Goal: Communication & Community: Answer question/provide support

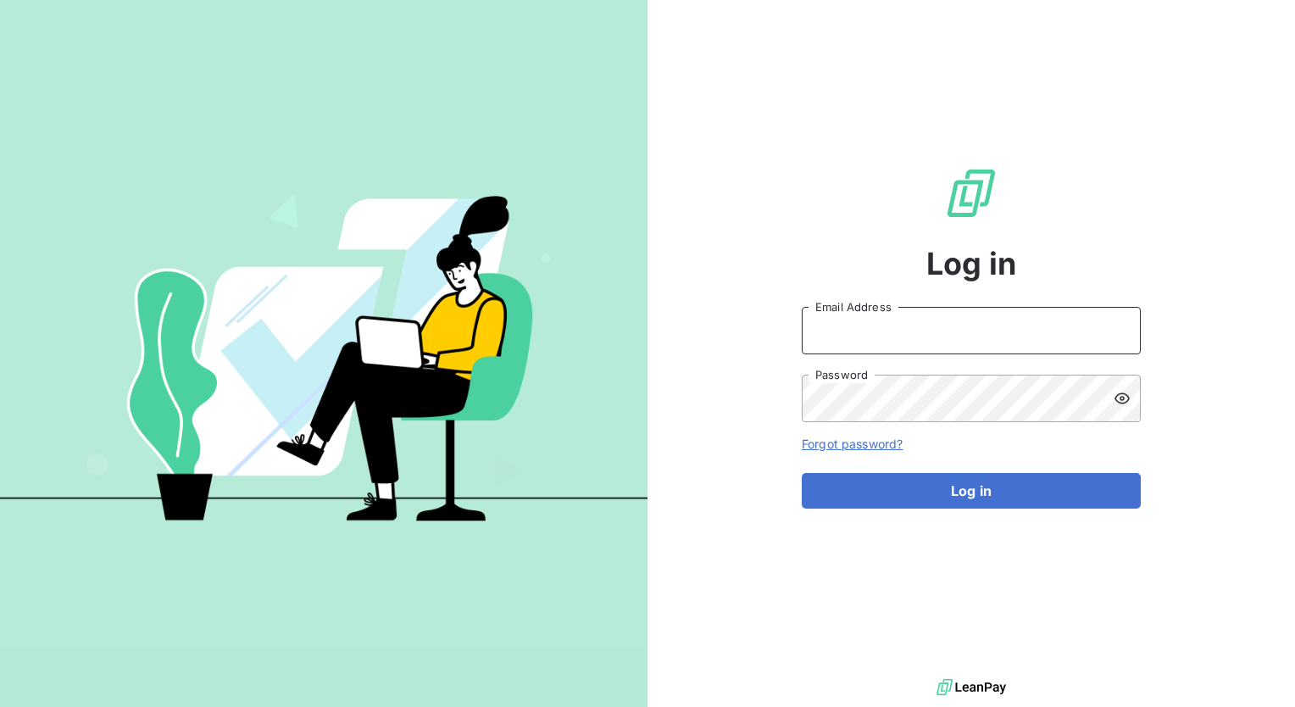
type input "minnie.nebbett@graitec.com"
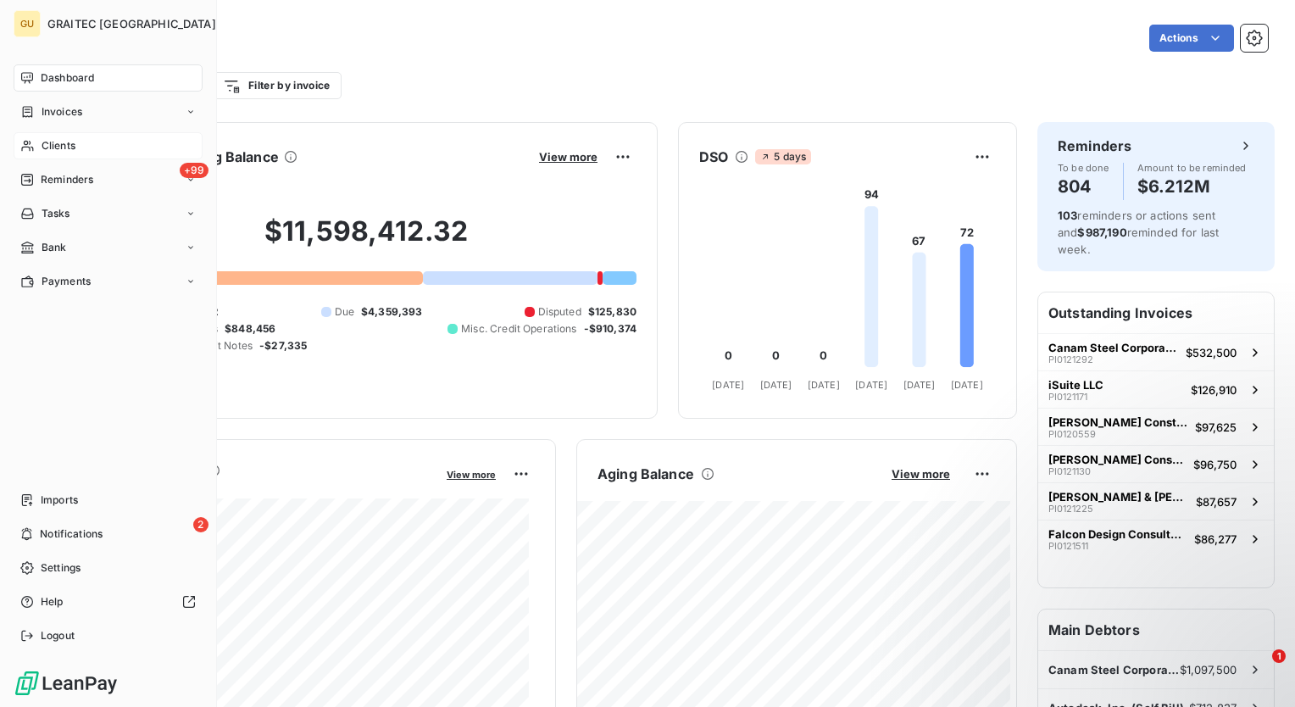
click at [102, 151] on div "Clients" at bounding box center [108, 145] width 189 height 27
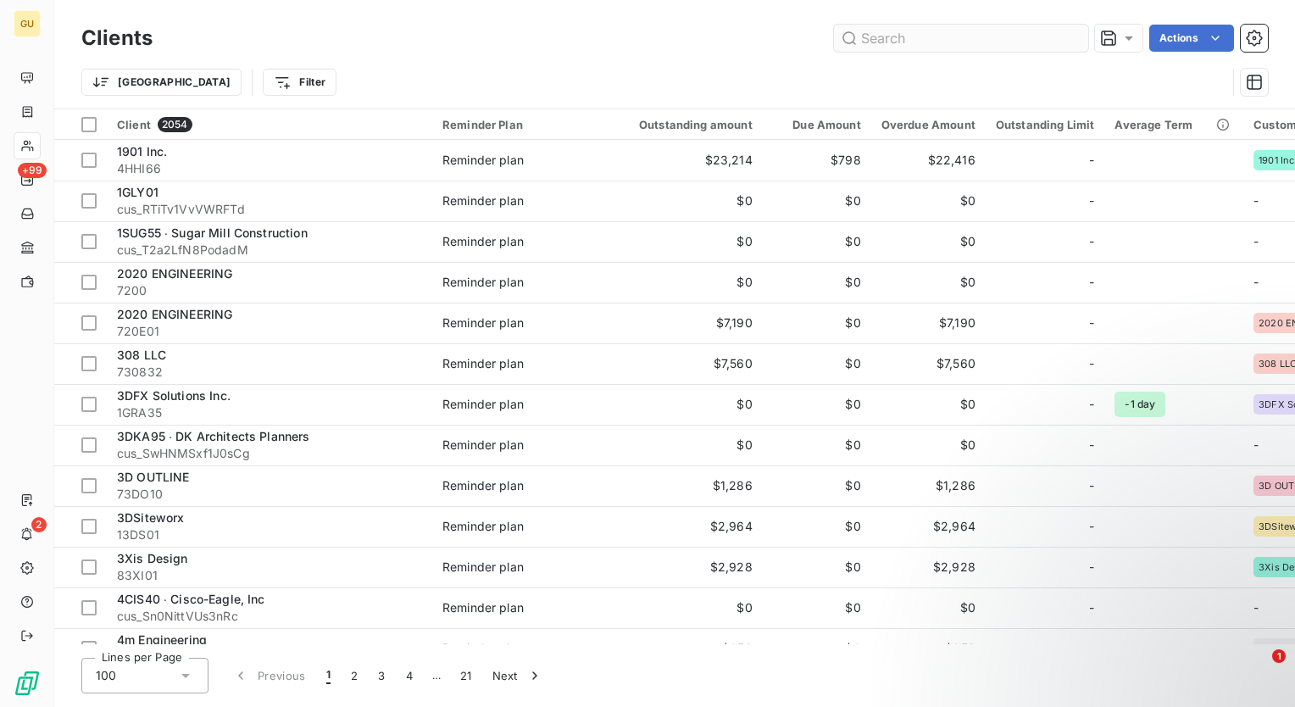
click at [914, 37] on input "text" at bounding box center [961, 38] width 254 height 27
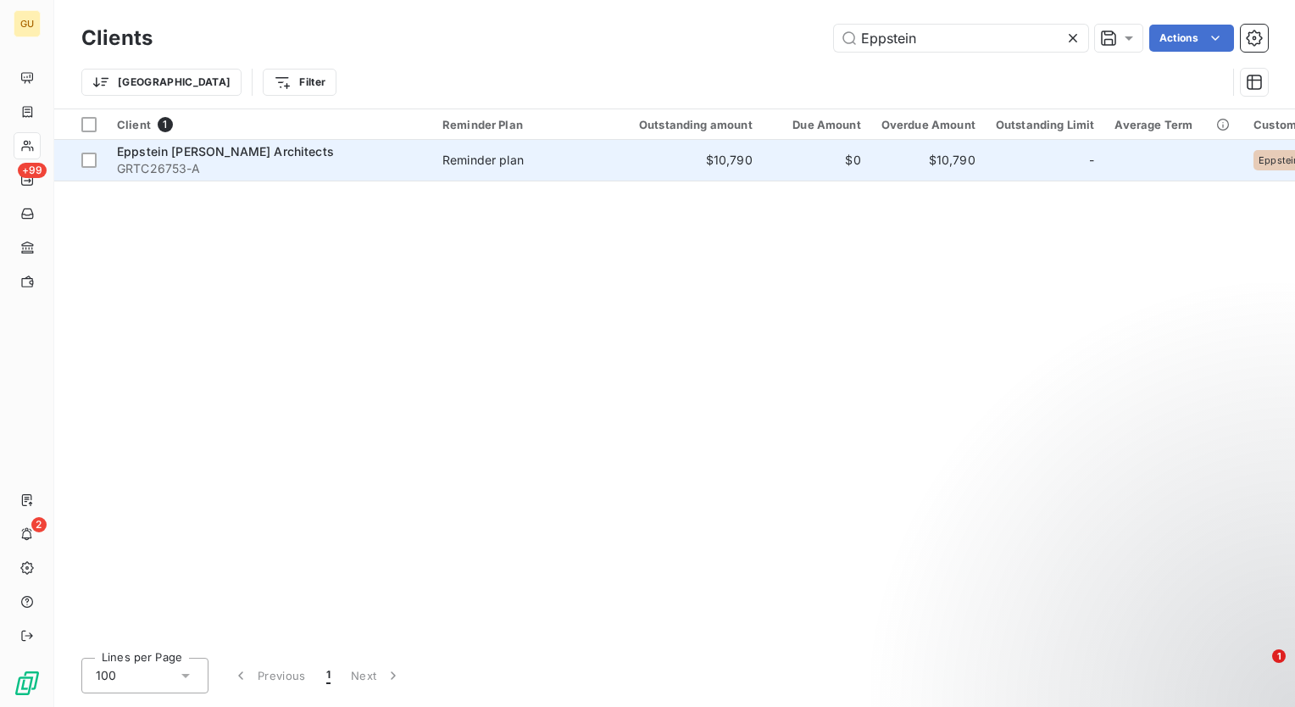
type input "Eppstein"
click at [241, 158] on span "Eppstein Uhen Architects" at bounding box center [225, 151] width 217 height 14
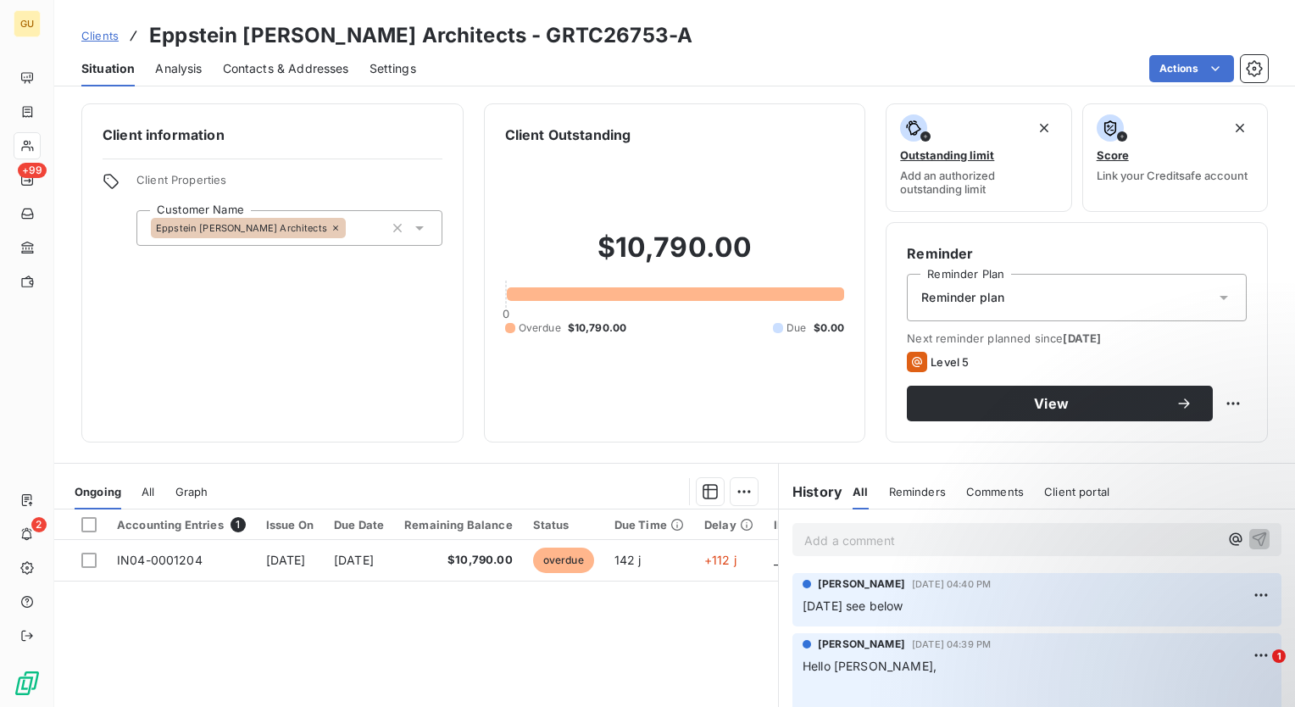
click at [841, 540] on p "Add a comment ﻿" at bounding box center [1012, 540] width 415 height 21
click at [1251, 536] on icon "button" at bounding box center [1259, 538] width 17 height 17
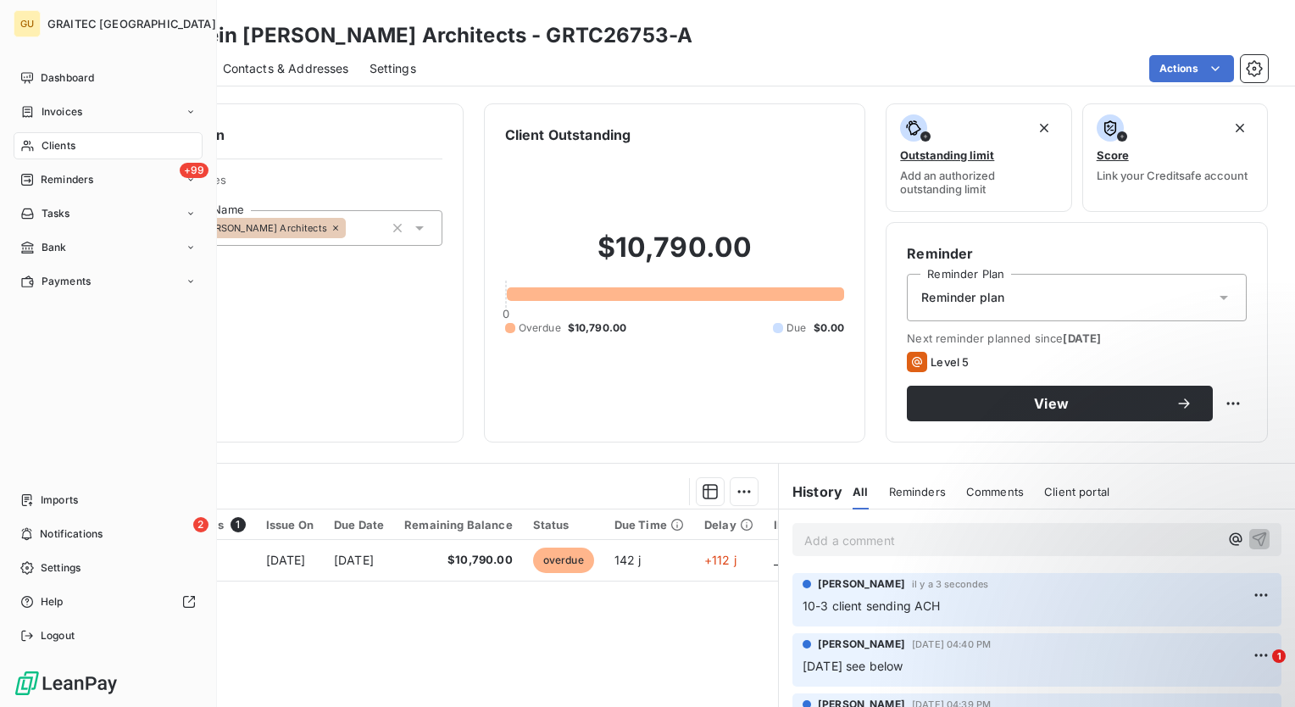
click at [80, 145] on div "Clients" at bounding box center [108, 145] width 189 height 27
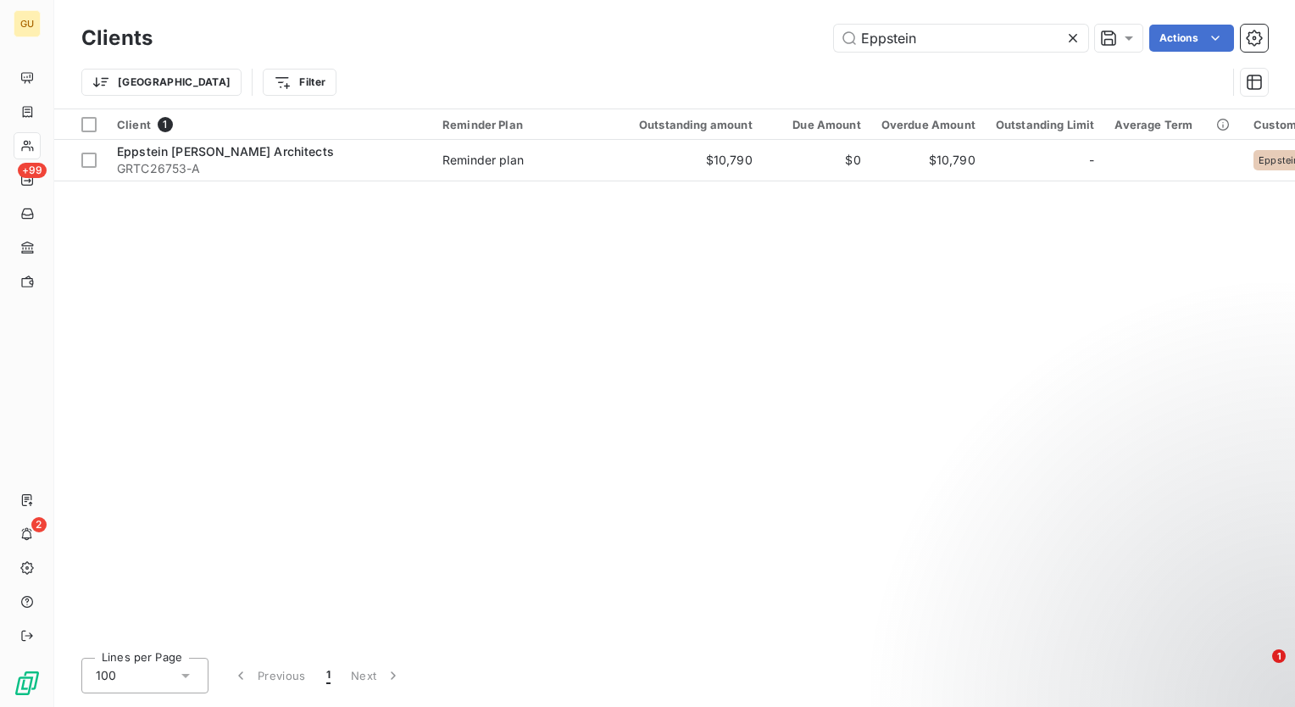
drag, startPoint x: 919, startPoint y: 42, endPoint x: 763, endPoint y: 35, distance: 156.2
click at [763, 35] on div "Eppstein Actions" at bounding box center [720, 38] width 1095 height 27
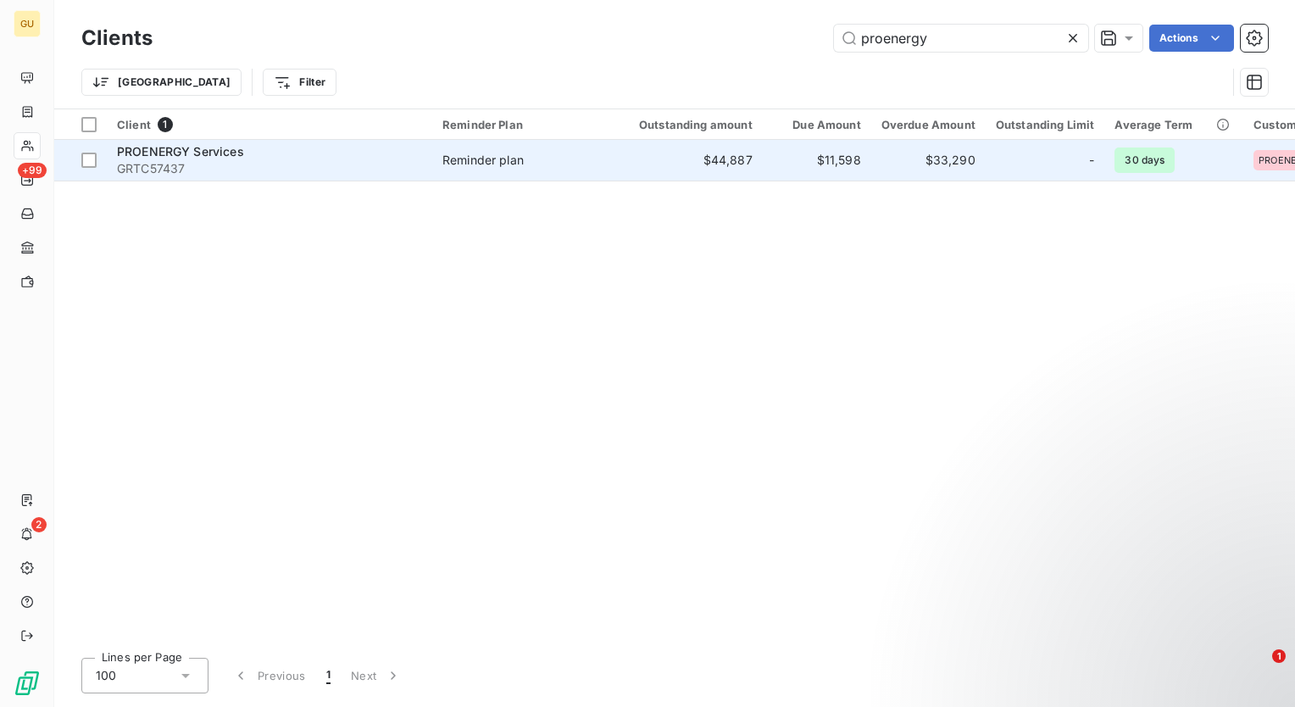
type input "proenergy"
click at [150, 154] on span "PROENERGY Services" at bounding box center [180, 151] width 127 height 14
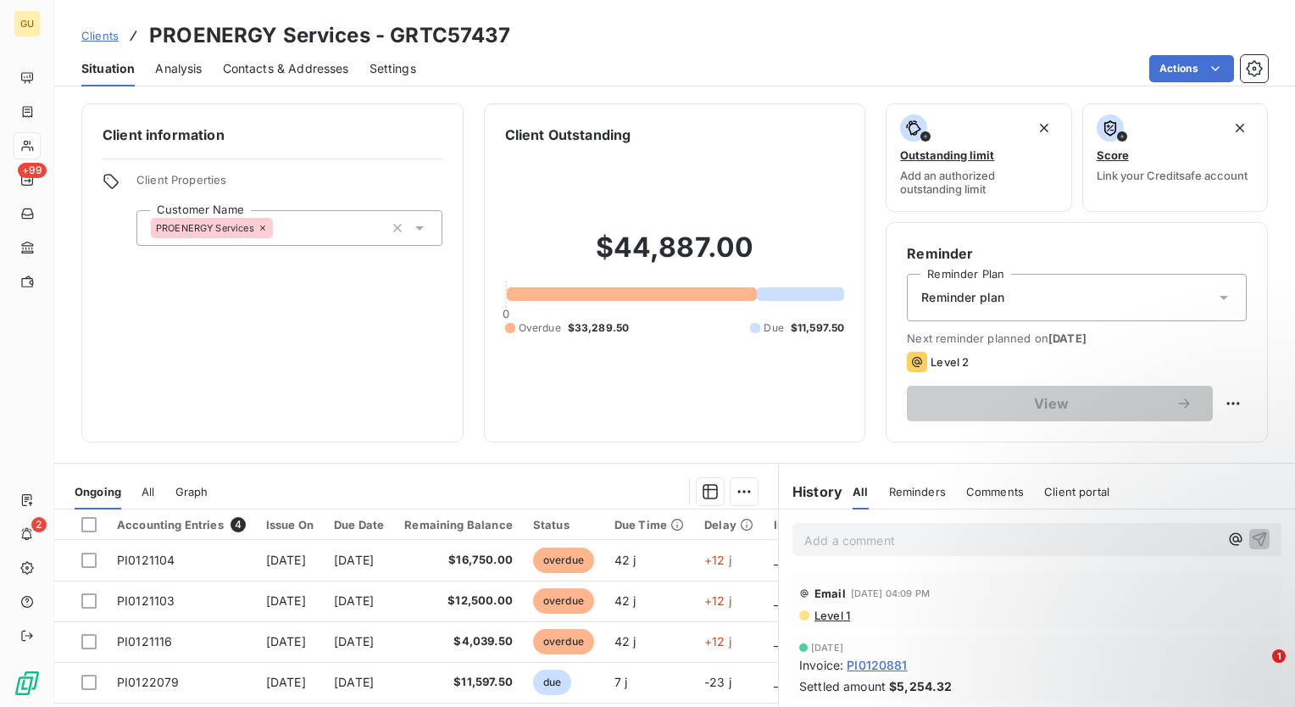
click at [888, 542] on p "Add a comment ﻿" at bounding box center [1012, 540] width 415 height 21
click at [1253, 538] on icon "button" at bounding box center [1260, 539] width 14 height 14
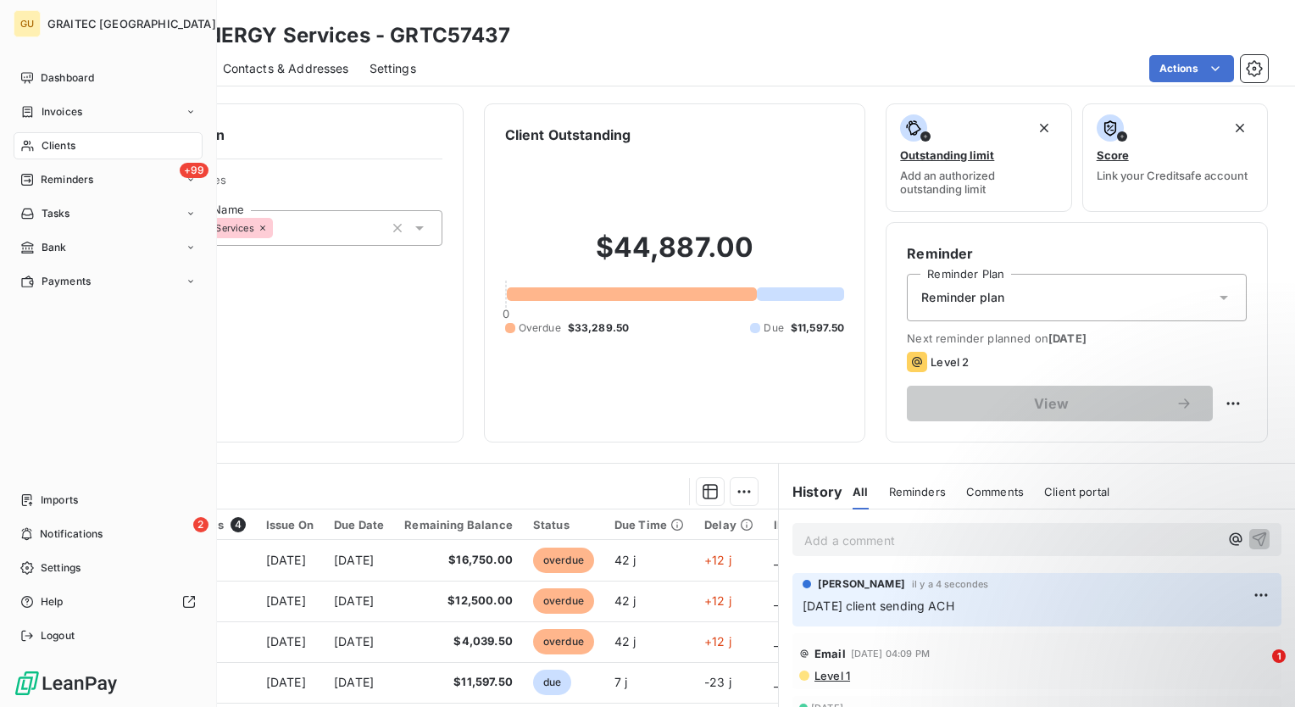
click at [58, 148] on span "Clients" at bounding box center [59, 145] width 34 height 15
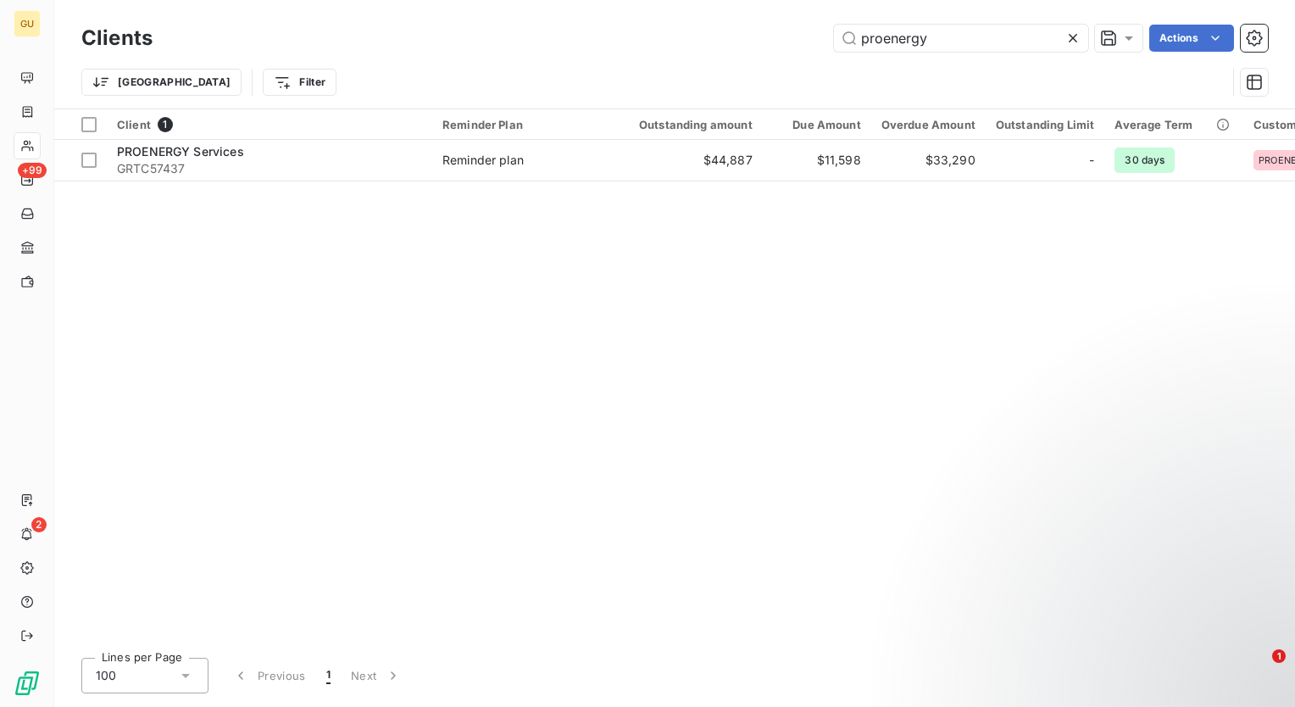
drag, startPoint x: 955, startPoint y: 42, endPoint x: 760, endPoint y: 39, distance: 195.0
click at [760, 39] on div "proenergy Actions" at bounding box center [720, 38] width 1095 height 27
drag, startPoint x: 908, startPoint y: 36, endPoint x: 770, endPoint y: 31, distance: 138.3
click at [770, 31] on div "cru Actions" at bounding box center [720, 38] width 1095 height 27
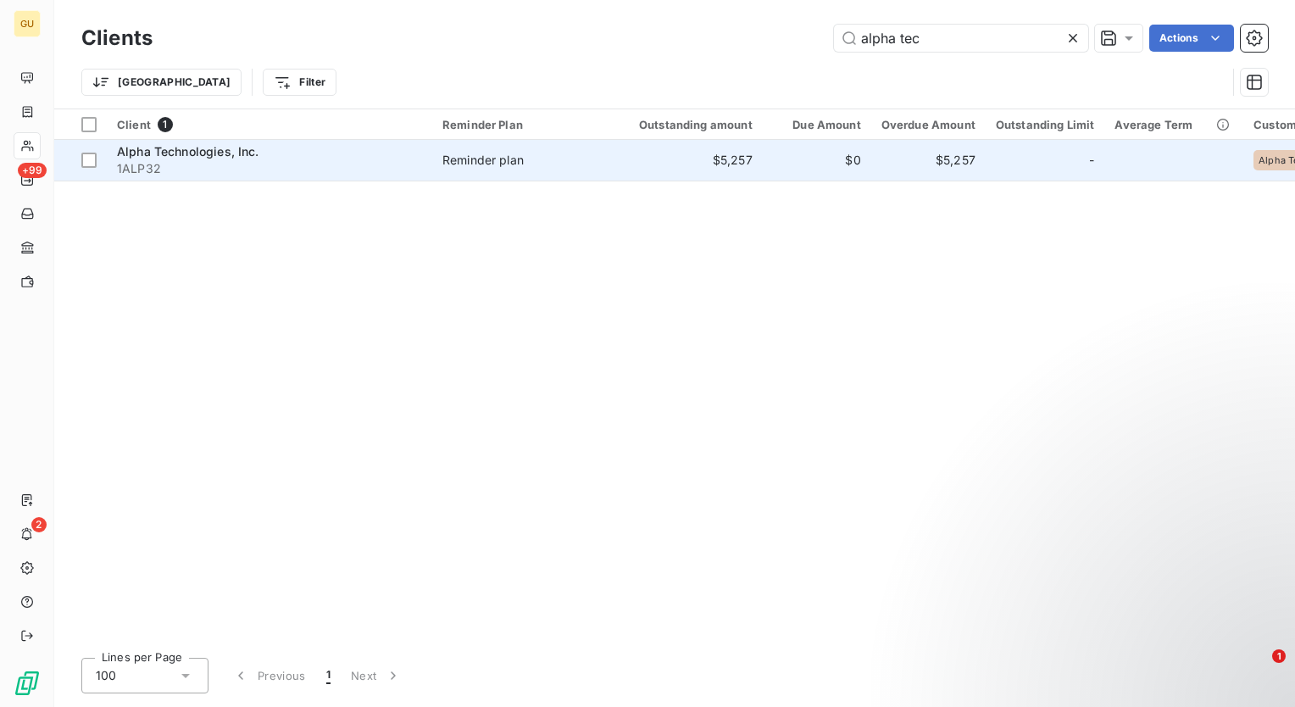
type input "alpha tec"
click at [206, 153] on span "Alpha Technologies, Inc." at bounding box center [188, 151] width 142 height 14
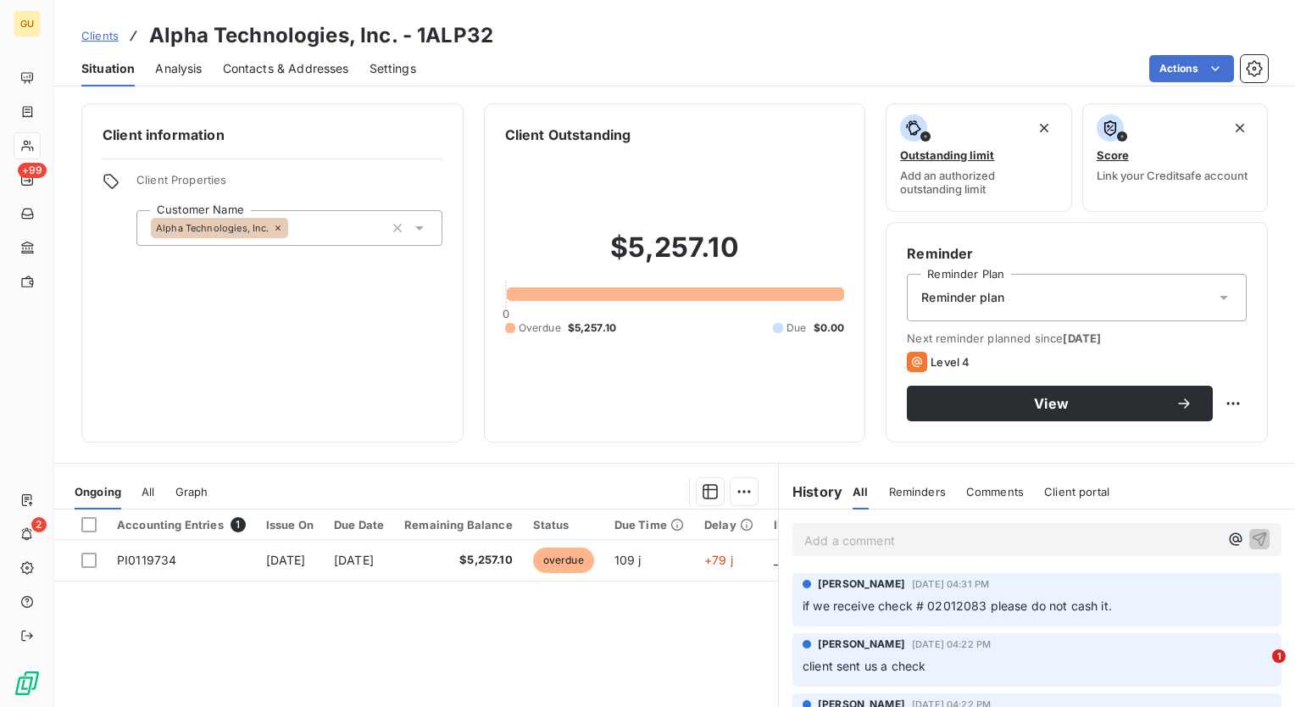
click at [876, 543] on p "Add a comment ﻿" at bounding box center [1012, 540] width 415 height 21
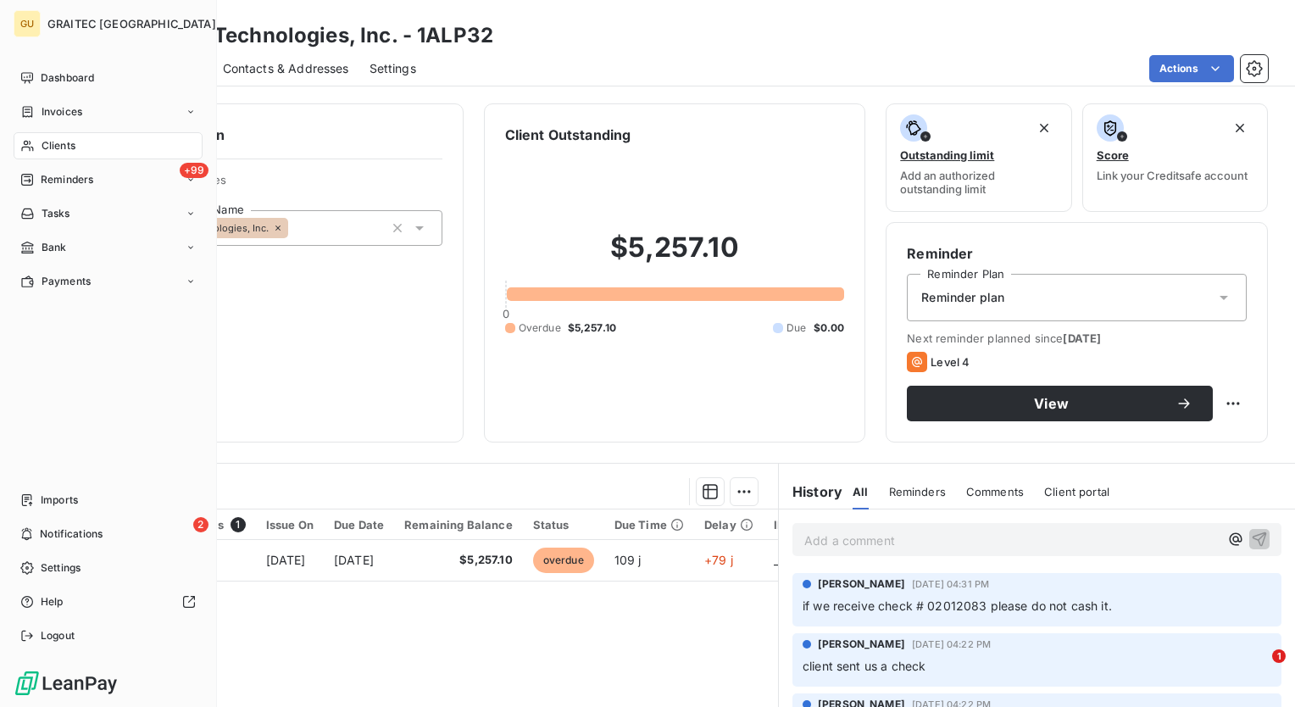
click at [77, 141] on div "Clients" at bounding box center [108, 145] width 189 height 27
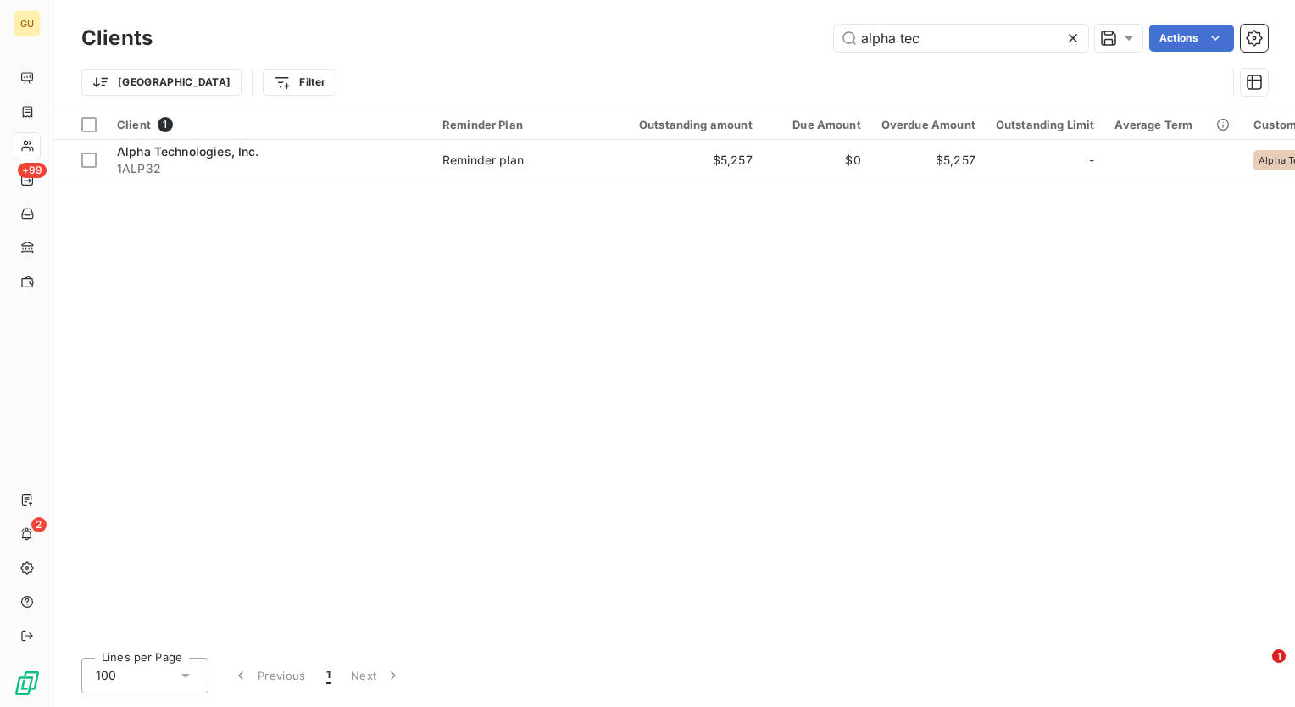
drag, startPoint x: 933, startPoint y: 33, endPoint x: 789, endPoint y: 37, distance: 144.2
click at [789, 37] on div "alpha tec Actions" at bounding box center [720, 38] width 1095 height 27
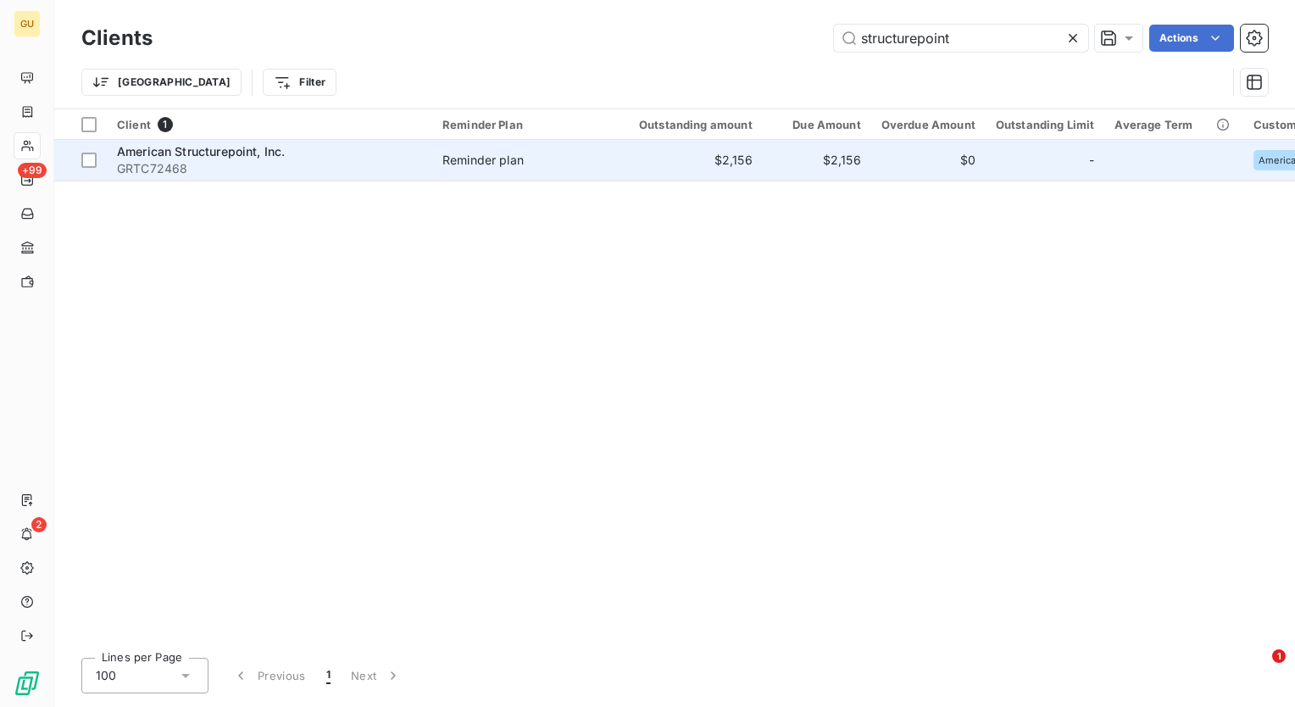
type input "structurepoint"
click at [229, 152] on span "American Structurepoint, Inc." at bounding box center [201, 151] width 168 height 14
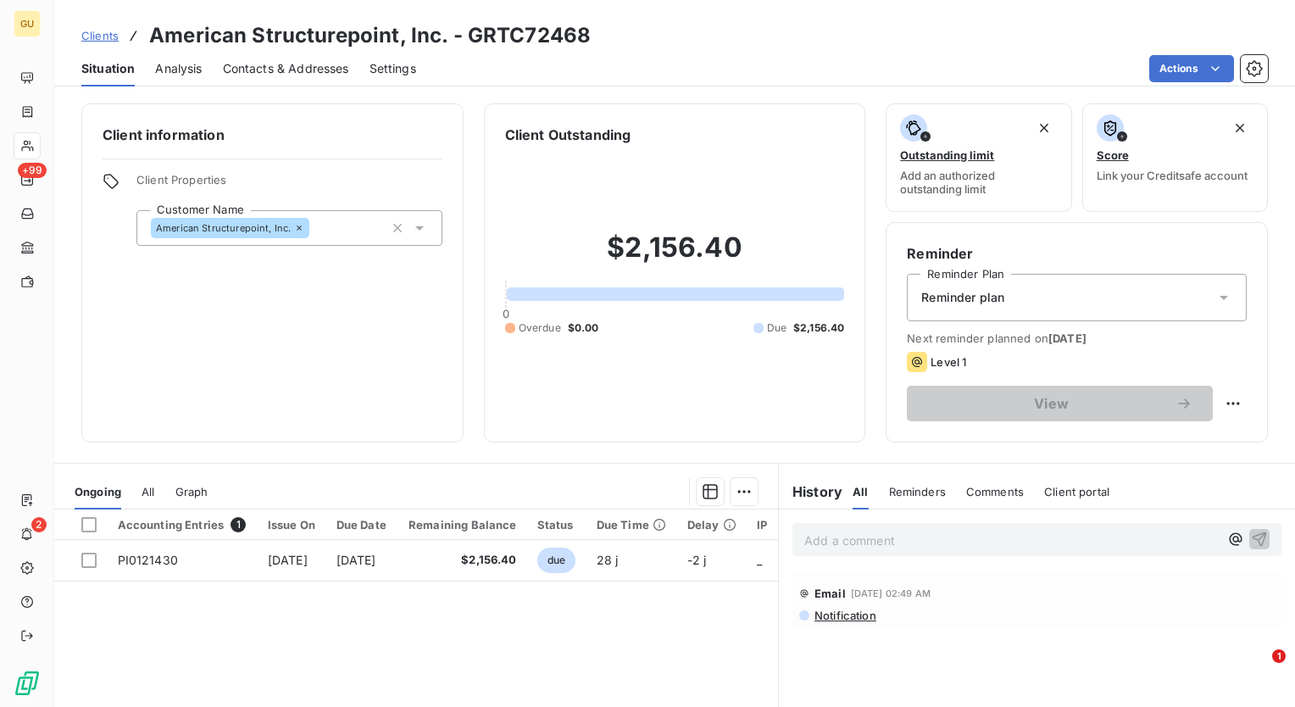
click at [833, 617] on span "Notification" at bounding box center [845, 616] width 64 height 14
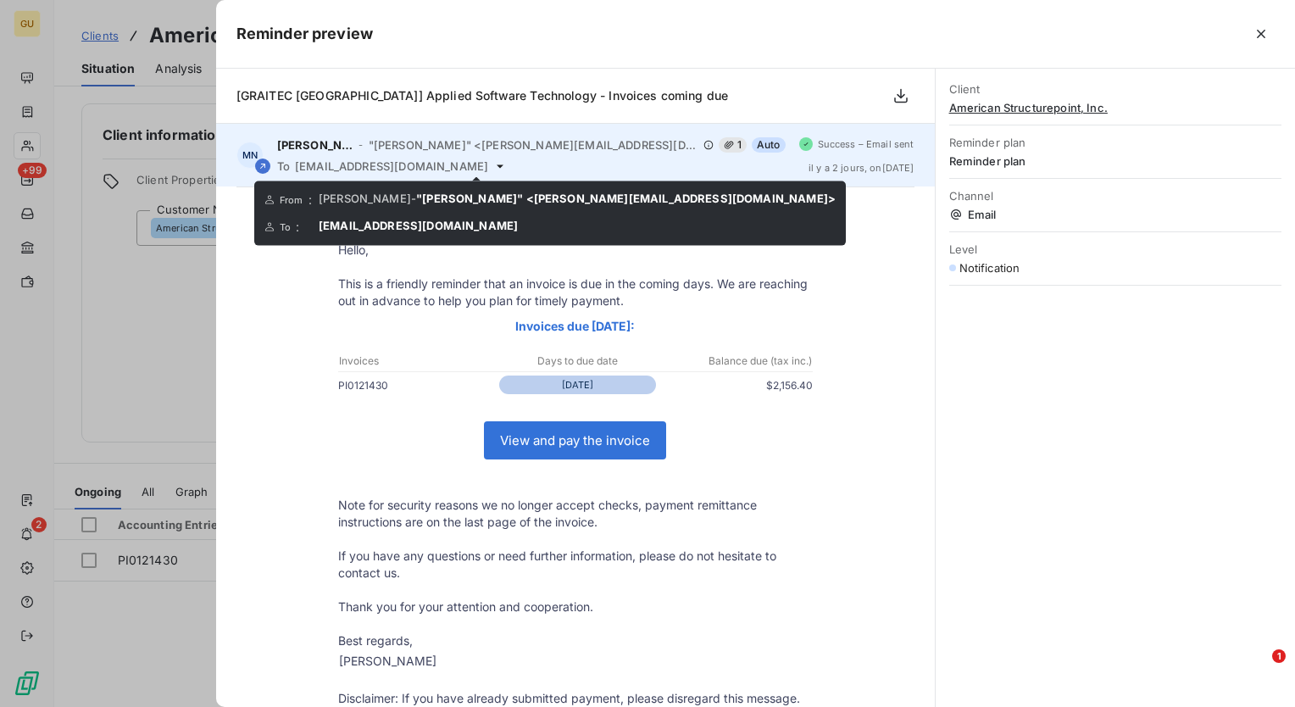
click at [493, 168] on icon at bounding box center [500, 166] width 14 height 14
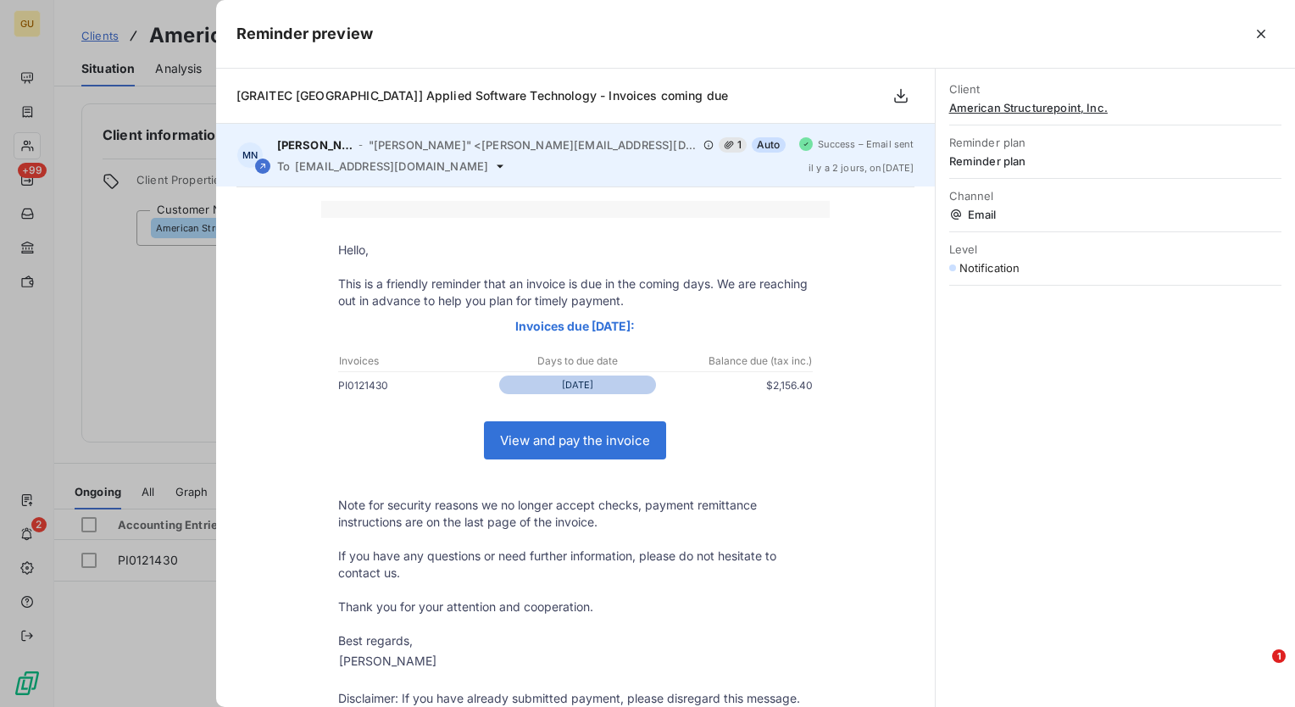
click at [493, 167] on icon at bounding box center [500, 166] width 14 height 14
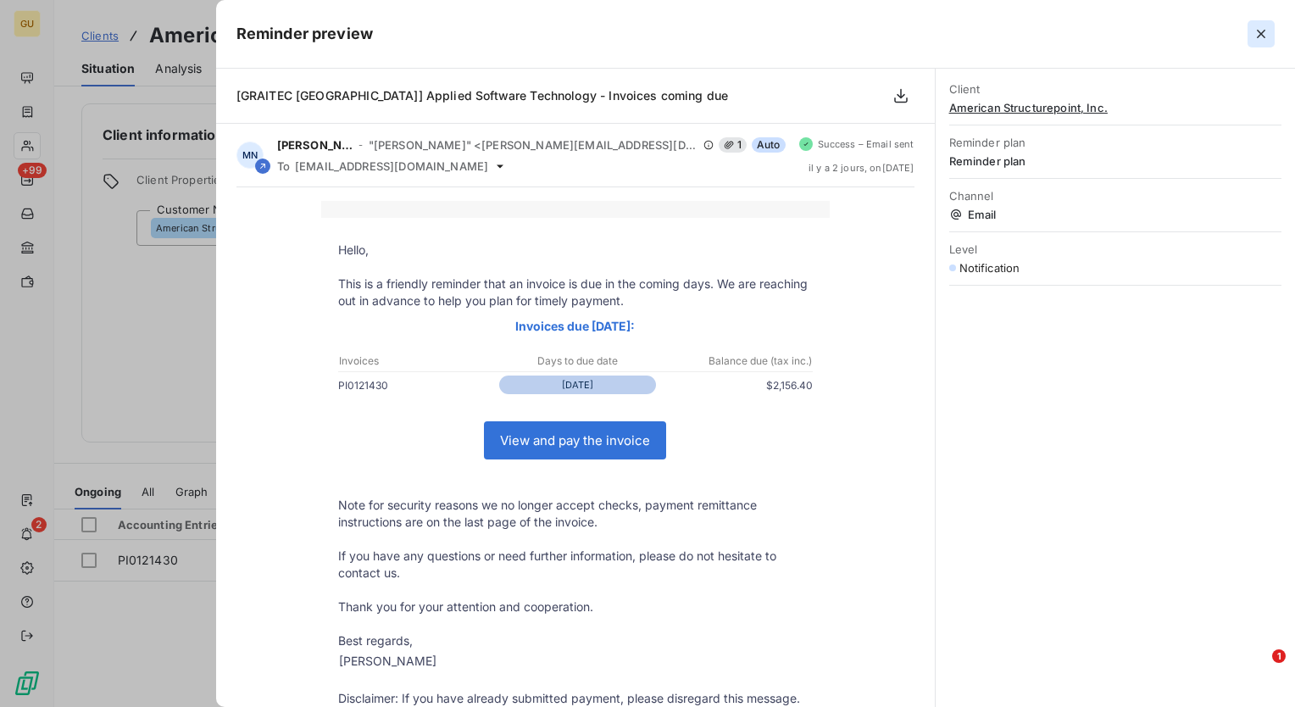
click at [1256, 31] on icon "button" at bounding box center [1261, 33] width 17 height 17
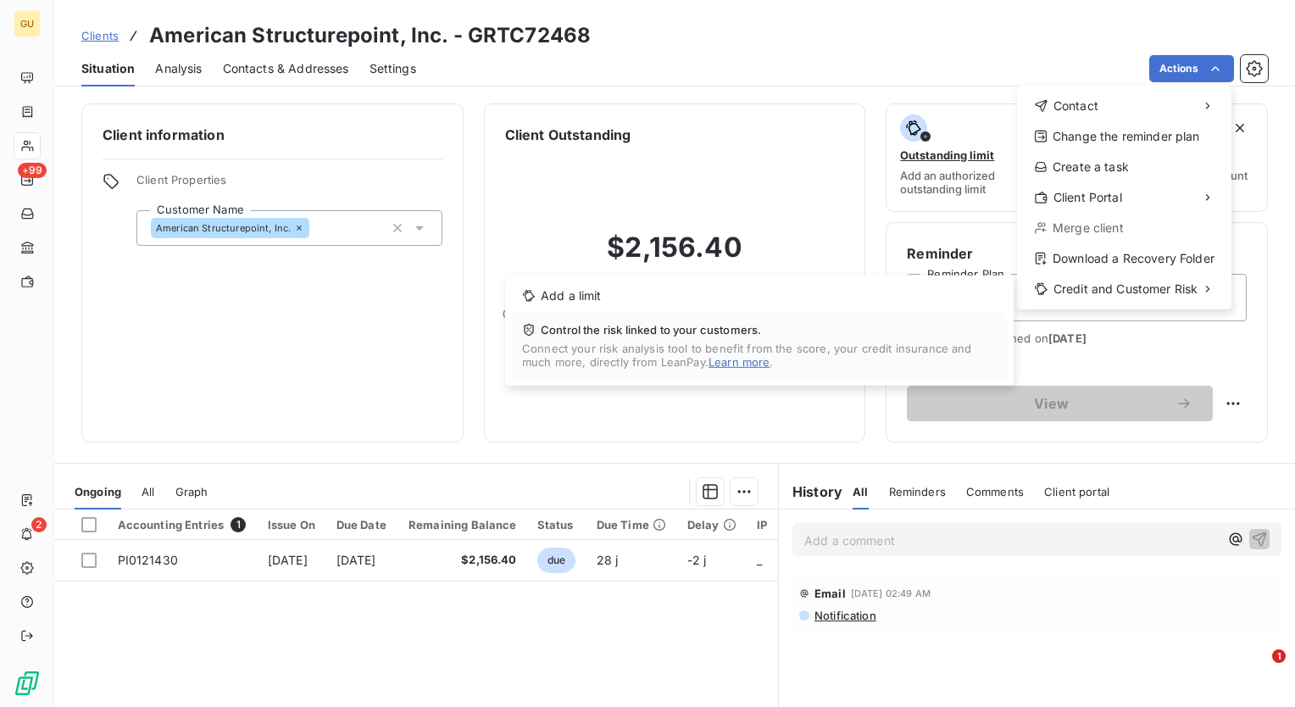
click at [322, 305] on html "GU +99 2 Clients American Structurepoint, Inc. - GRTC72468 Situation Analysis C…" at bounding box center [647, 353] width 1295 height 707
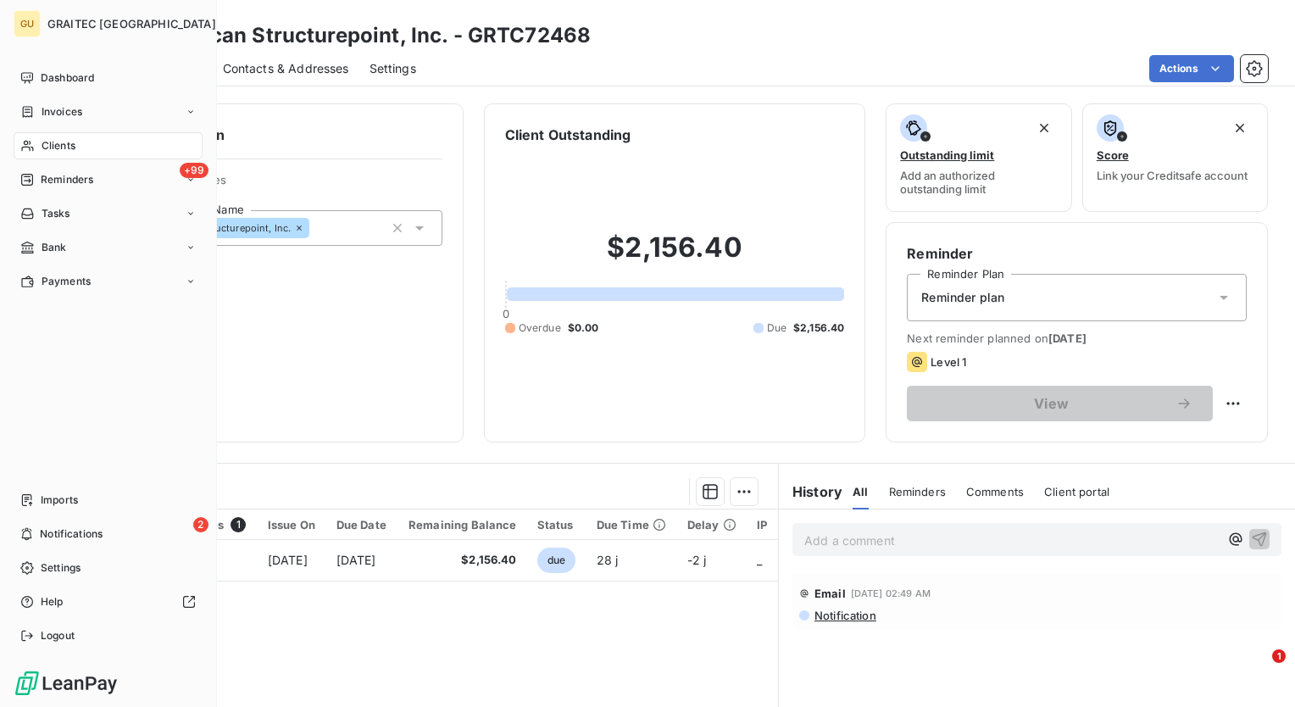
click at [73, 144] on span "Clients" at bounding box center [59, 145] width 34 height 15
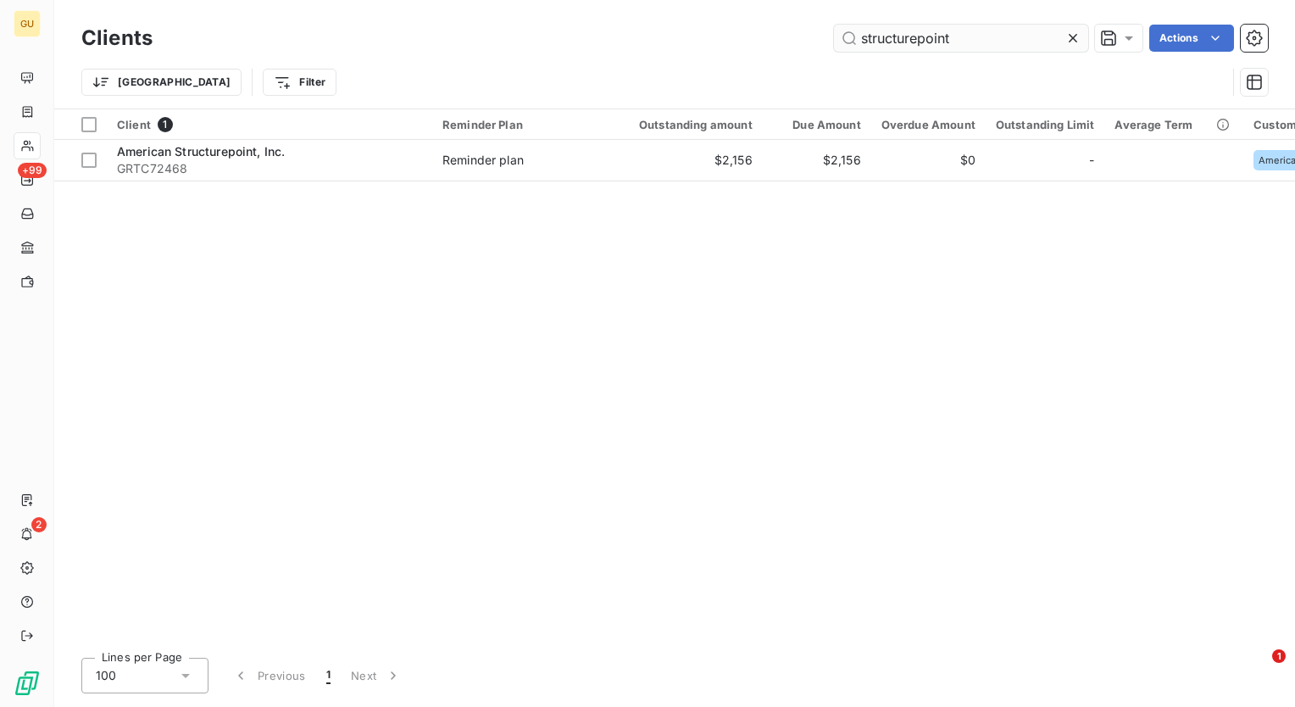
drag, startPoint x: 967, startPoint y: 41, endPoint x: 836, endPoint y: 41, distance: 131.4
click at [824, 41] on div "structurepoint Actions" at bounding box center [720, 38] width 1095 height 27
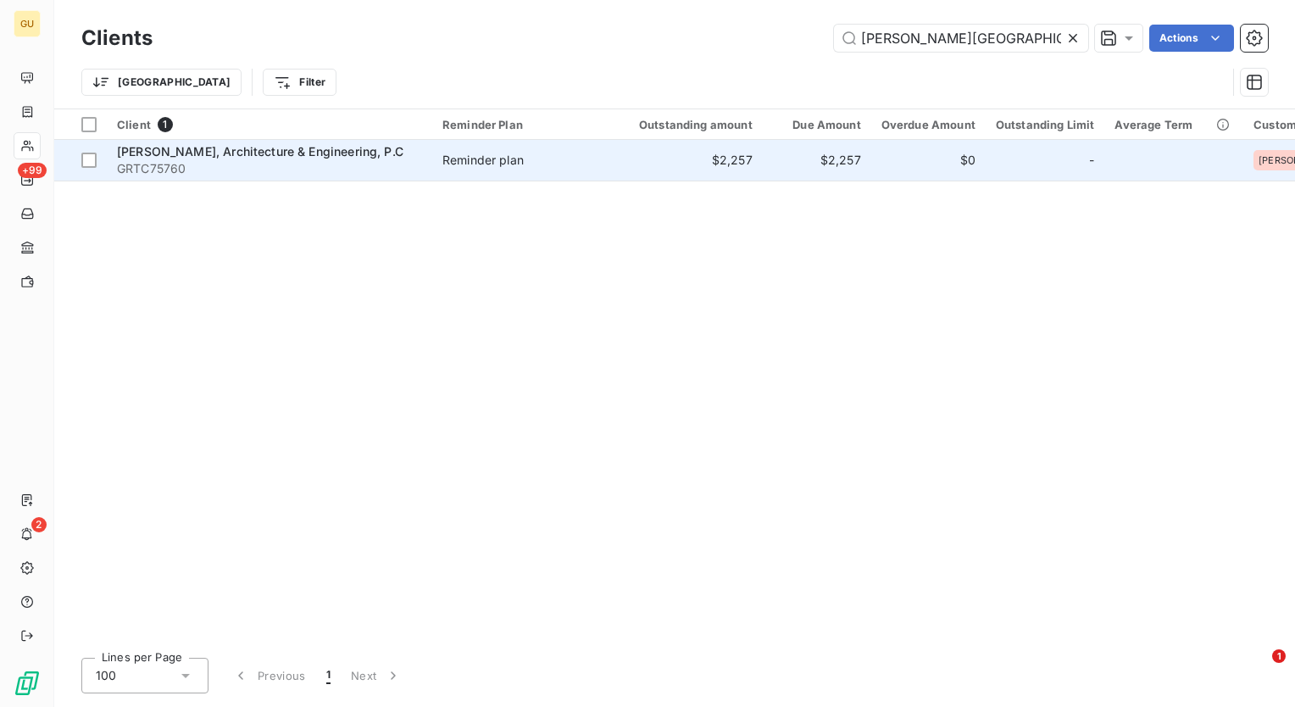
type input "N.K. BHANDARI"
click at [311, 158] on span "N.K. BHANDARI, Architecture & Engineering, P.C" at bounding box center [260, 151] width 287 height 14
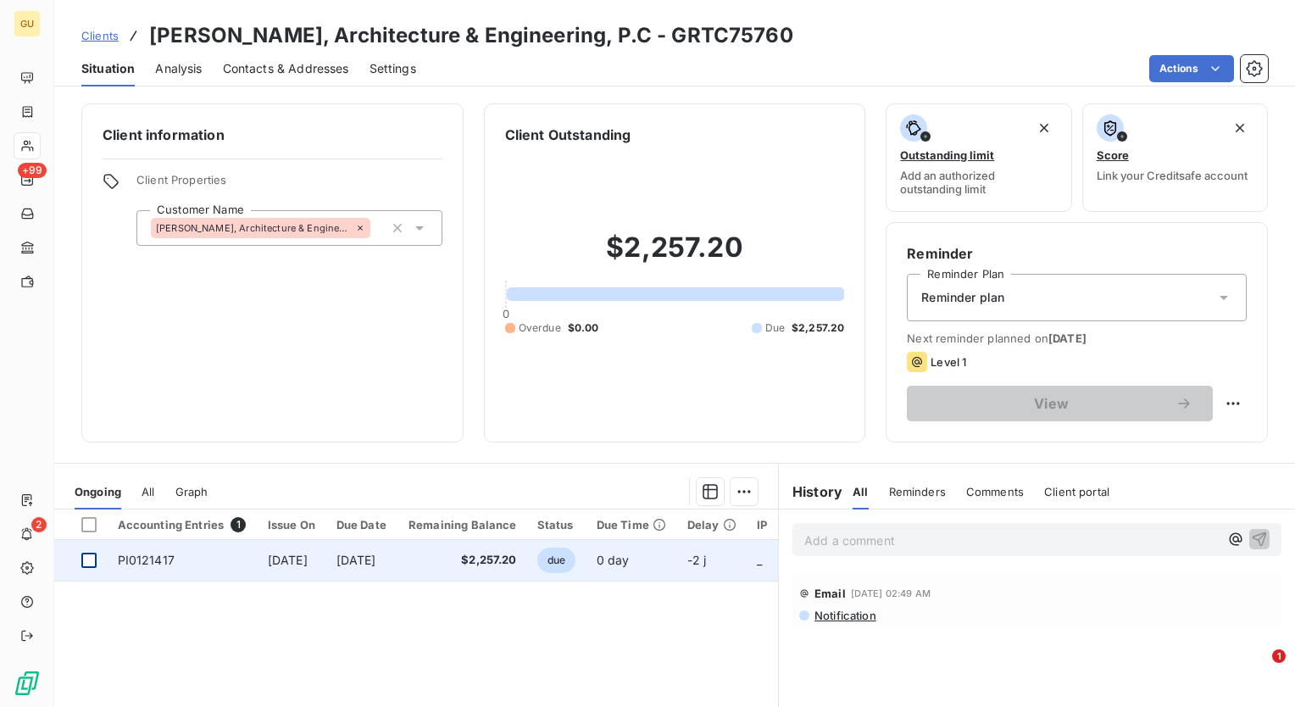
click at [92, 563] on div at bounding box center [88, 560] width 15 height 15
click at [437, 554] on td "$2,257.20" at bounding box center [463, 560] width 130 height 41
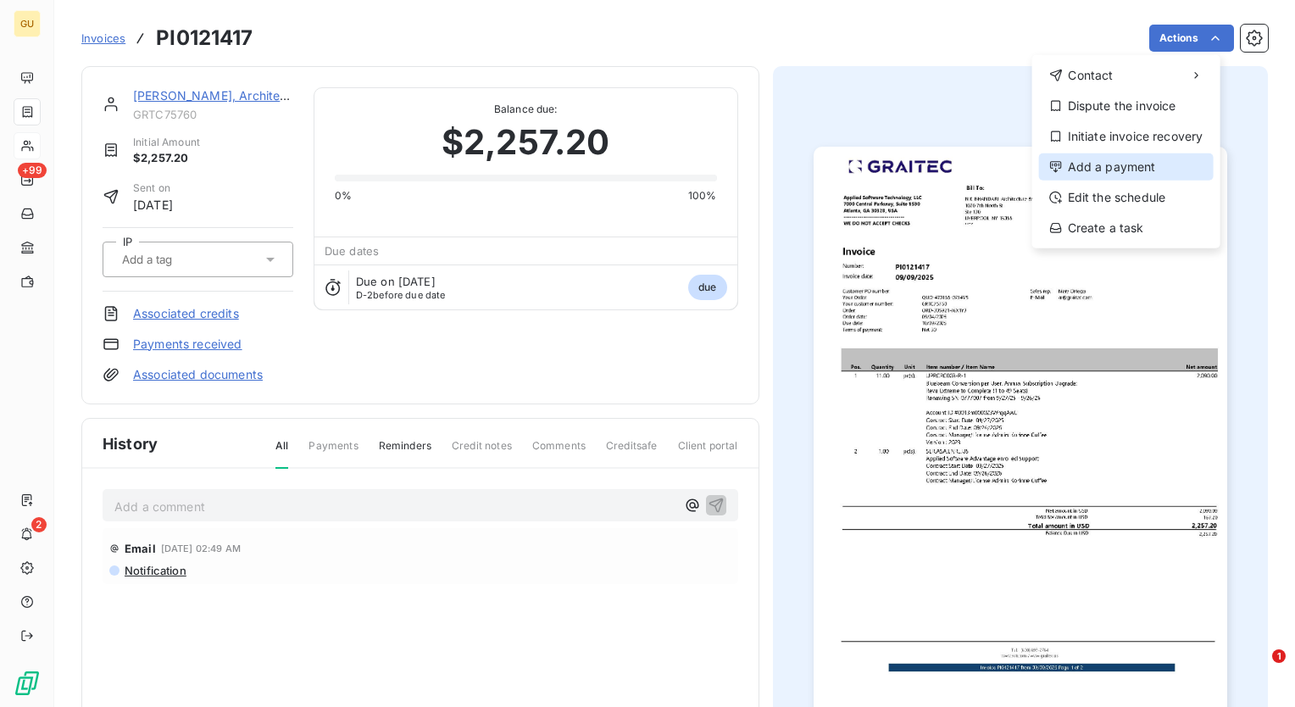
click at [1112, 170] on div "Add a payment" at bounding box center [1126, 166] width 175 height 27
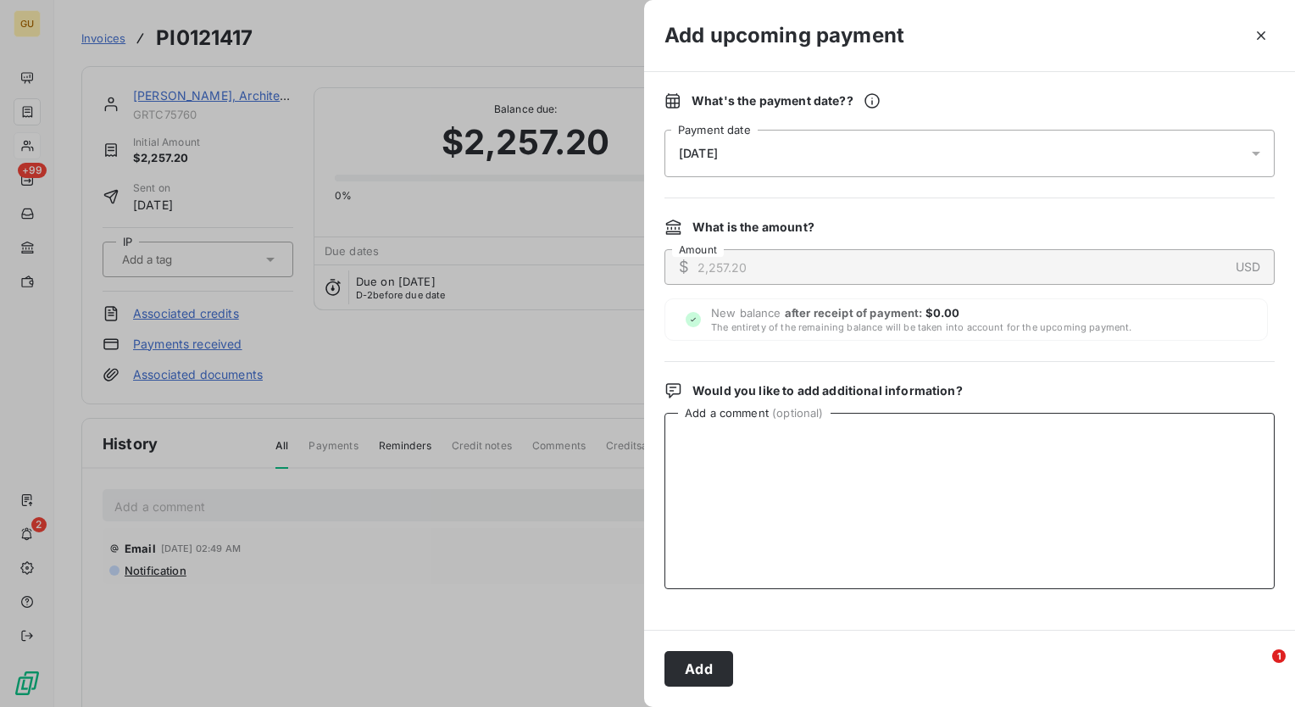
click at [746, 470] on textarea "Add a comment ( optional )" at bounding box center [970, 501] width 610 height 176
click at [785, 438] on textarea "-payment was sent by ACH on 9-22-2025" at bounding box center [970, 501] width 610 height 176
type textarea "-payment was sent adnd received by ACH on 9-22-2025"
click at [699, 667] on button "Add" at bounding box center [699, 669] width 69 height 36
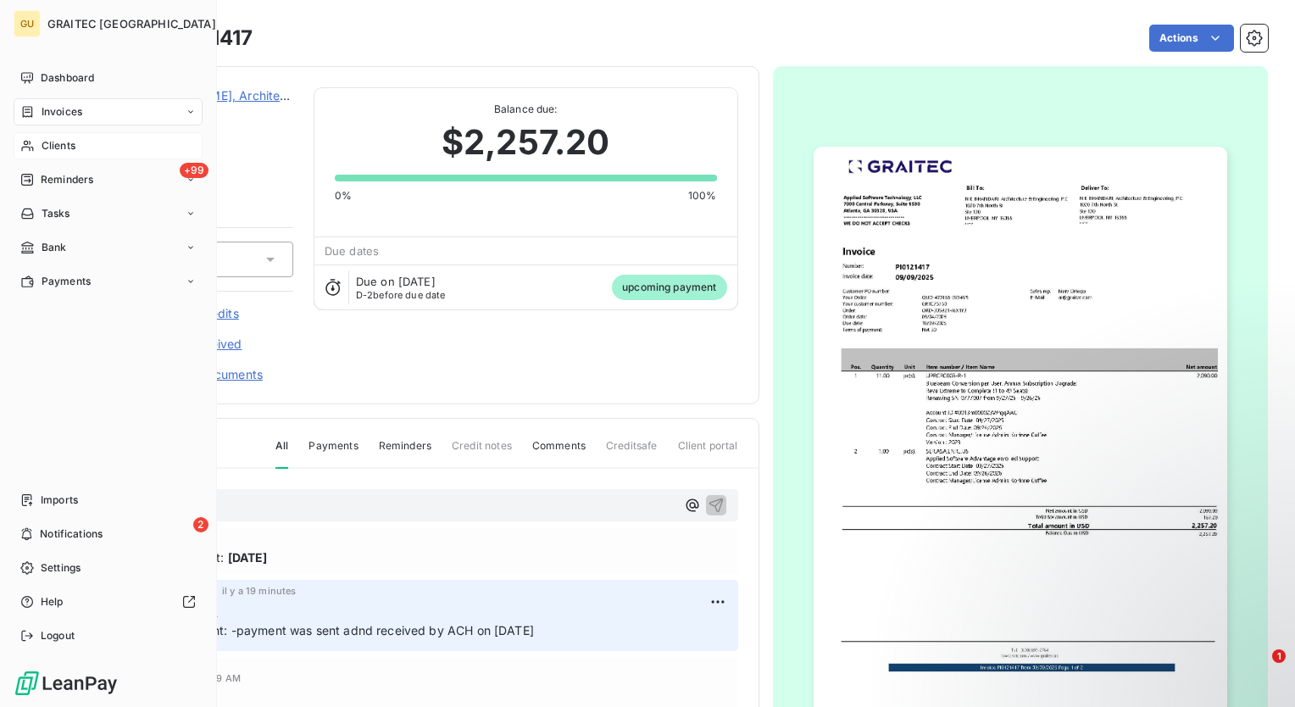
click at [63, 151] on span "Clients" at bounding box center [59, 145] width 34 height 15
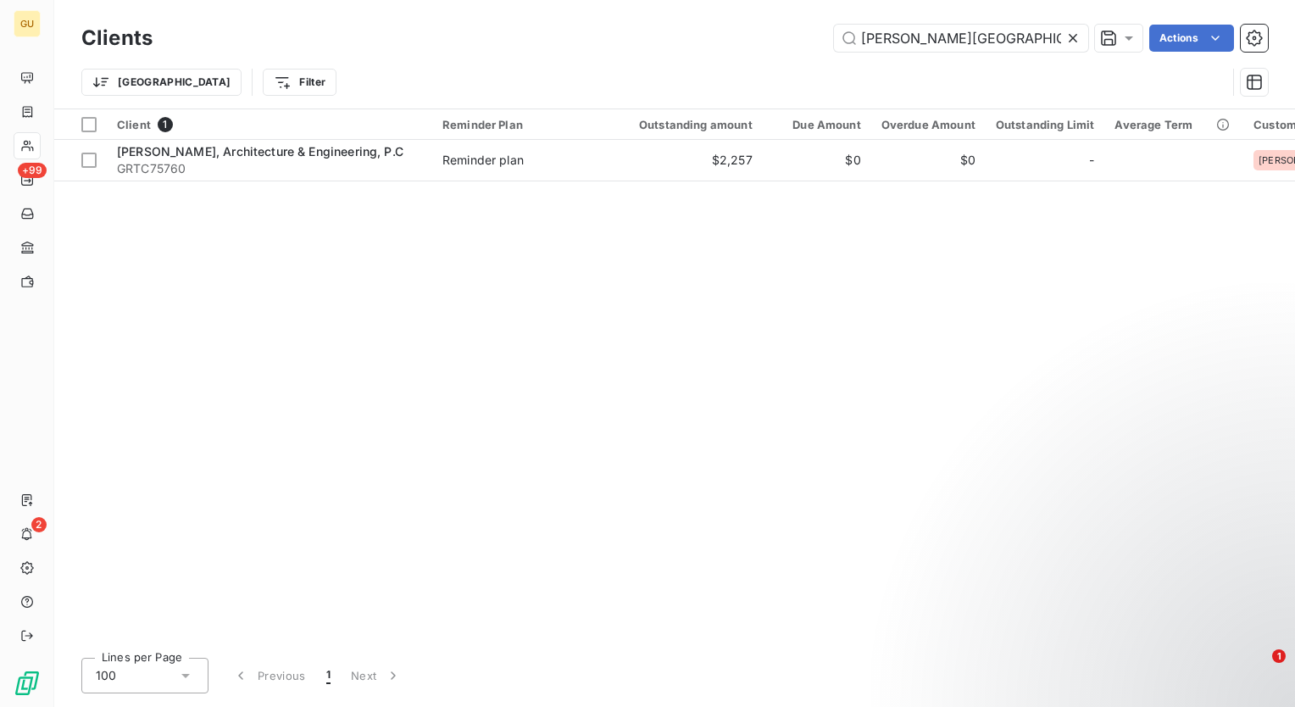
drag, startPoint x: 978, startPoint y: 32, endPoint x: 758, endPoint y: 41, distance: 220.6
click at [758, 41] on div "N.K. BHANDARI Actions" at bounding box center [720, 38] width 1095 height 27
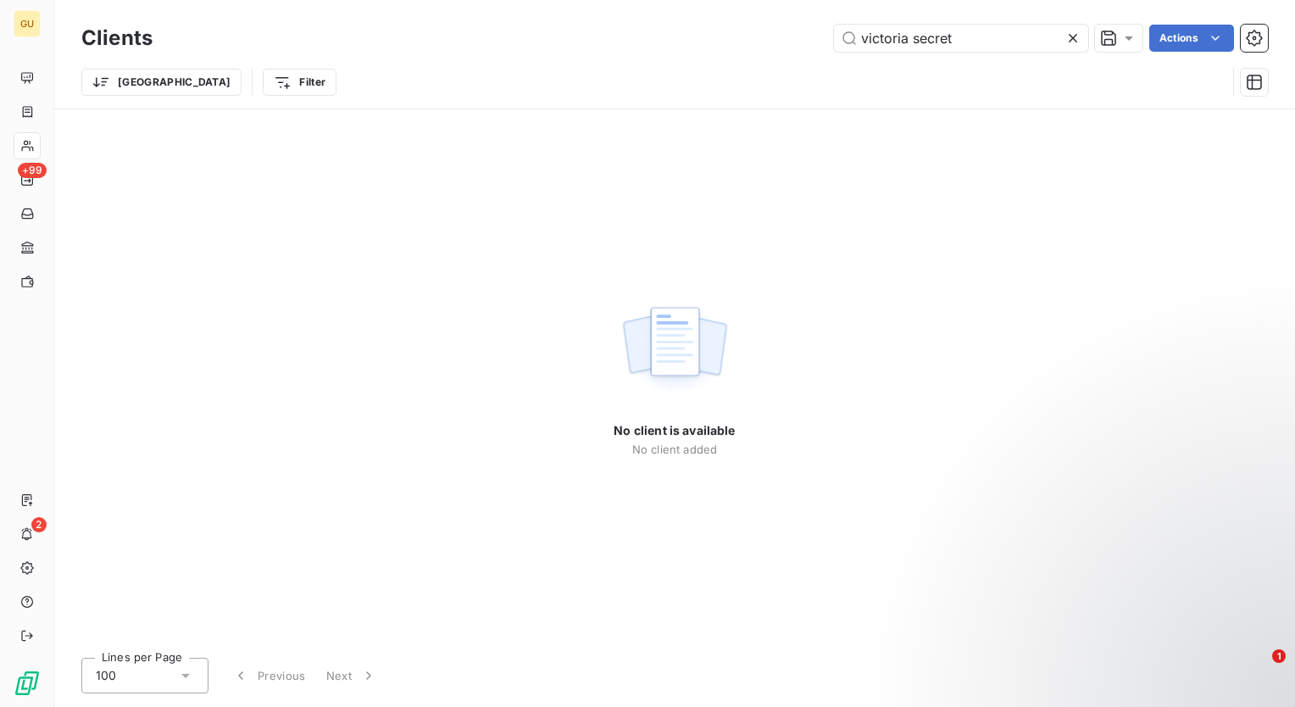
drag, startPoint x: 977, startPoint y: 38, endPoint x: 772, endPoint y: 32, distance: 204.4
click at [772, 32] on div "victoria secret Actions" at bounding box center [720, 38] width 1095 height 27
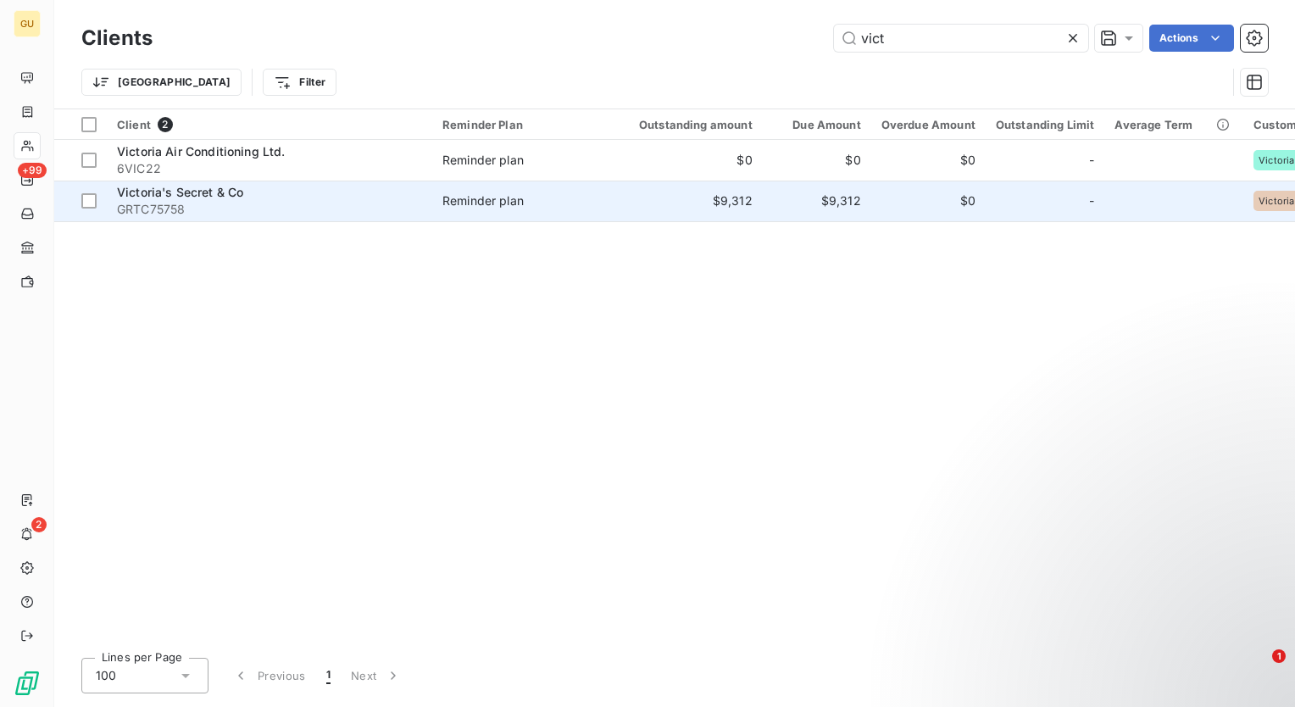
type input "vict"
click at [176, 195] on span "Victoria's Secret & Co" at bounding box center [180, 192] width 126 height 14
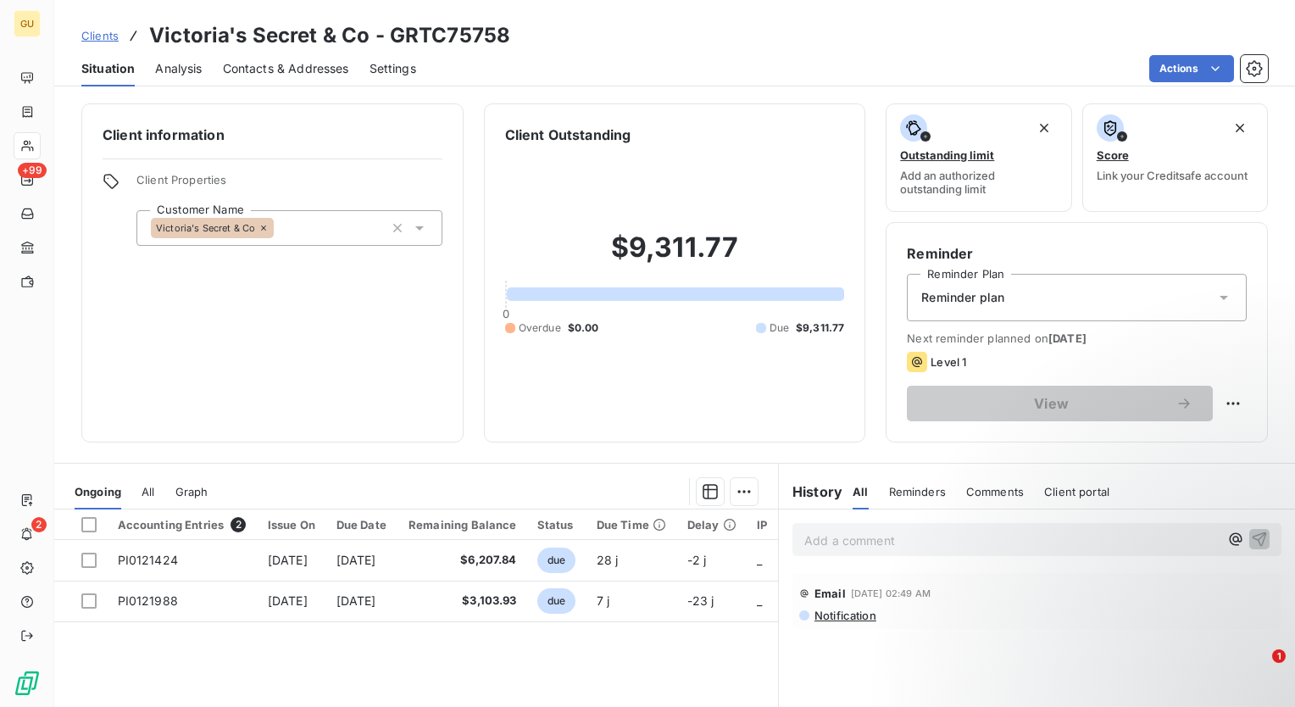
click at [877, 543] on p "Add a comment ﻿" at bounding box center [1012, 540] width 415 height 21
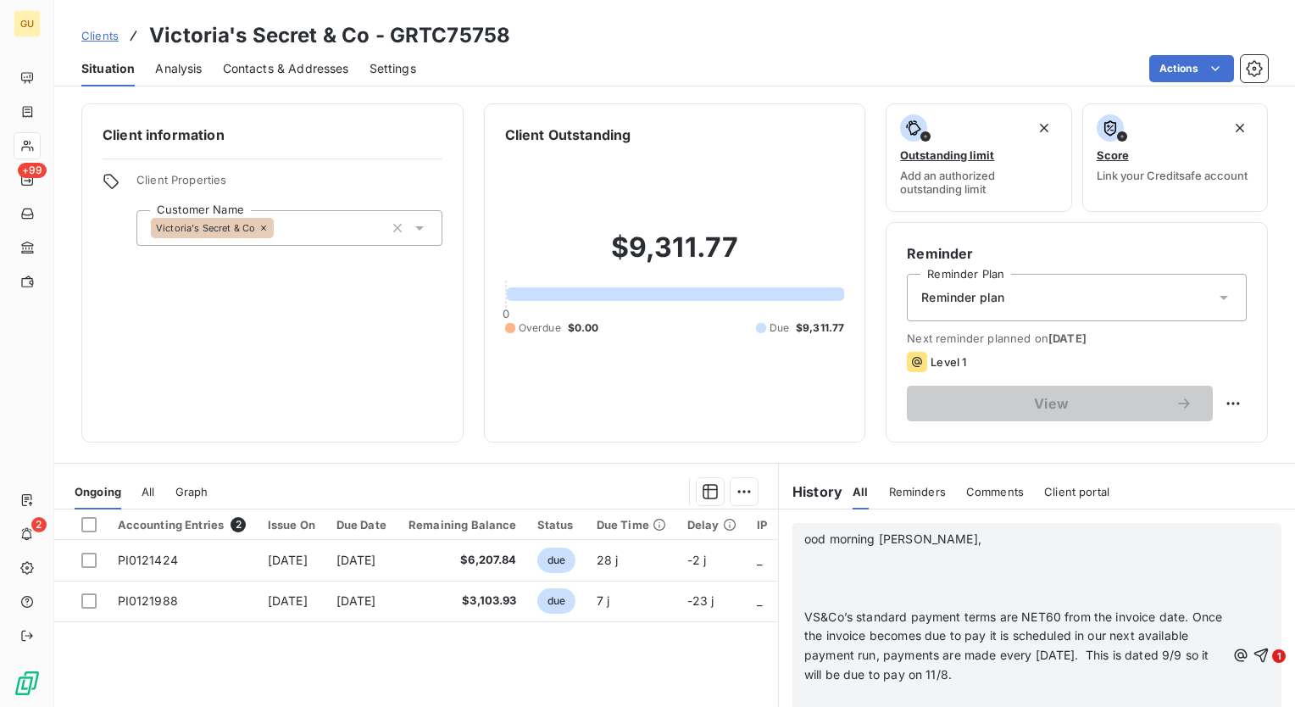
click at [805, 539] on span "ood morning Minnie," at bounding box center [893, 539] width 177 height 14
click at [1194, 680] on p "VS&Co’s standard payment terms are NET60 from the invoice date. Once the invoic…" at bounding box center [1015, 647] width 421 height 78
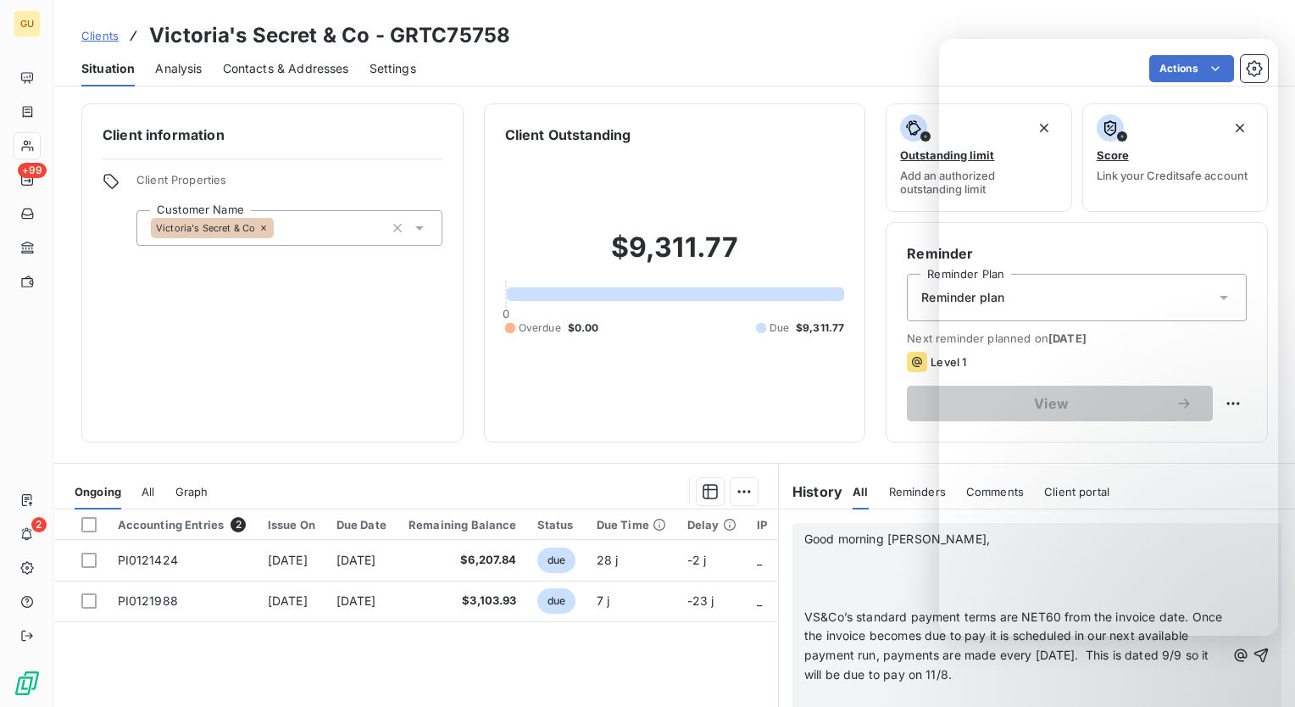
click at [1175, 675] on p "VS&Co’s standard payment terms are NET60 from the invoice date. Once the invoic…" at bounding box center [1015, 647] width 421 height 78
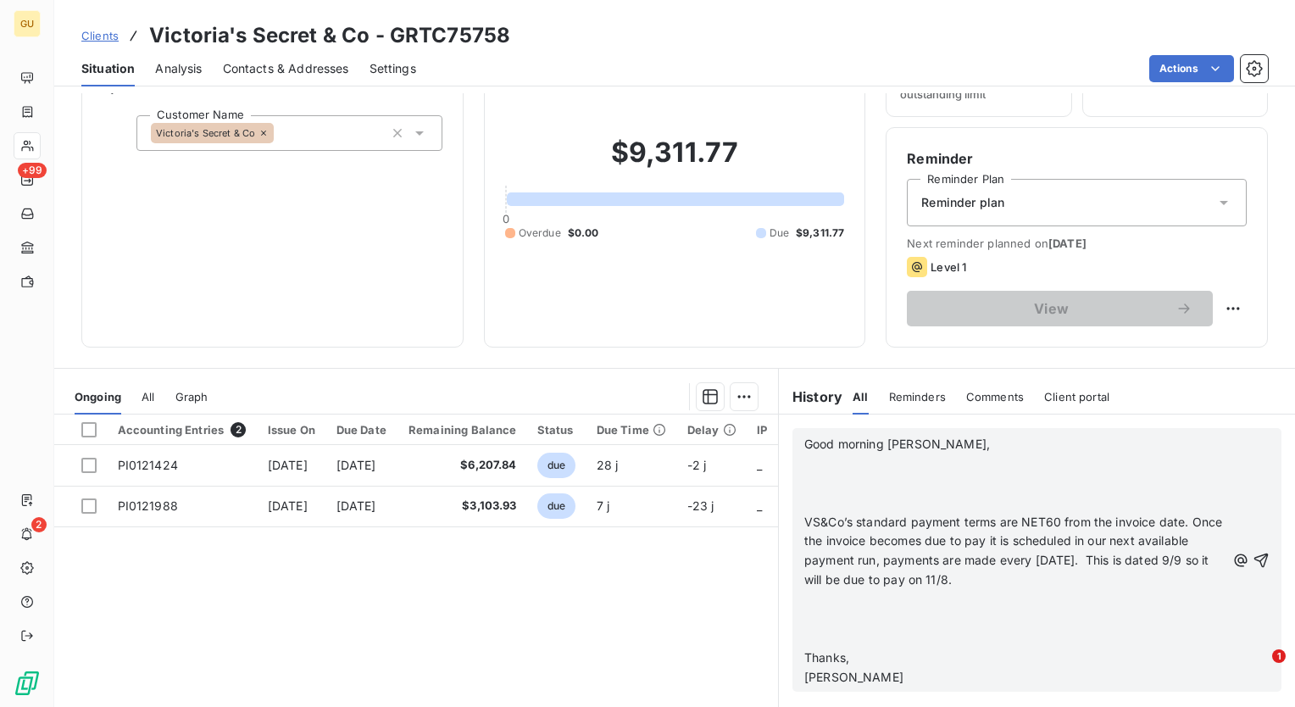
scroll to position [94, 0]
drag, startPoint x: 1247, startPoint y: 558, endPoint x: 1194, endPoint y: 571, distance: 54.3
click at [1253, 565] on icon "button" at bounding box center [1261, 561] width 17 height 17
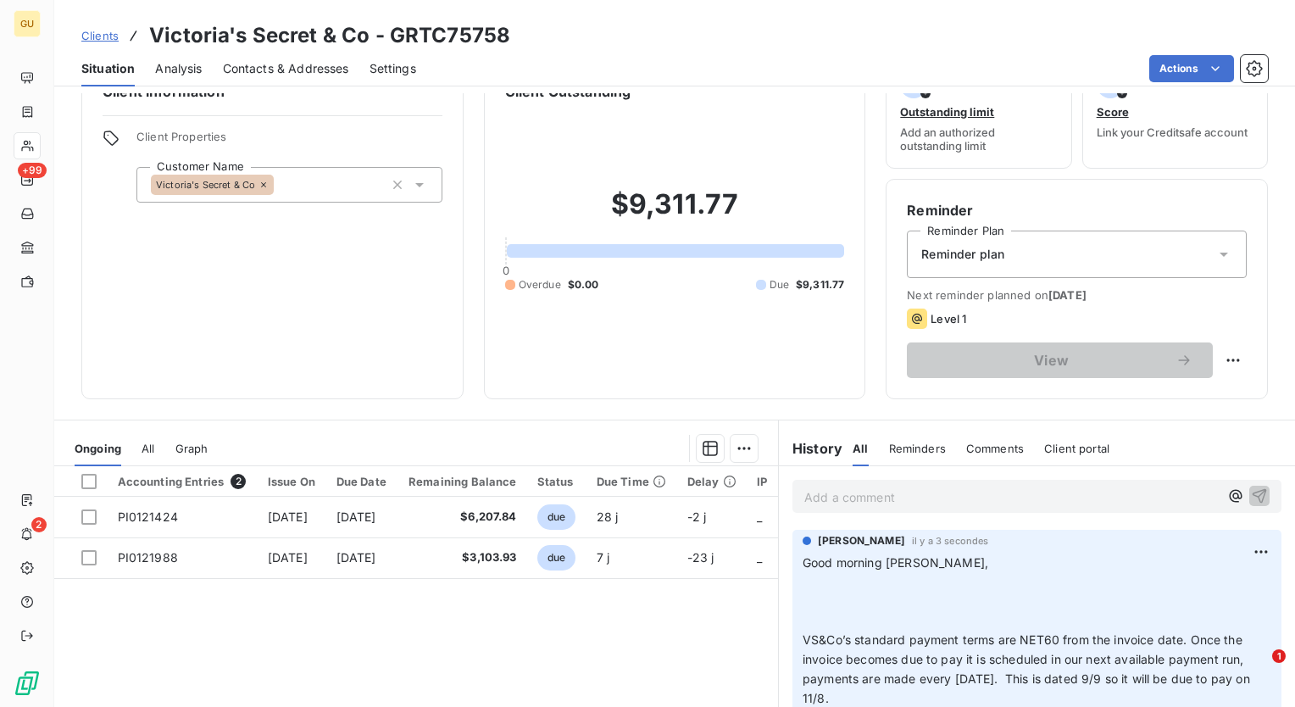
scroll to position [0, 0]
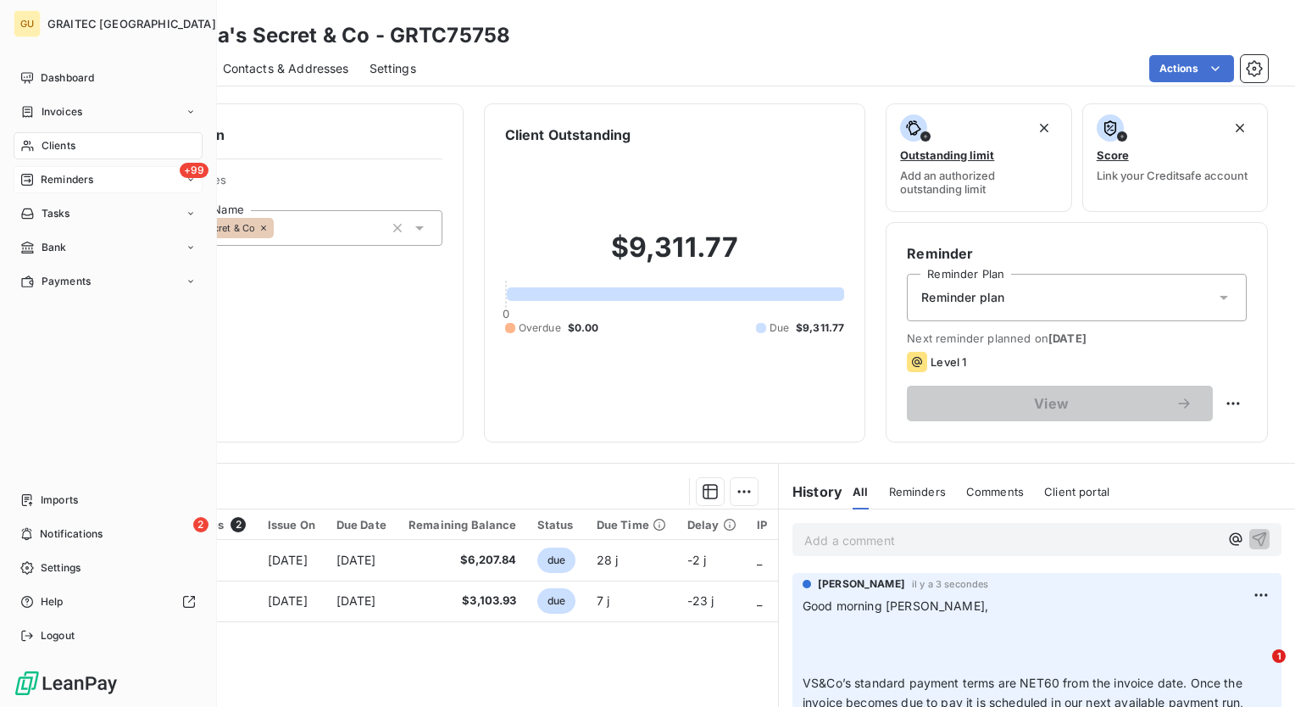
click at [163, 177] on div "+99 Reminders" at bounding box center [108, 179] width 189 height 27
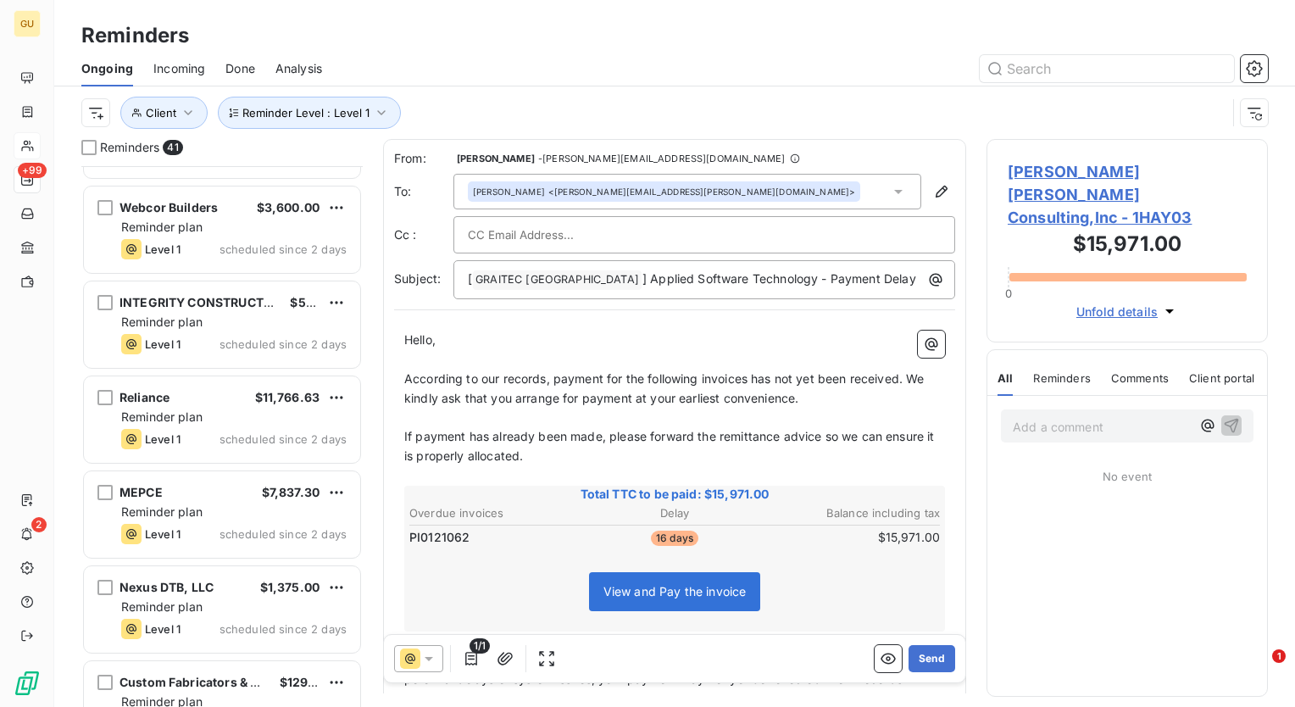
scroll to position [3352, 0]
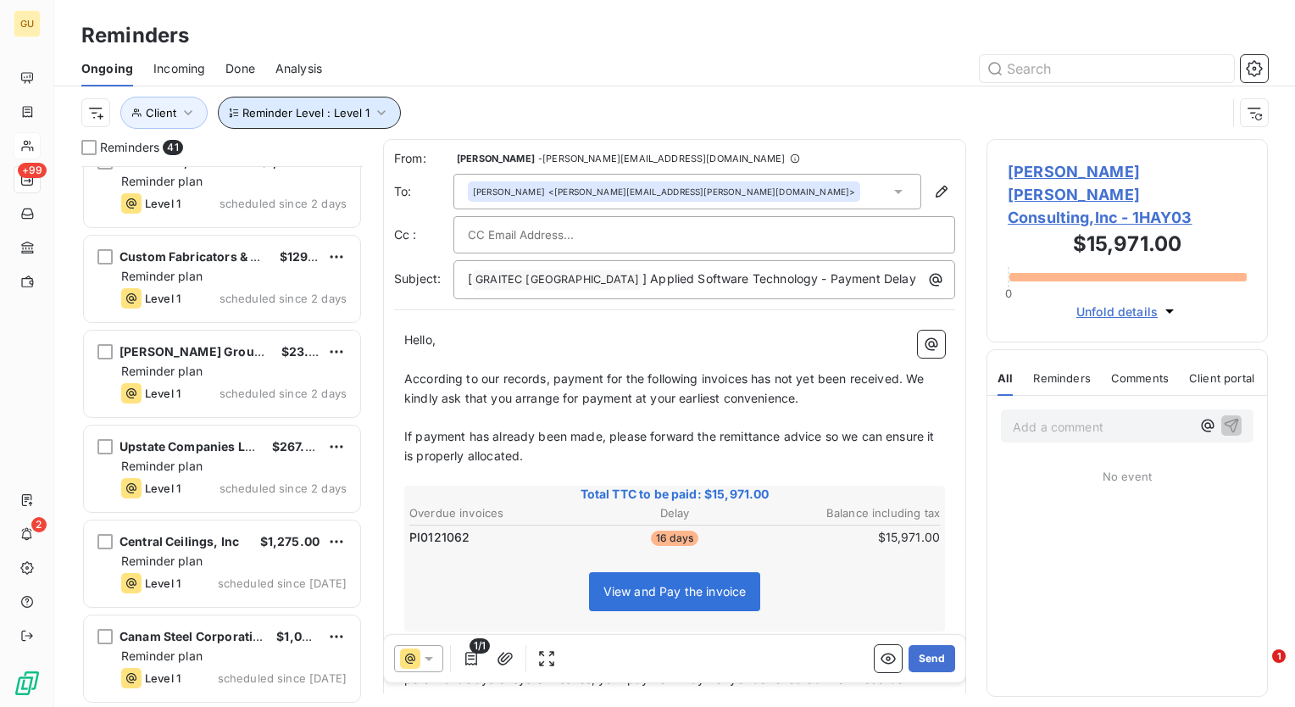
click at [373, 113] on icon "button" at bounding box center [381, 112] width 17 height 17
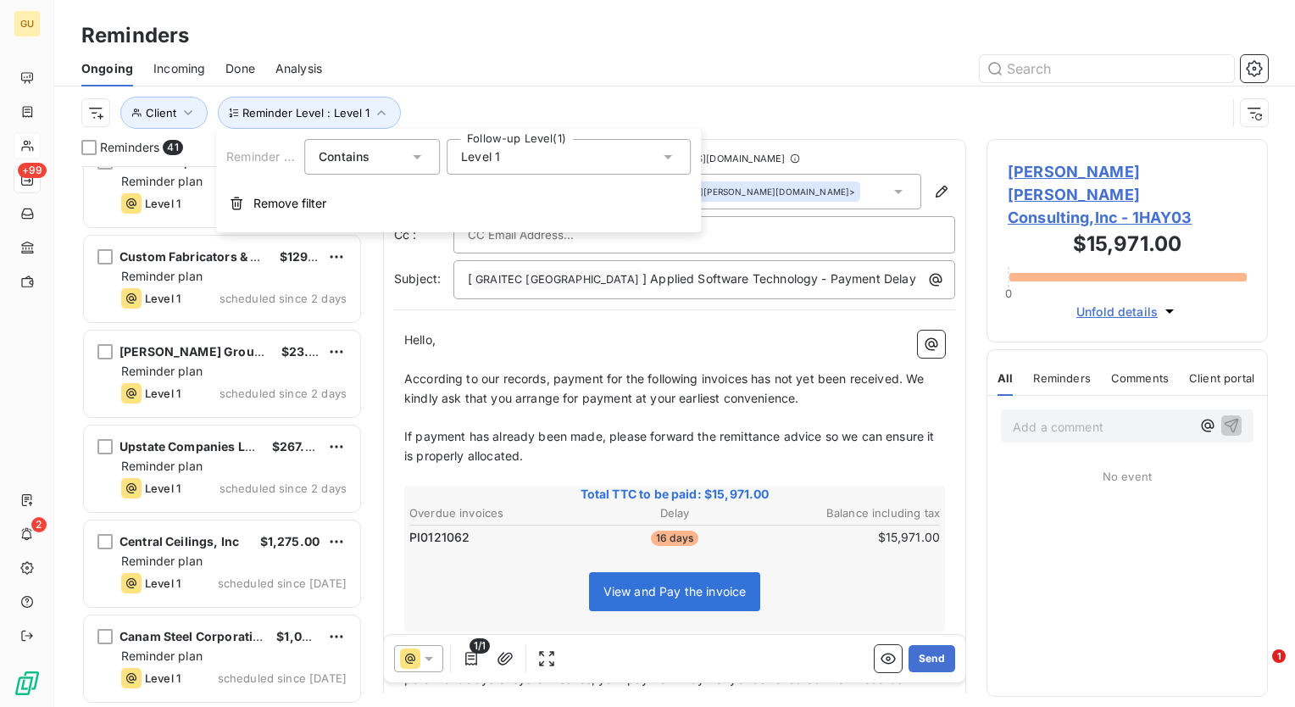
click at [668, 153] on icon at bounding box center [668, 156] width 17 height 17
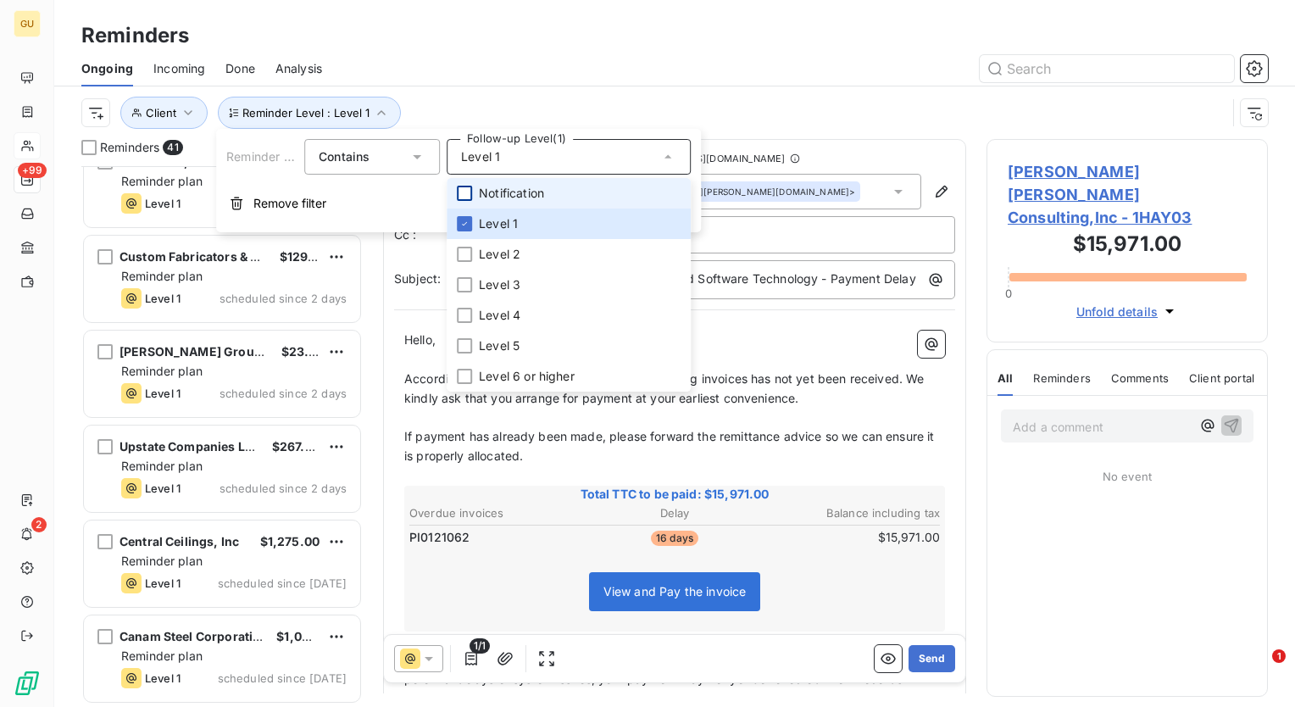
click at [466, 200] on div at bounding box center [464, 193] width 15 height 15
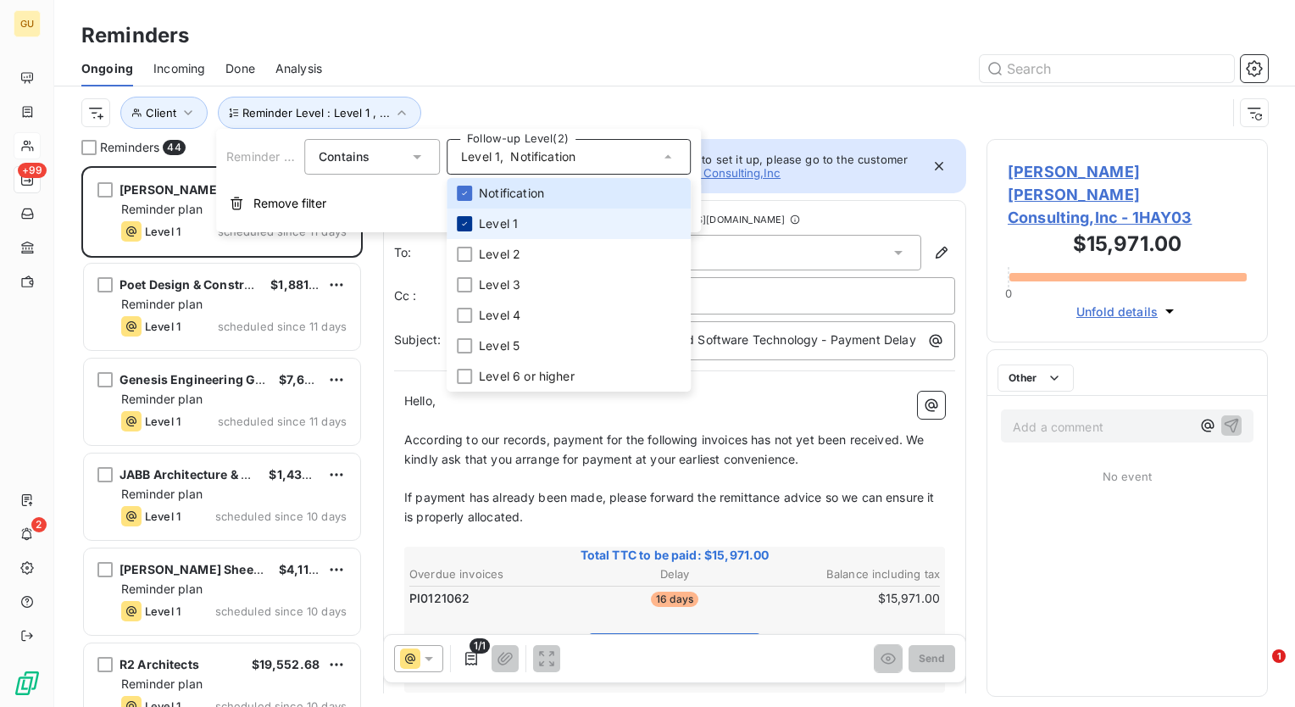
click at [466, 222] on icon at bounding box center [464, 223] width 5 height 3
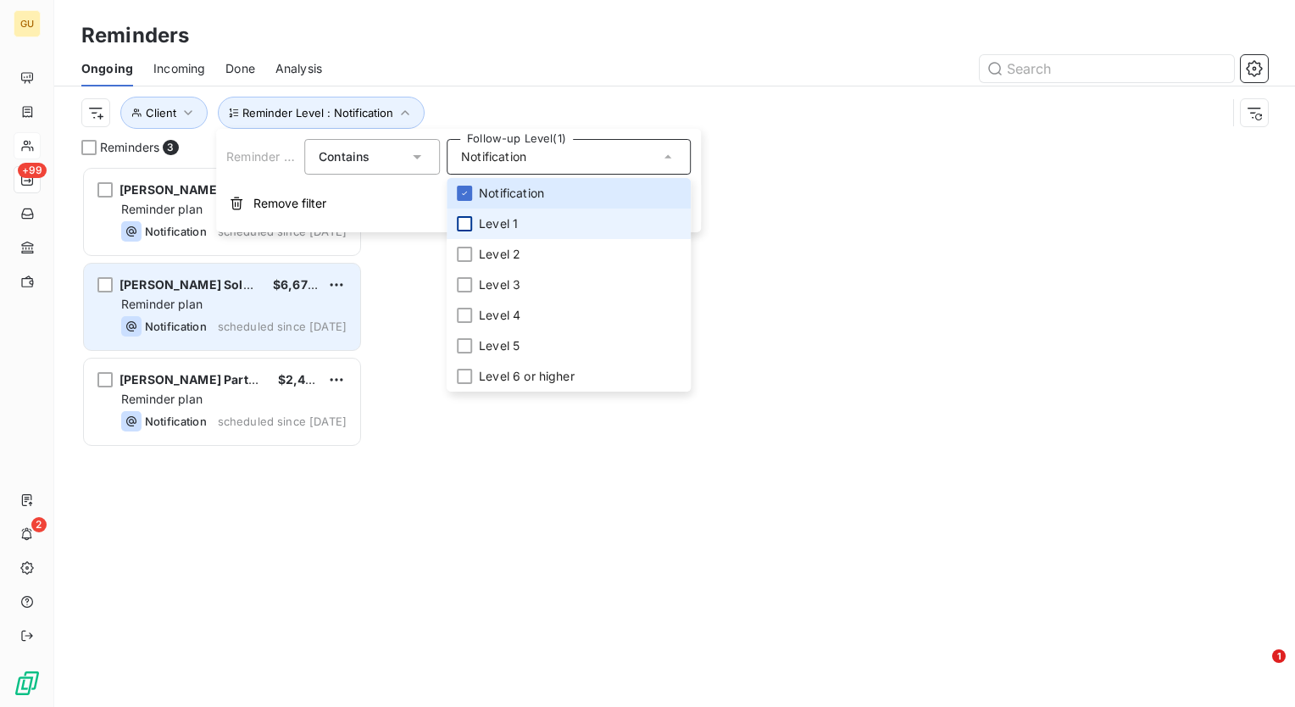
scroll to position [528, 268]
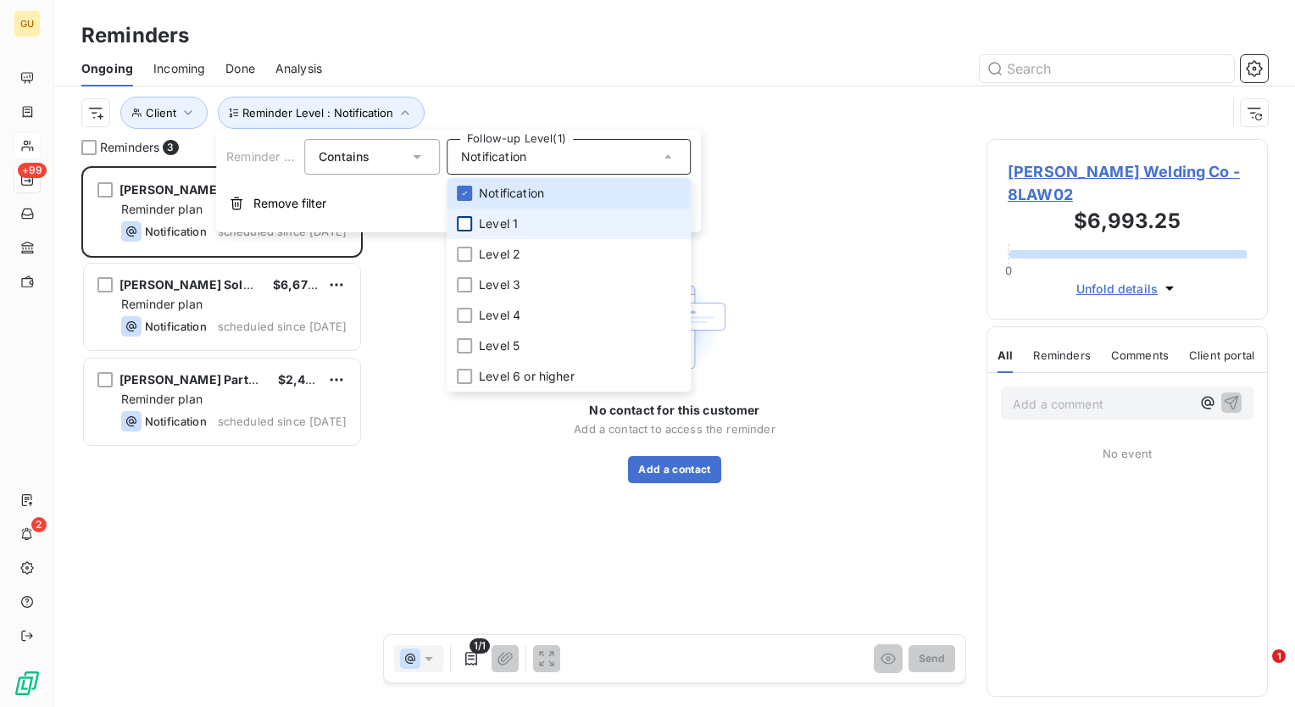
click at [393, 519] on div "No contact for this customer Add a contact to access the reminder Add a contact" at bounding box center [674, 378] width 583 height 478
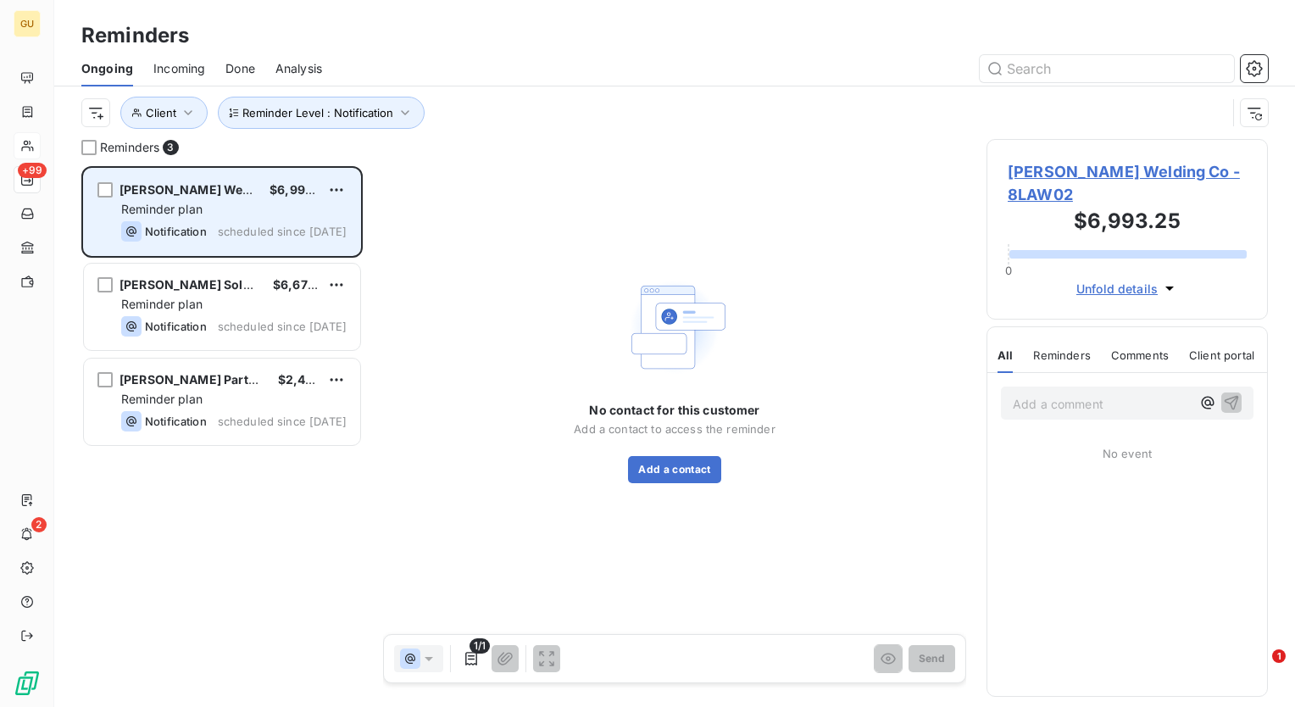
click at [257, 223] on div "Notification scheduled since yesterday" at bounding box center [233, 231] width 225 height 20
click at [298, 202] on div "Reminder plan" at bounding box center [233, 209] width 225 height 17
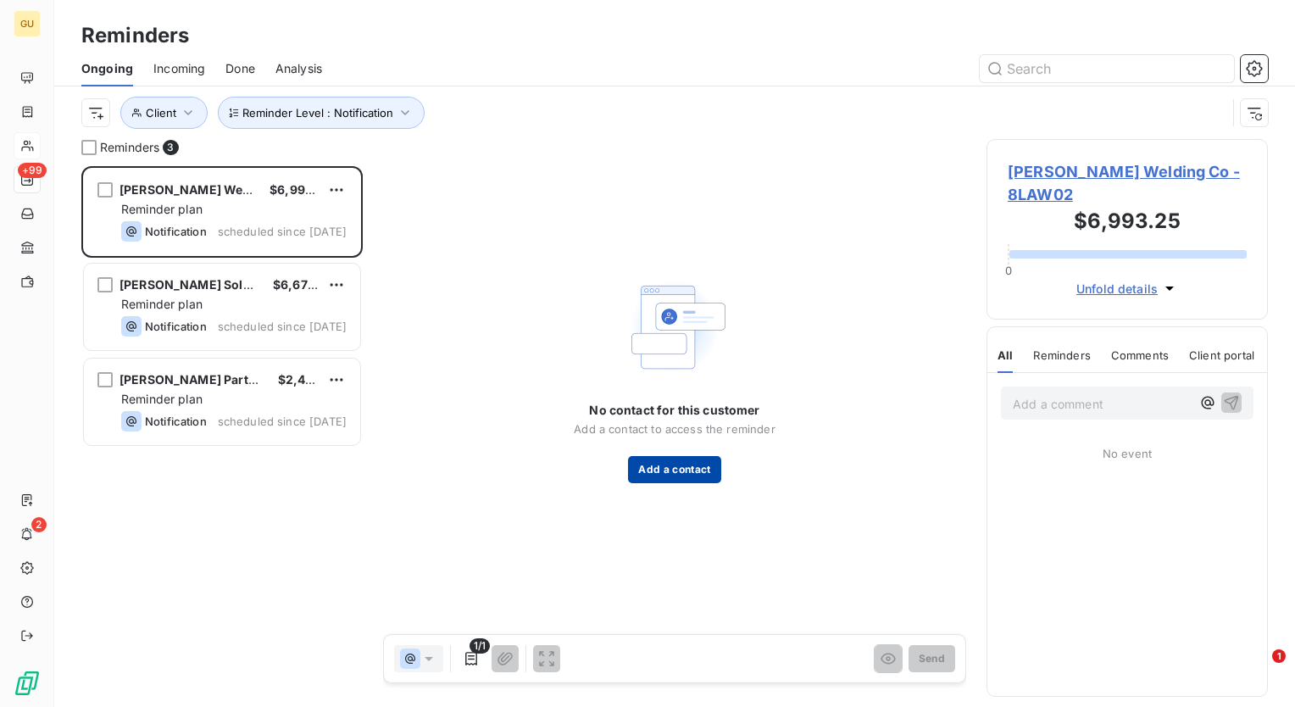
click at [682, 475] on button "Add a contact" at bounding box center [674, 469] width 92 height 27
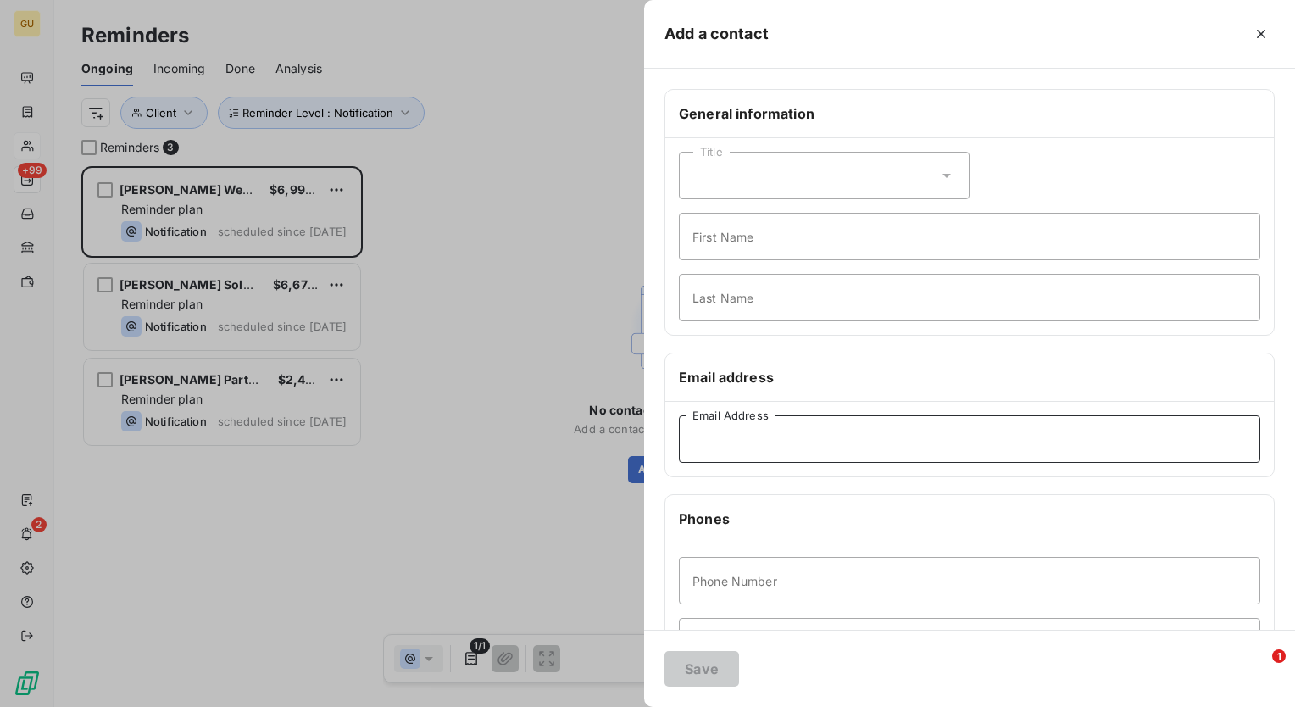
paste input "ap@lawtonwelding.com"
type input "ap@lawtonwelding.com"
click at [712, 673] on button "Save" at bounding box center [702, 669] width 75 height 36
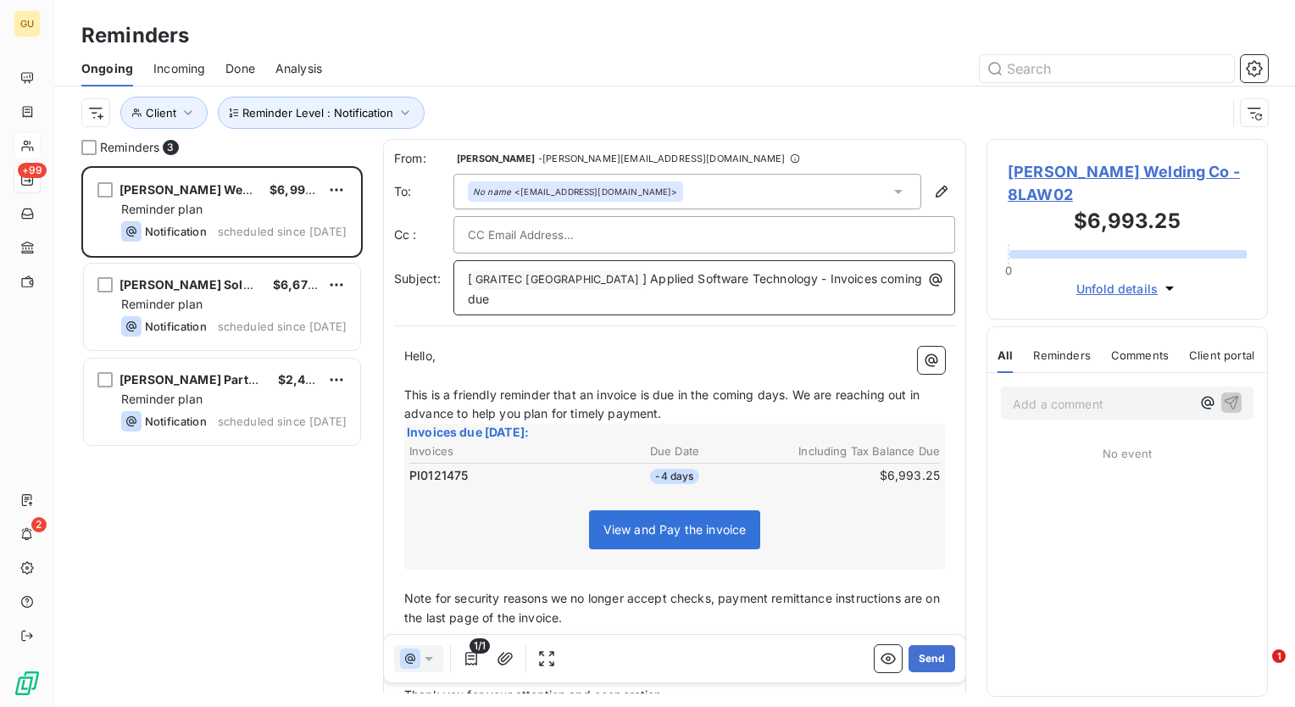
click at [785, 281] on span "] Applied Software Technology - Invoices coming due" at bounding box center [697, 288] width 458 height 35
click at [919, 660] on button "Send" at bounding box center [932, 658] width 47 height 27
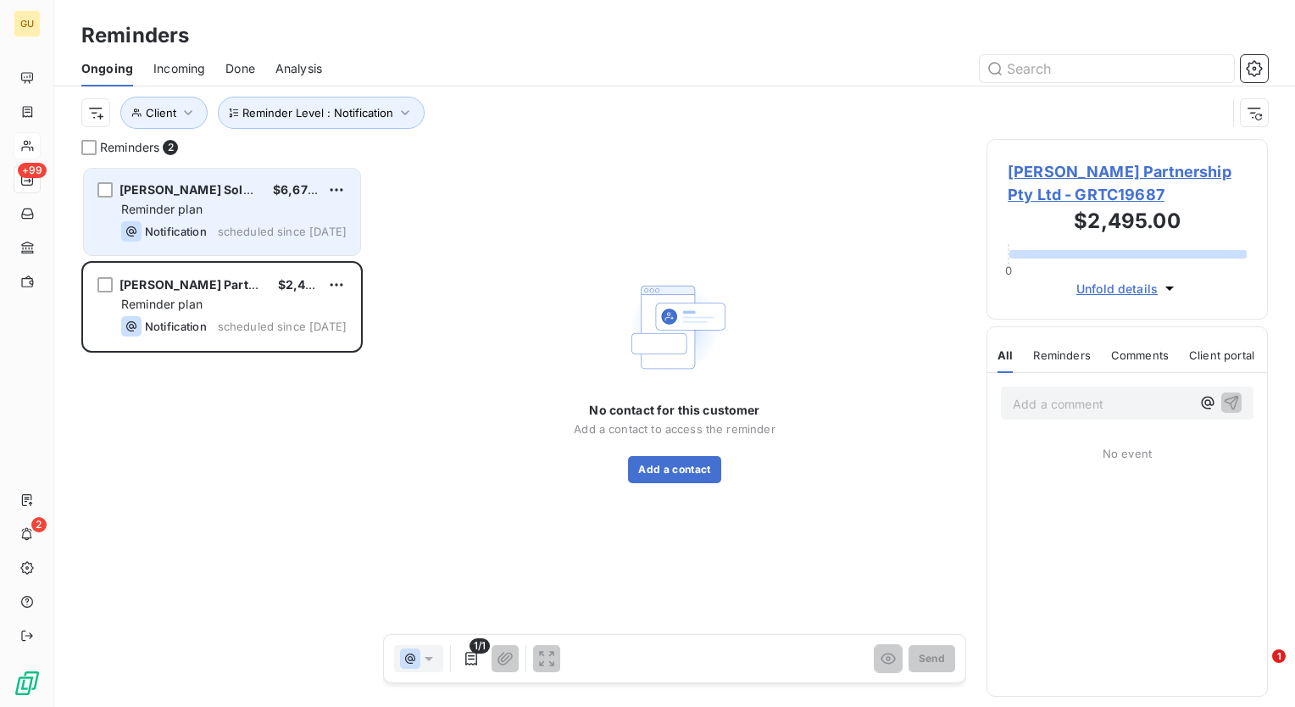
click at [259, 199] on div "Steele Solutions, Inc $6,672.98 Reminder plan Notification scheduled since yest…" at bounding box center [222, 212] width 276 height 86
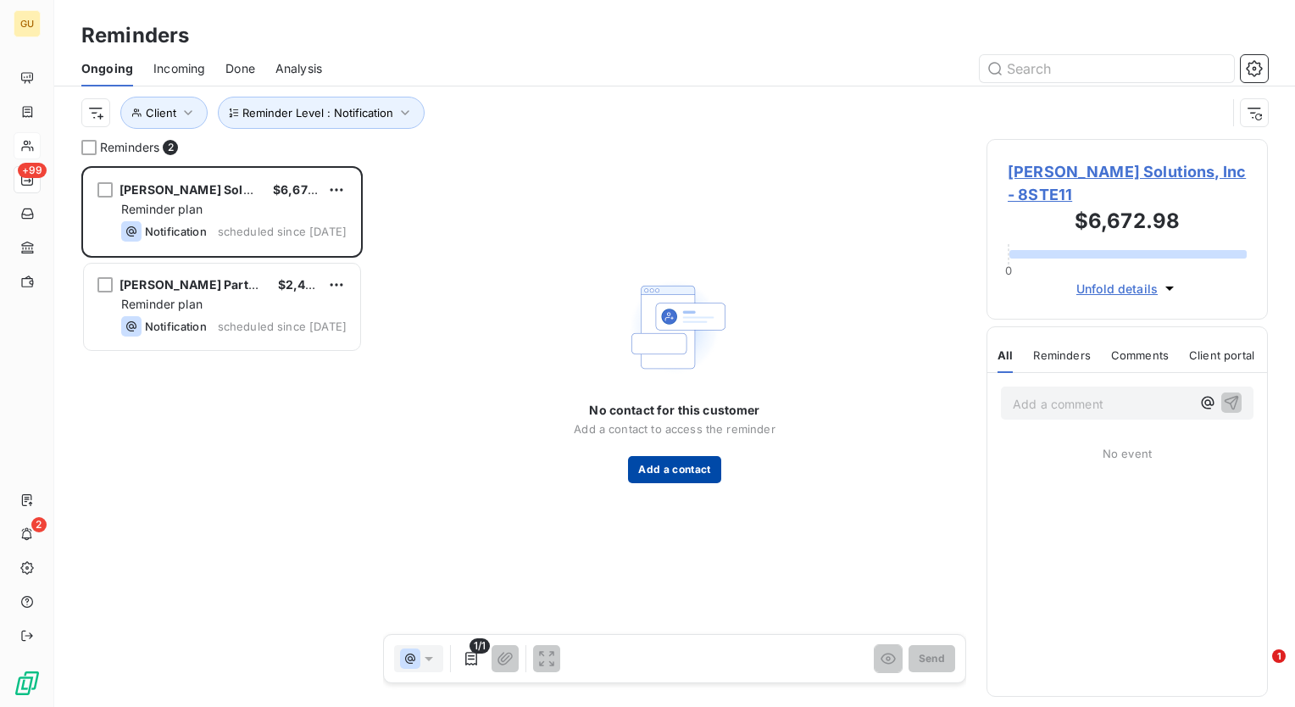
click at [685, 473] on button "Add a contact" at bounding box center [674, 469] width 92 height 27
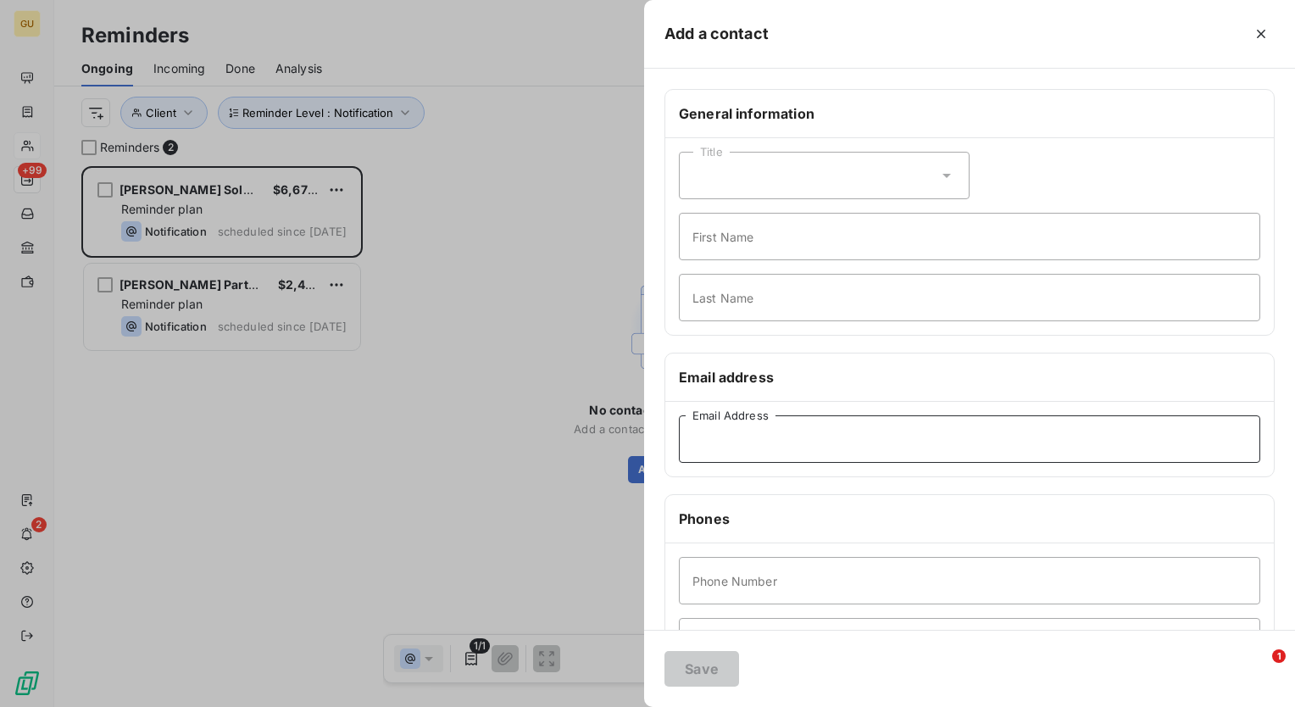
paste input "Dan.Peterson@steelesolutions.com"
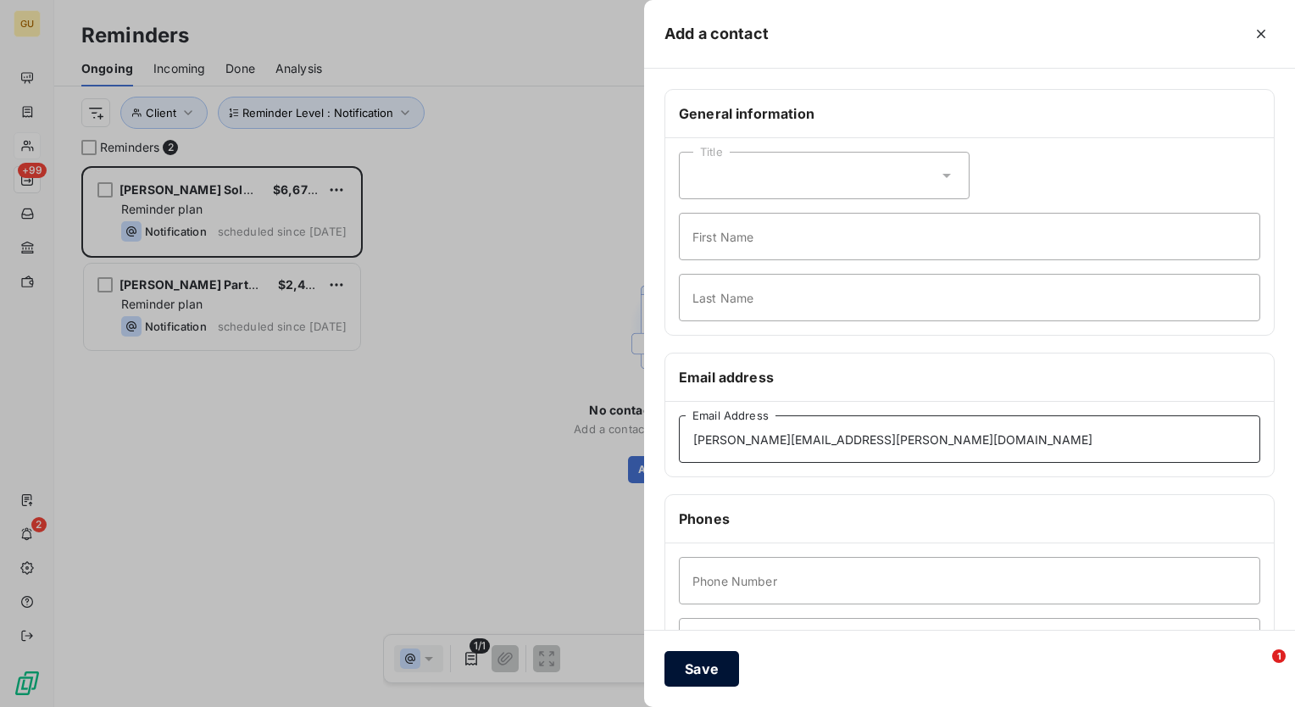
type input "Dan.Peterson@steelesolutions.com"
click at [688, 670] on button "Save" at bounding box center [702, 669] width 75 height 36
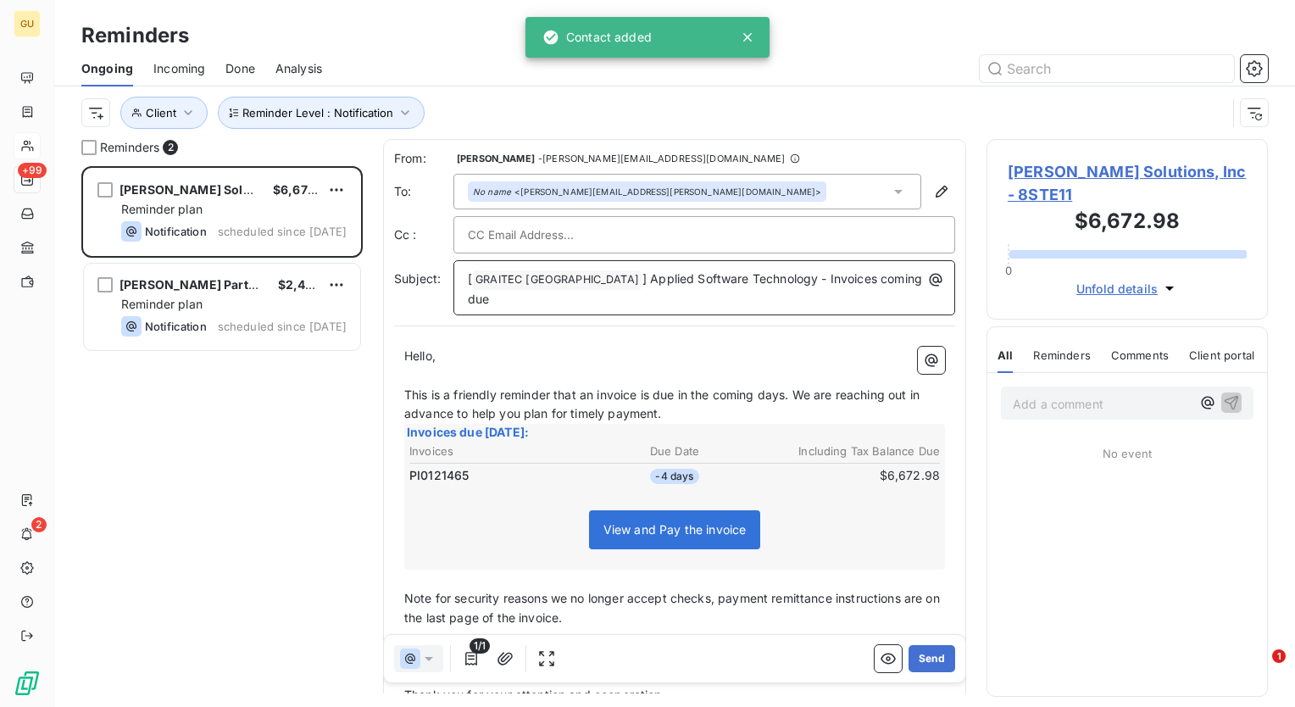
click at [785, 276] on span "] Applied Software Technology - Invoices coming due" at bounding box center [697, 288] width 458 height 35
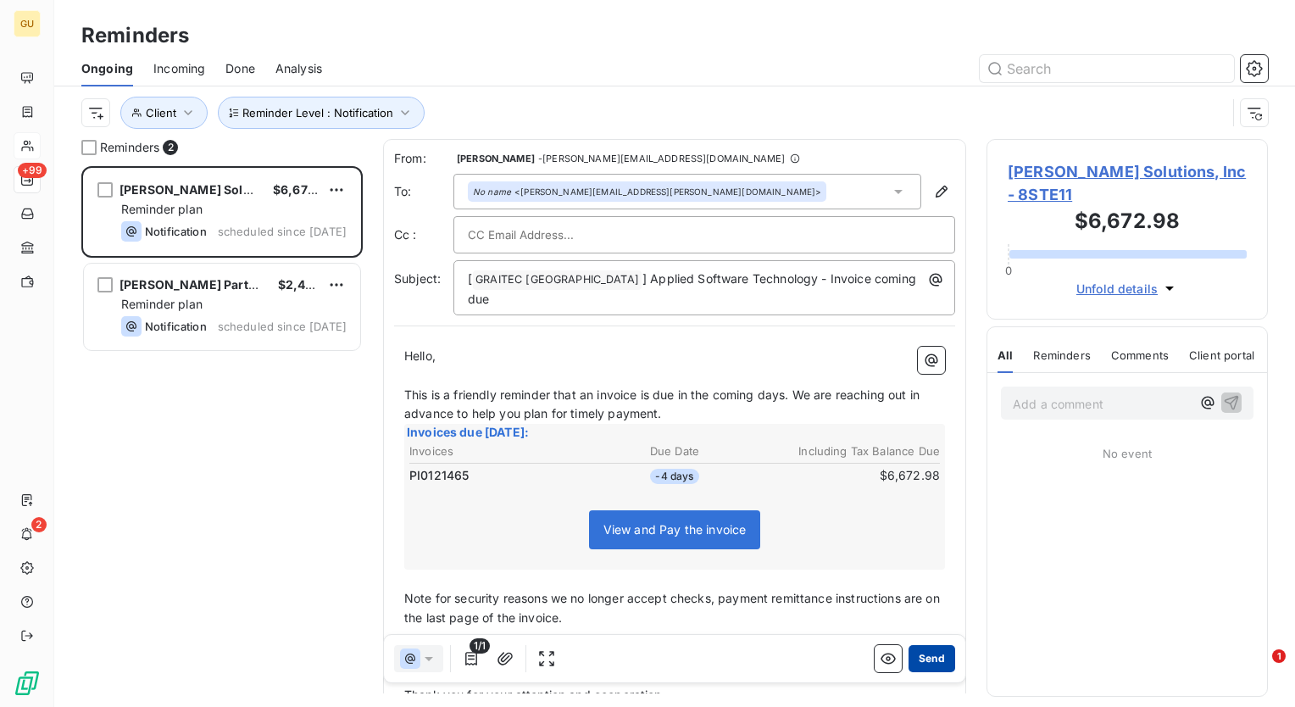
click at [912, 660] on button "Send" at bounding box center [932, 658] width 47 height 27
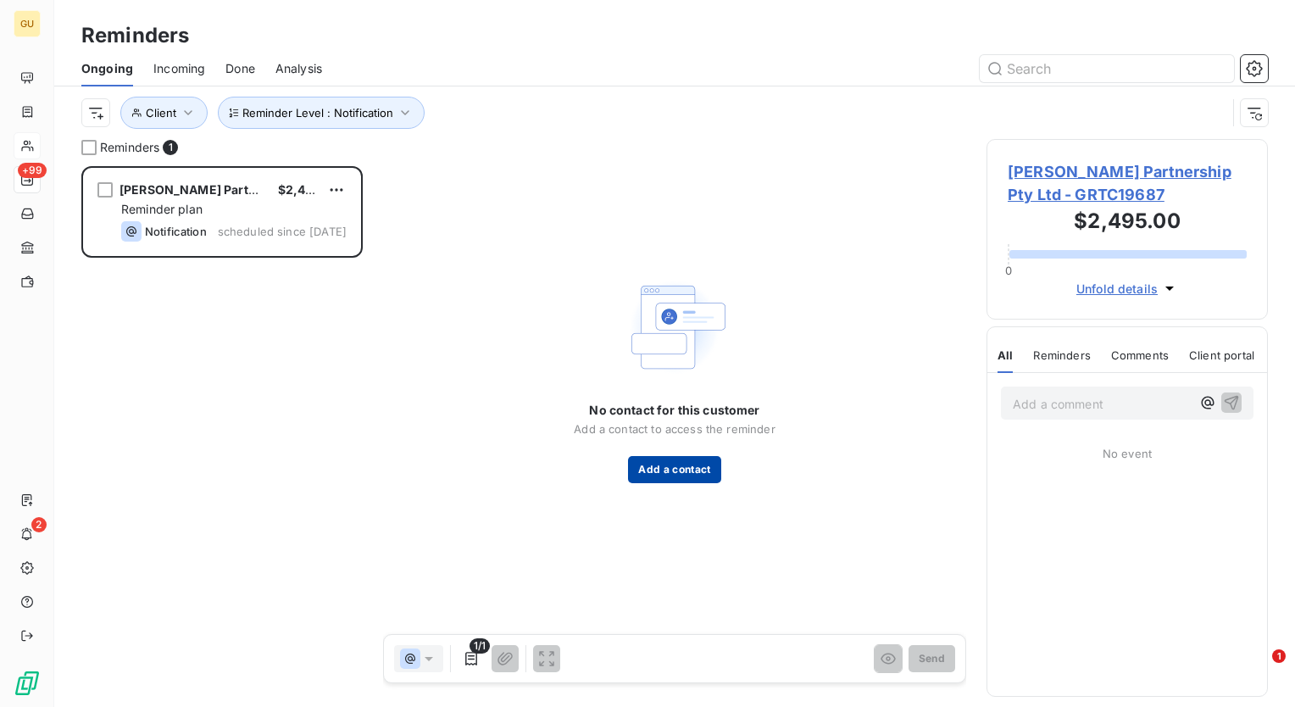
click at [667, 474] on button "Add a contact" at bounding box center [674, 469] width 92 height 27
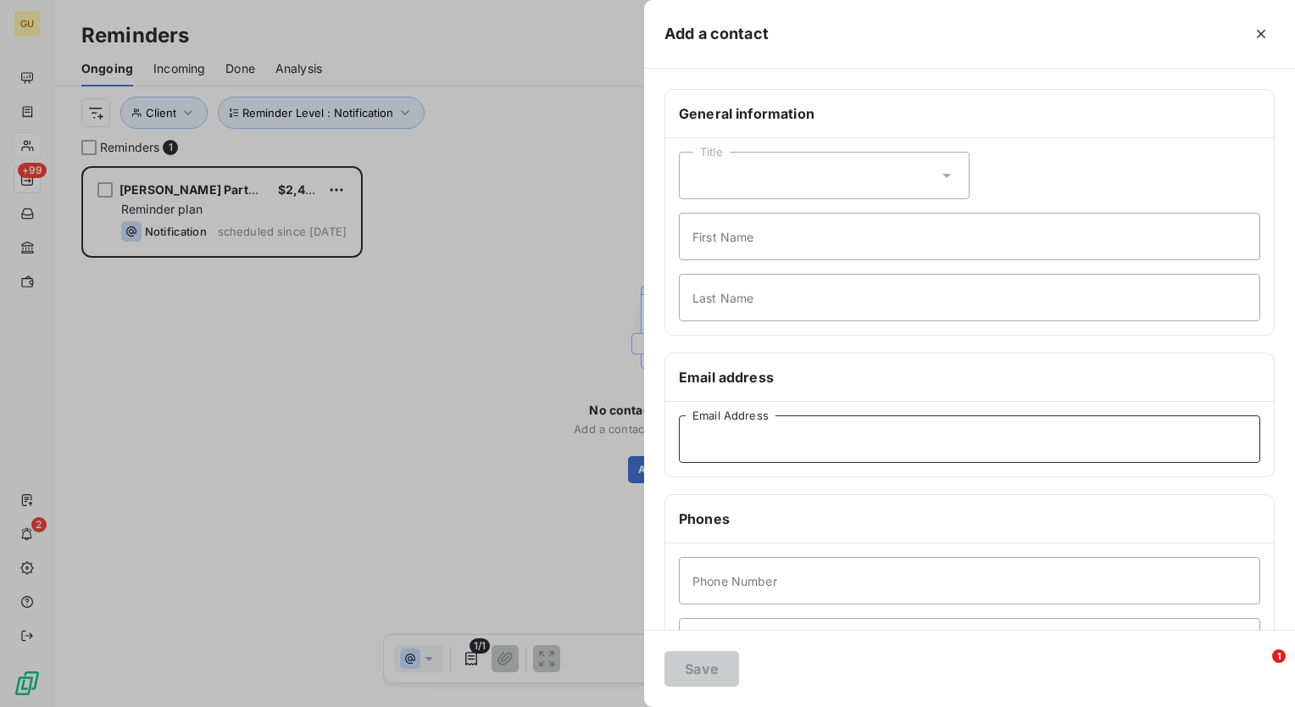
paste input "GRTC19687"
type input "GRTC19687"
drag, startPoint x: 783, startPoint y: 440, endPoint x: 523, endPoint y: 424, distance: 260.8
click at [523, 706] on div "Add a contact General information Title First Name Last Name Email address GRTC…" at bounding box center [647, 707] width 1295 height 0
paste input "finance@bip.com.au"
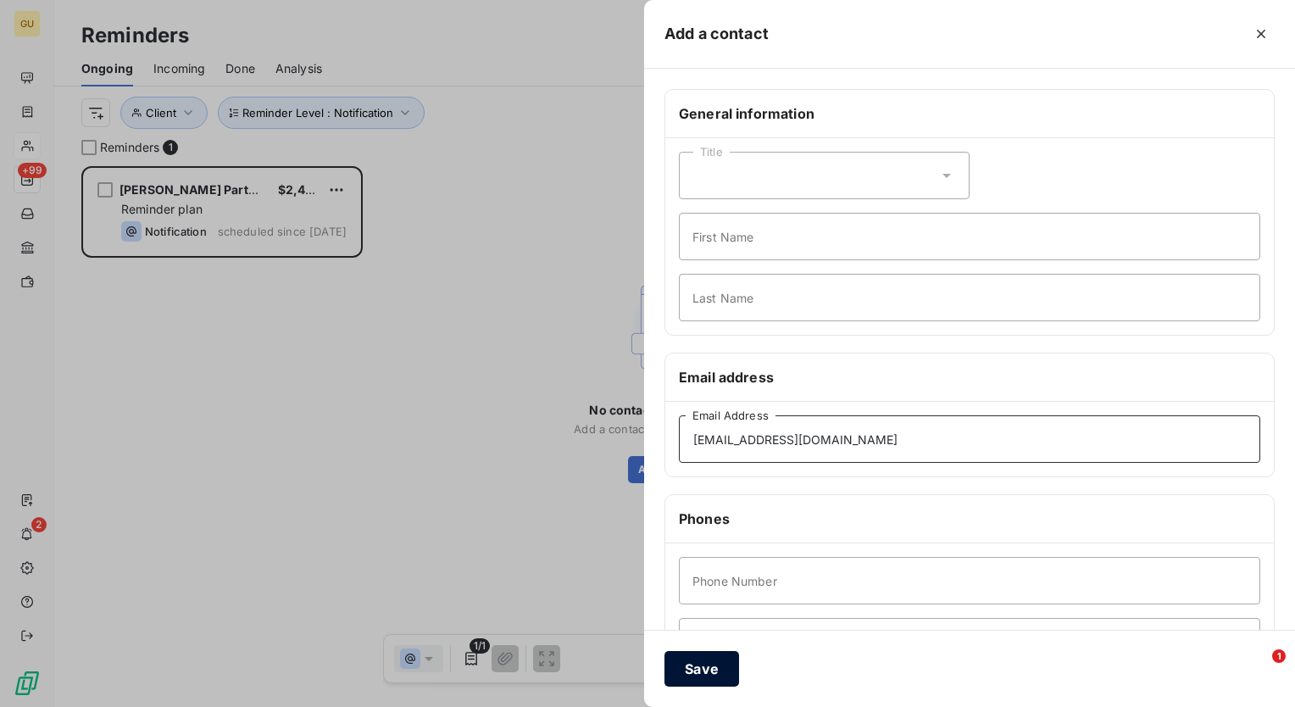
type input "finance@bip.com.au"
click at [712, 665] on button "Save" at bounding box center [702, 669] width 75 height 36
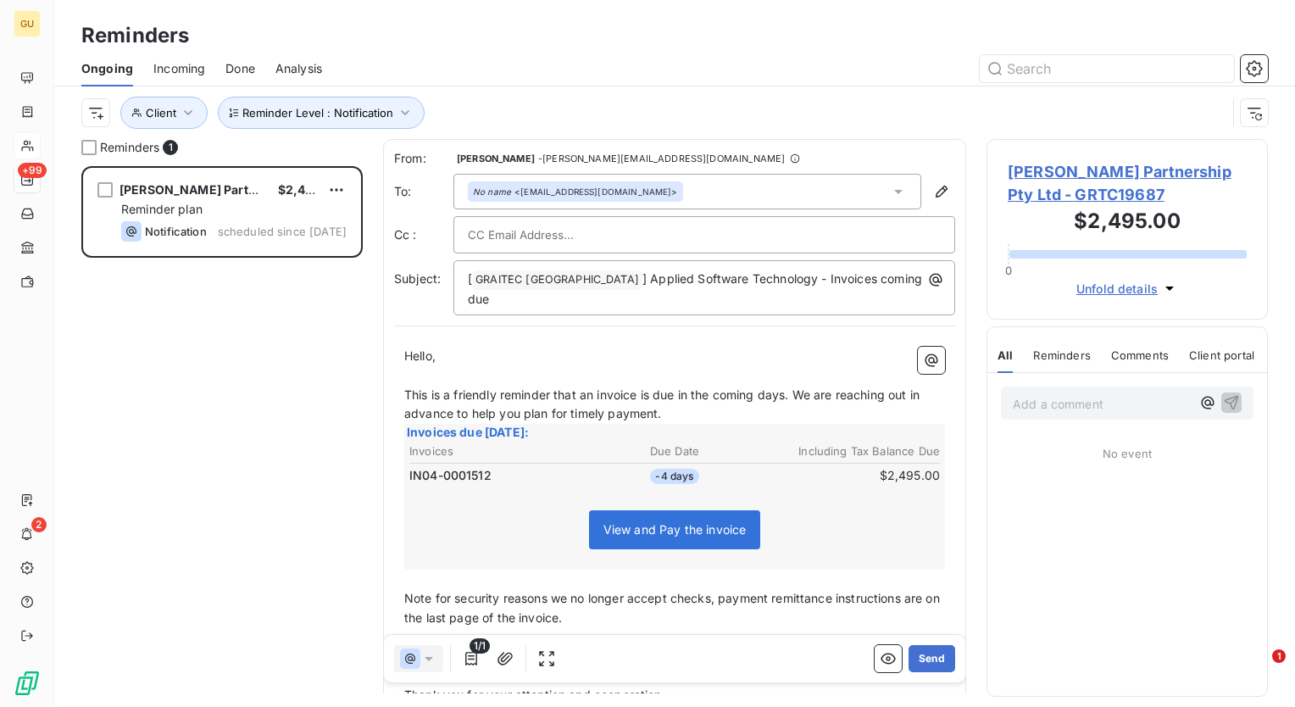
drag, startPoint x: 910, startPoint y: 658, endPoint x: 888, endPoint y: 544, distance: 115.7
click at [899, 597] on div "From: Minnie Nebbett - minnie.nebbett@graitec.com To: No name <finance@bip.com.…" at bounding box center [674, 416] width 583 height 554
click at [787, 280] on span "] Applied Software Technology - Invoices coming due" at bounding box center [697, 288] width 458 height 35
click at [916, 656] on button "Send" at bounding box center [932, 658] width 47 height 27
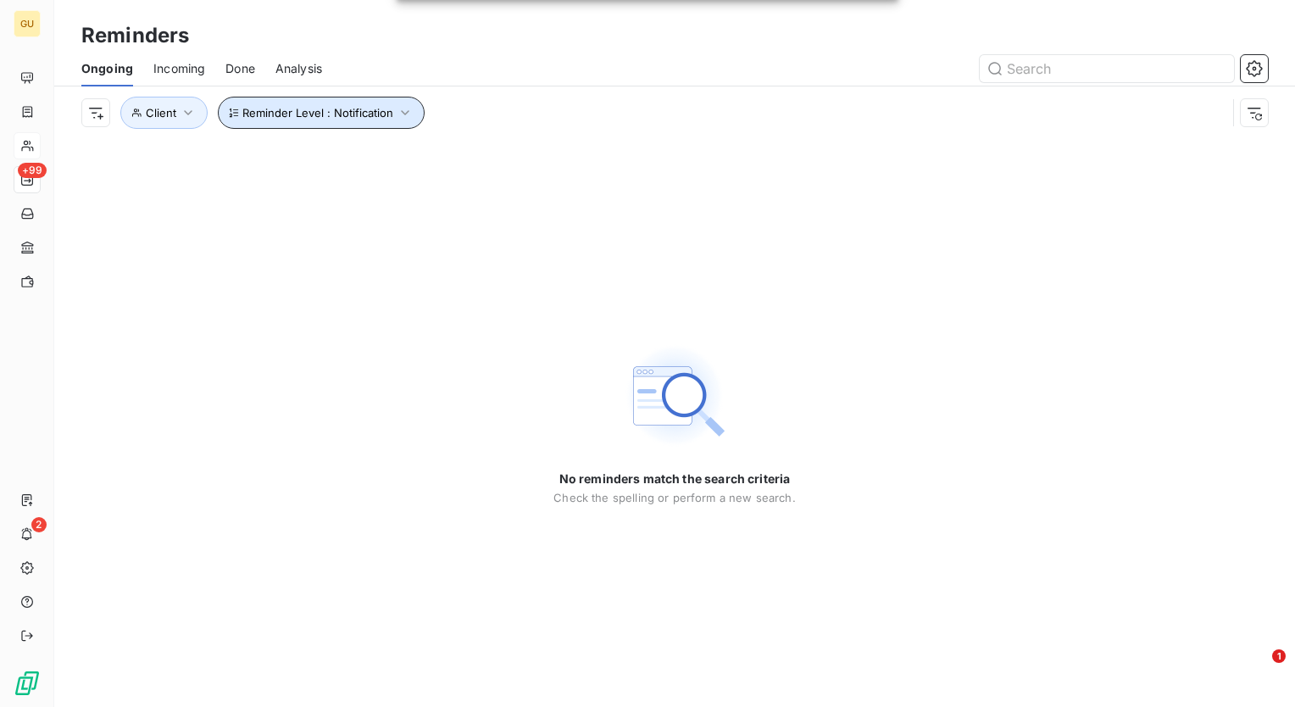
click at [390, 111] on span "Reminder Level : Notification" at bounding box center [317, 113] width 151 height 14
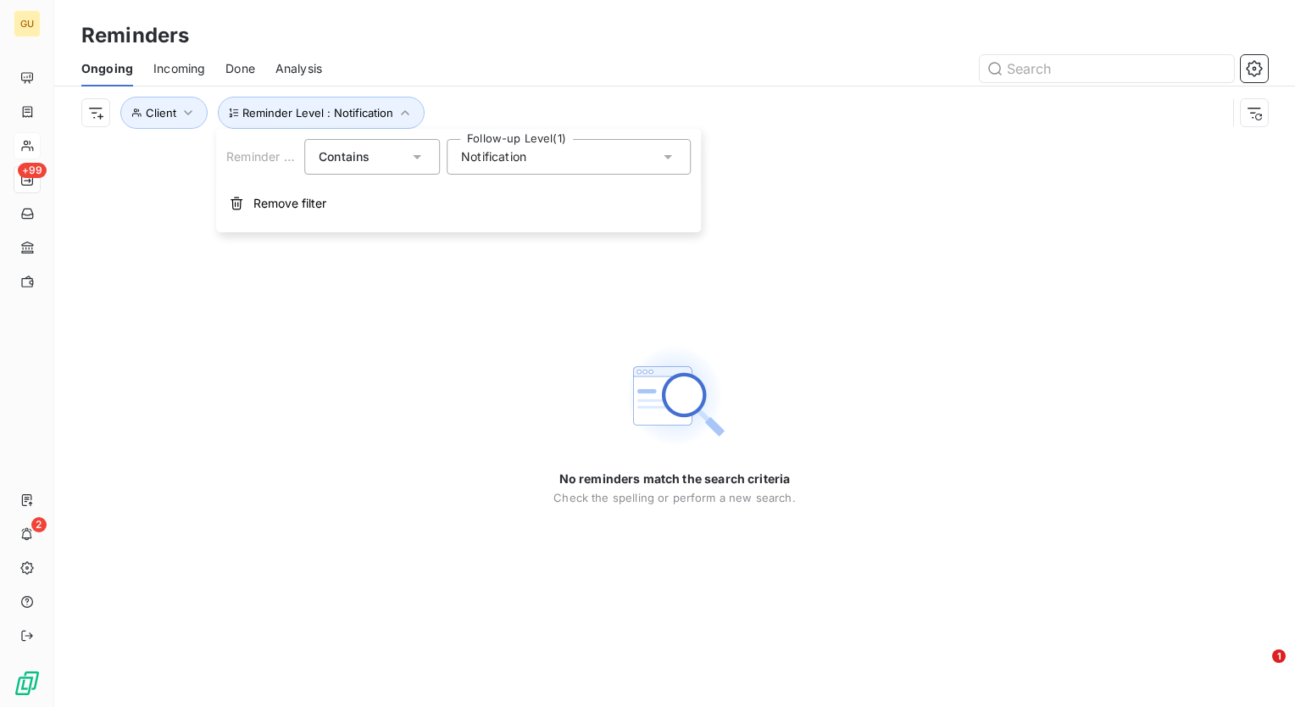
click at [665, 161] on icon at bounding box center [668, 156] width 17 height 17
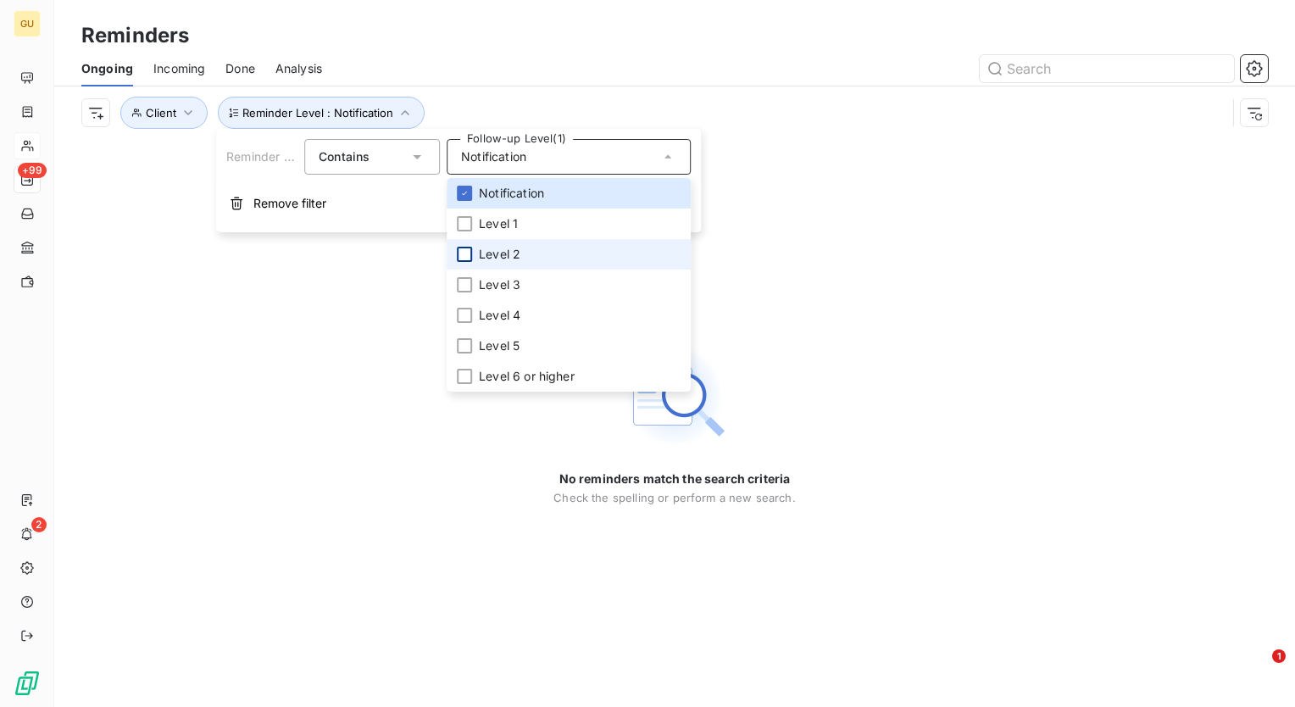
click at [462, 257] on div at bounding box center [464, 254] width 15 height 15
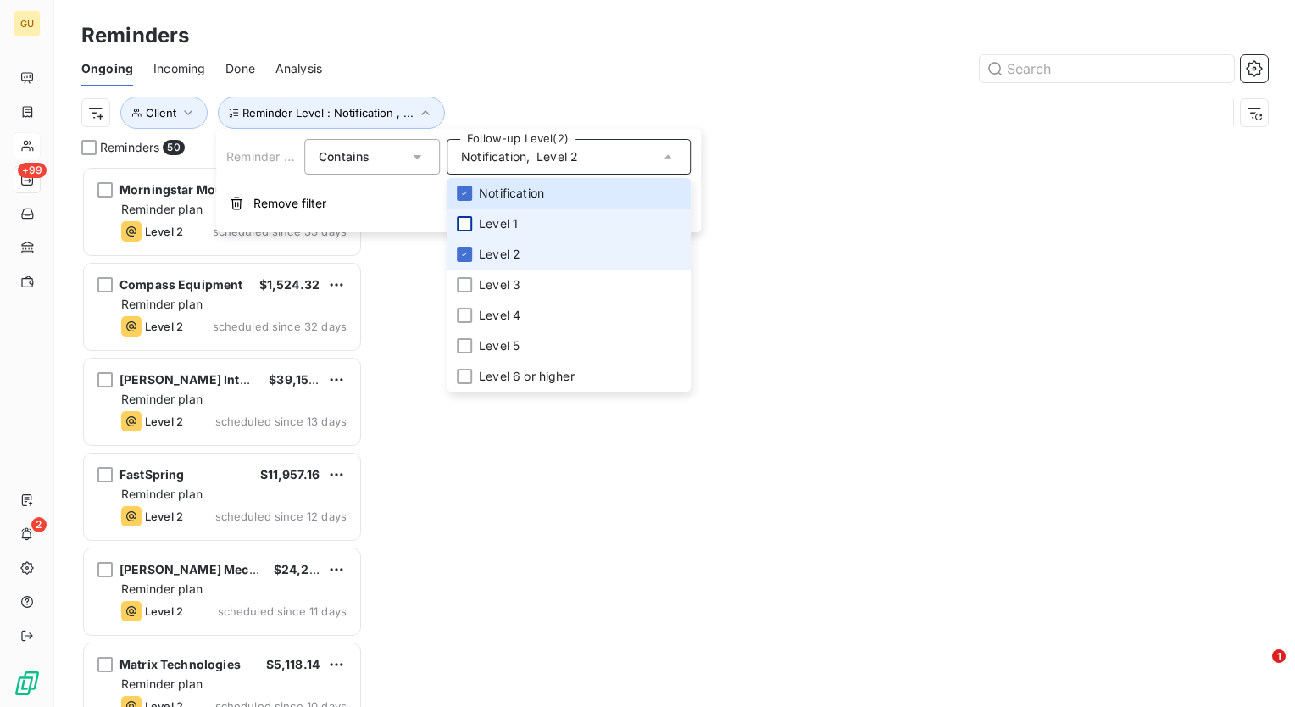
scroll to position [528, 268]
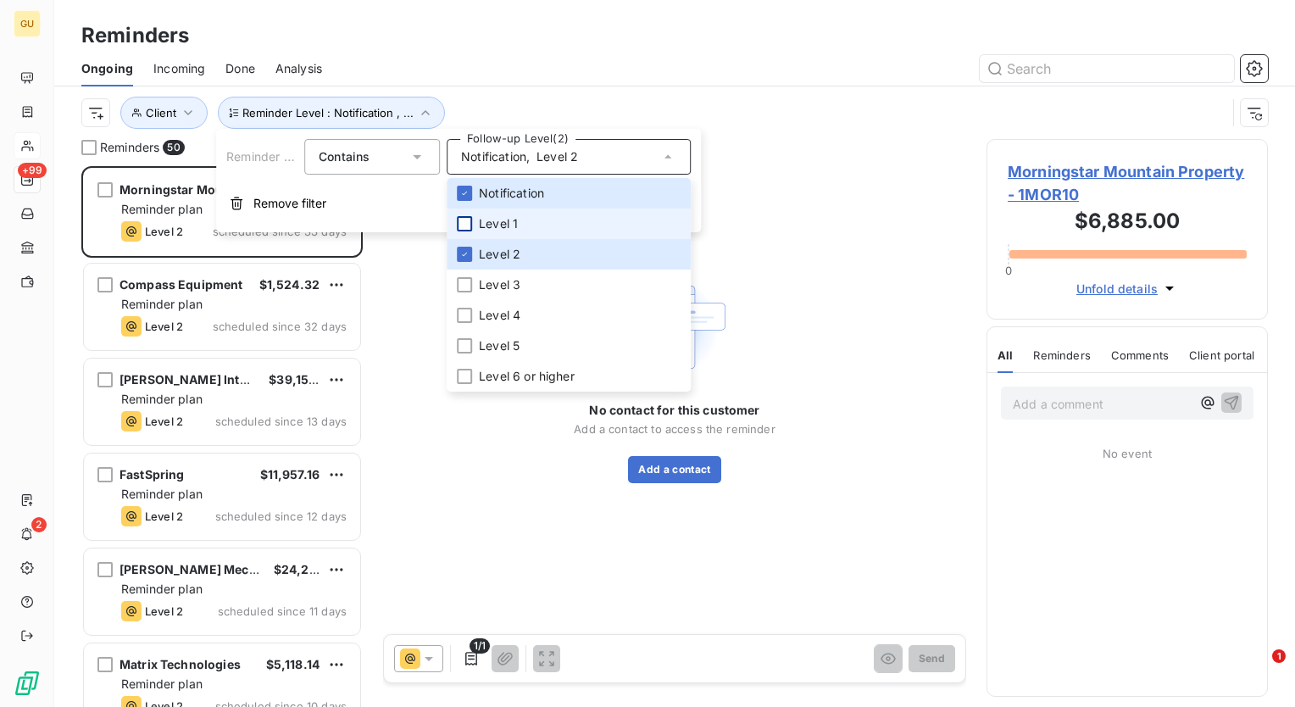
click at [467, 226] on div at bounding box center [464, 223] width 15 height 15
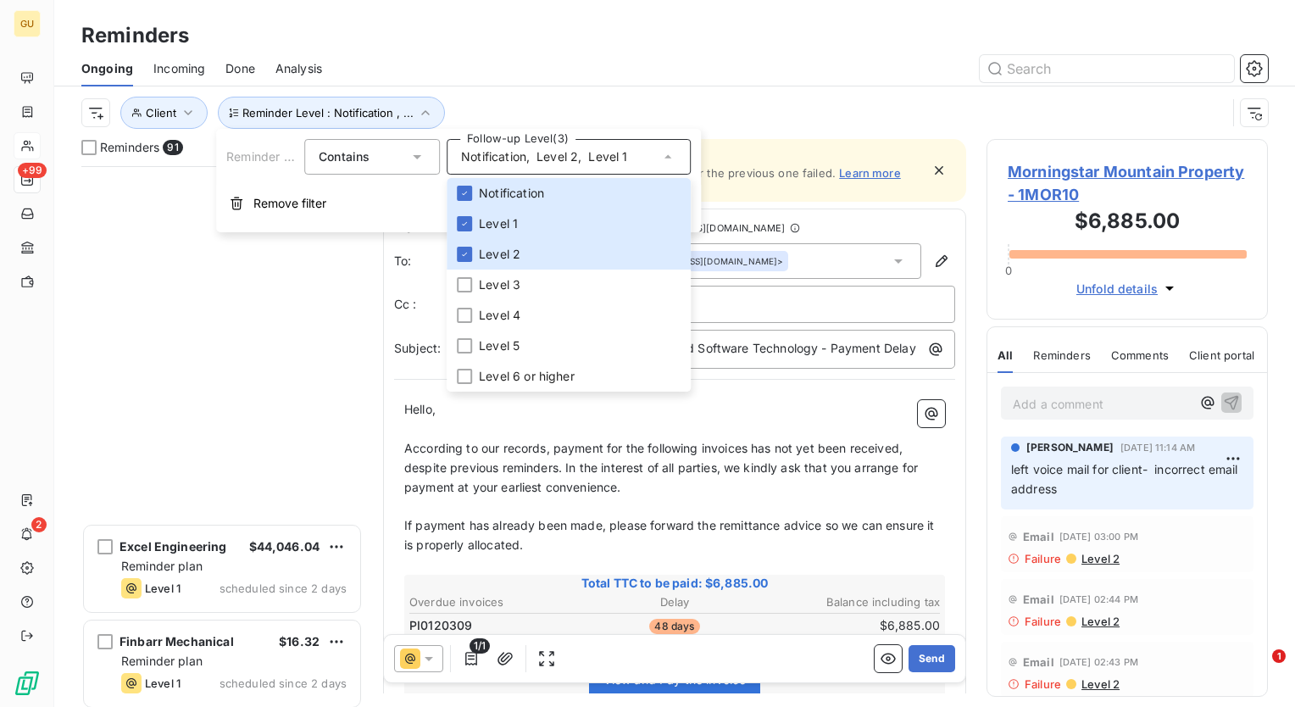
scroll to position [6697, 0]
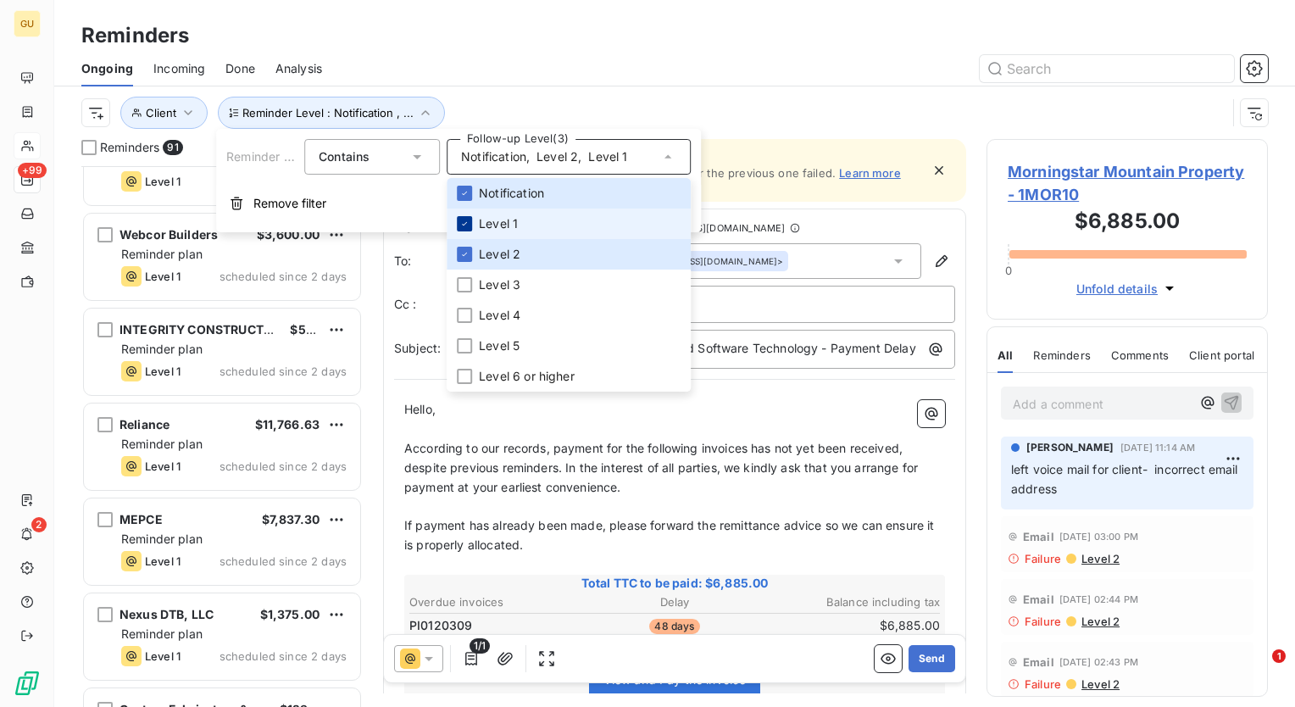
click at [465, 219] on icon at bounding box center [464, 224] width 10 height 10
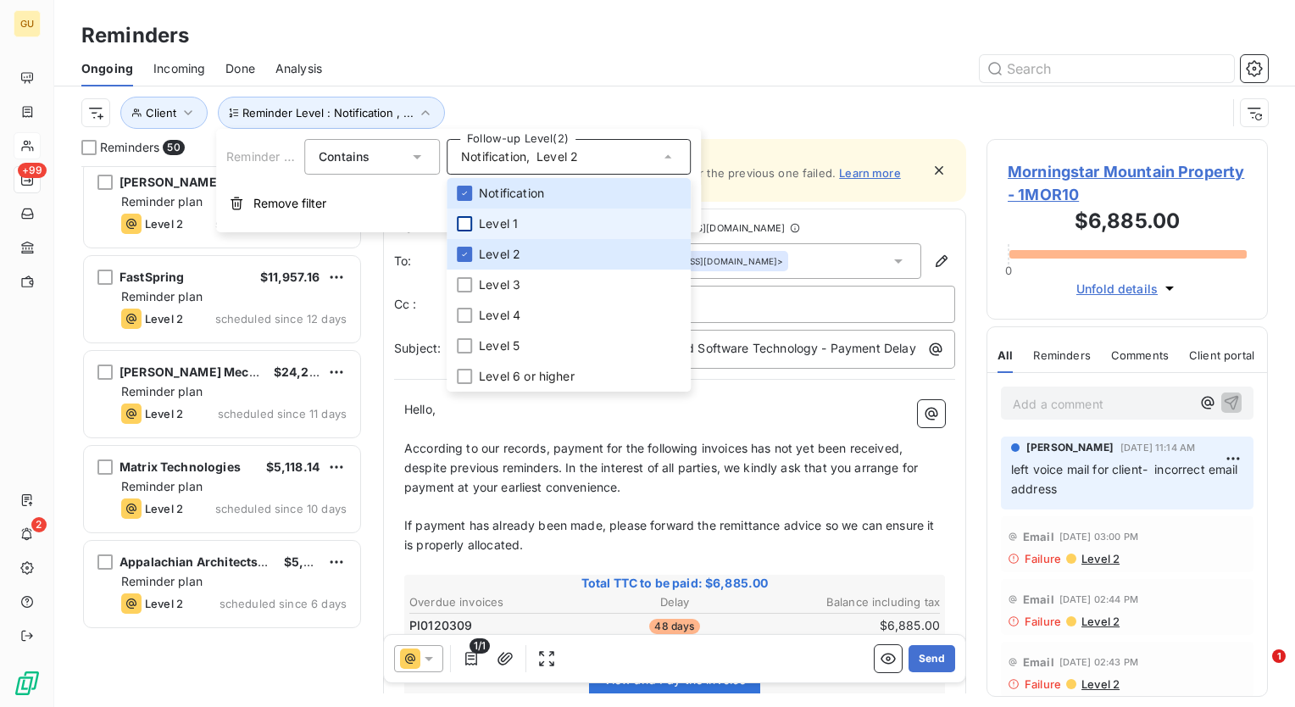
scroll to position [0, 0]
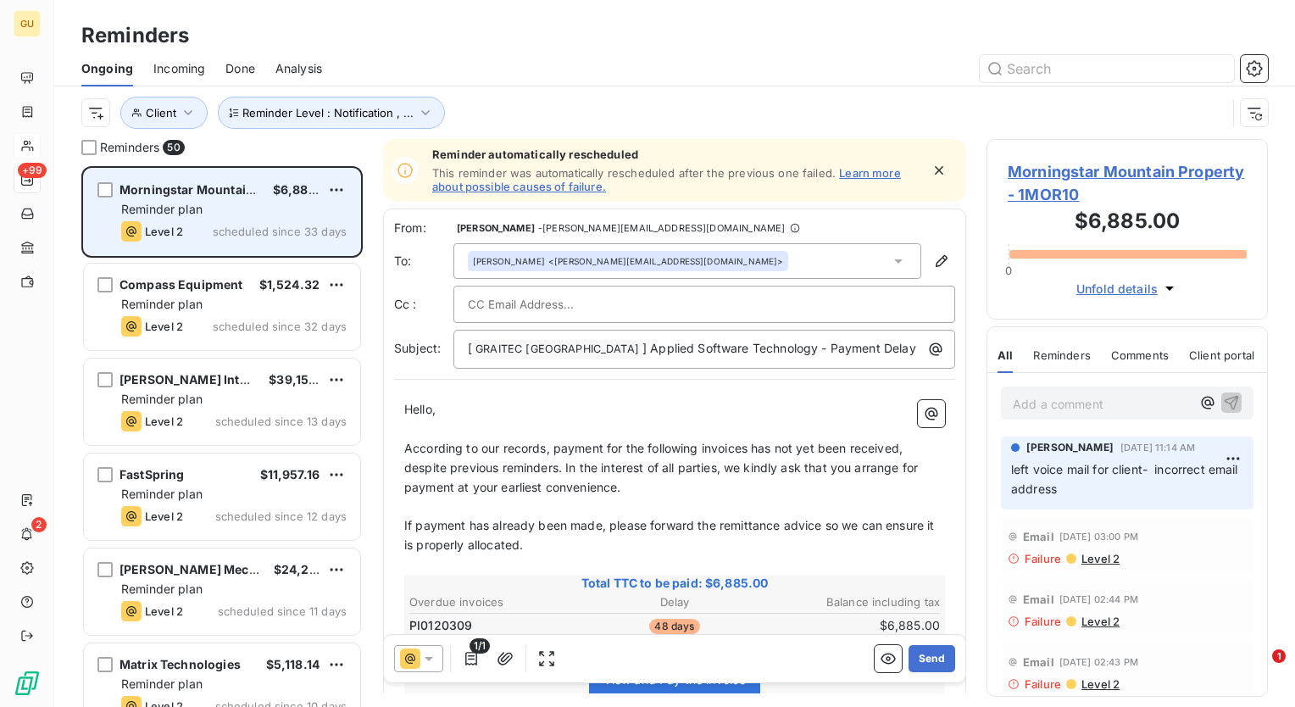
click at [164, 214] on span "Reminder plan" at bounding box center [161, 209] width 81 height 14
click at [234, 207] on div "Reminder plan" at bounding box center [233, 209] width 225 height 17
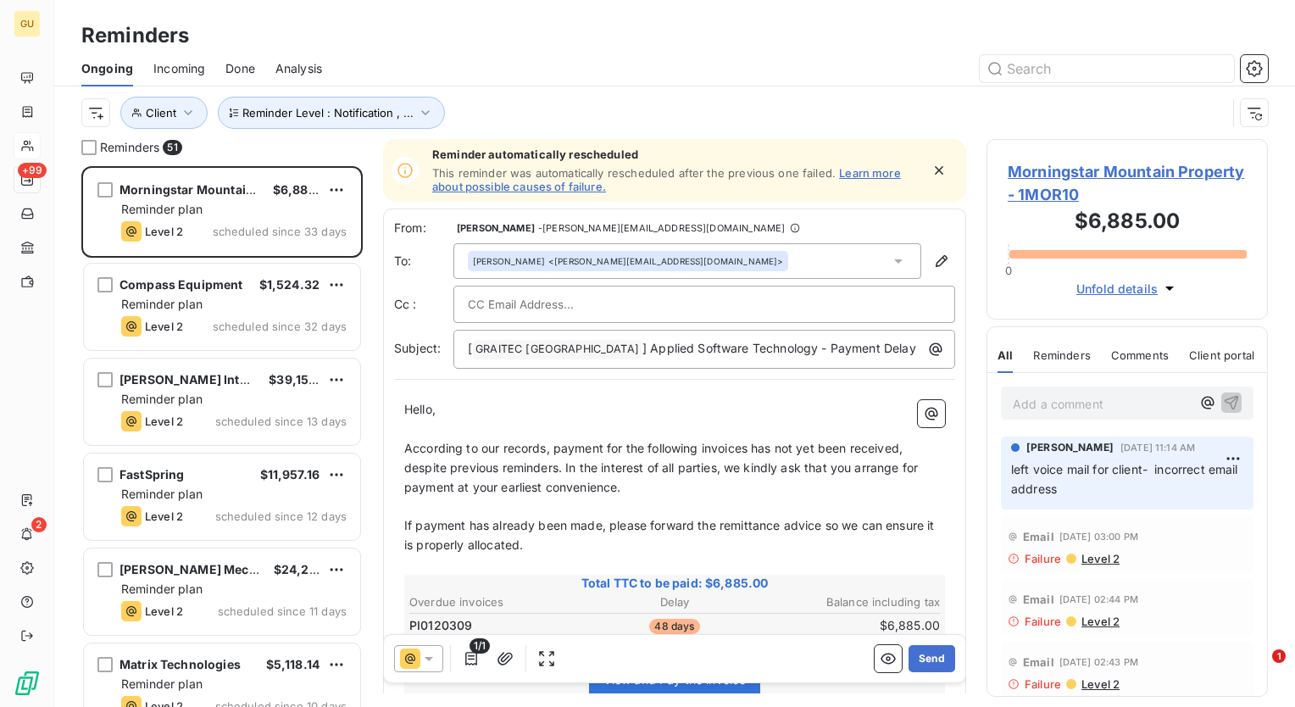
click at [749, 449] on span "According to our records, payment for the following invoices has not yet been r…" at bounding box center [662, 467] width 517 height 53
click at [916, 658] on button "Send" at bounding box center [932, 658] width 47 height 27
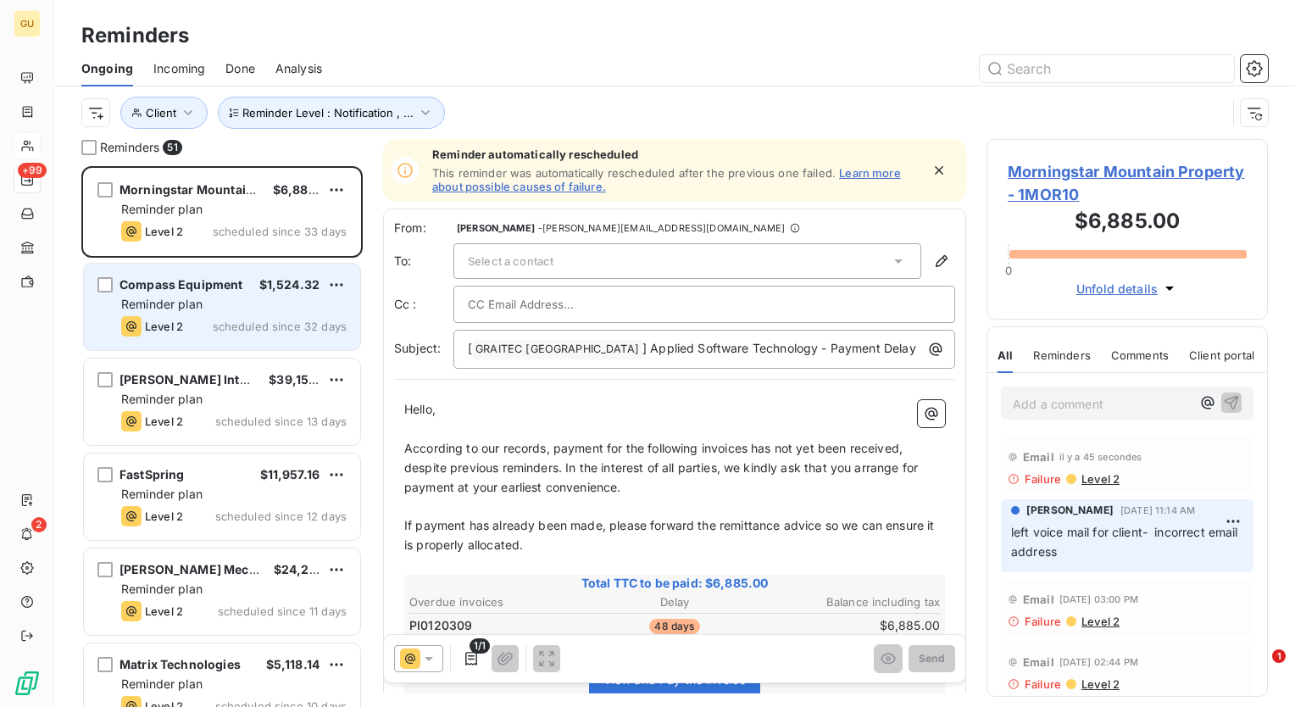
click at [198, 292] on div "Compass Equipment" at bounding box center [182, 284] width 124 height 17
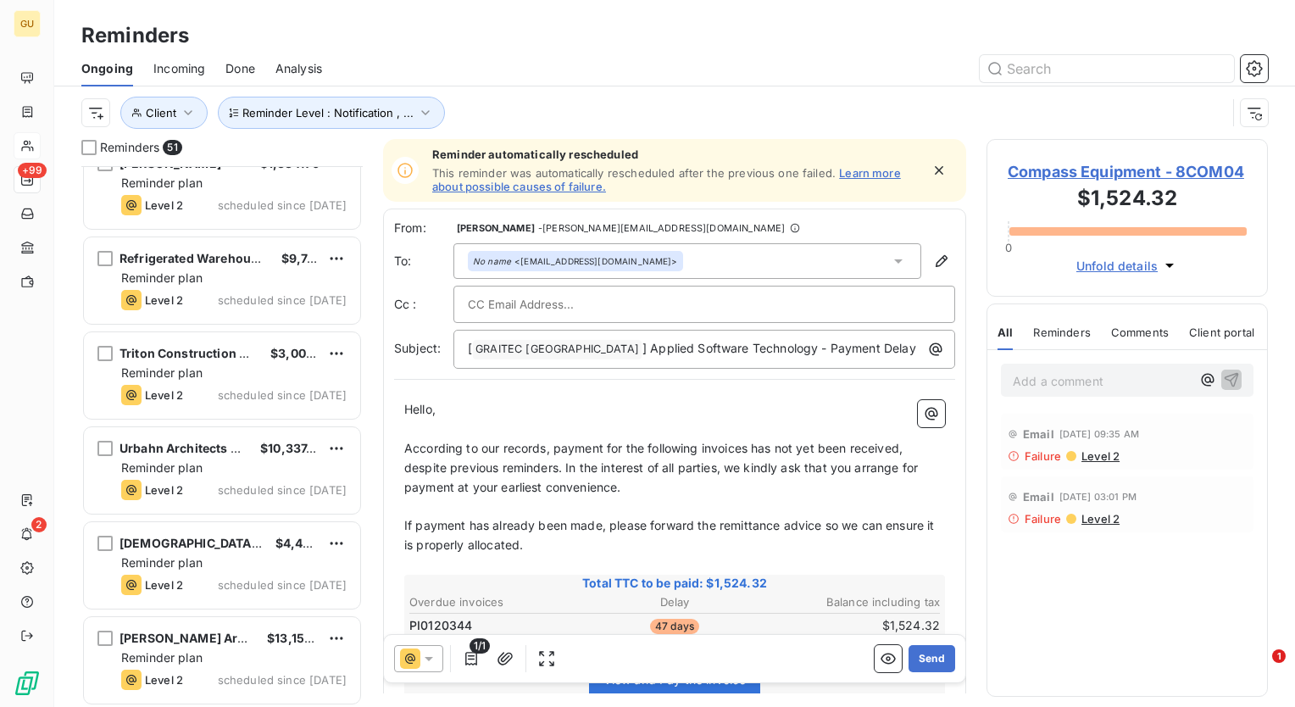
scroll to position [4301, 0]
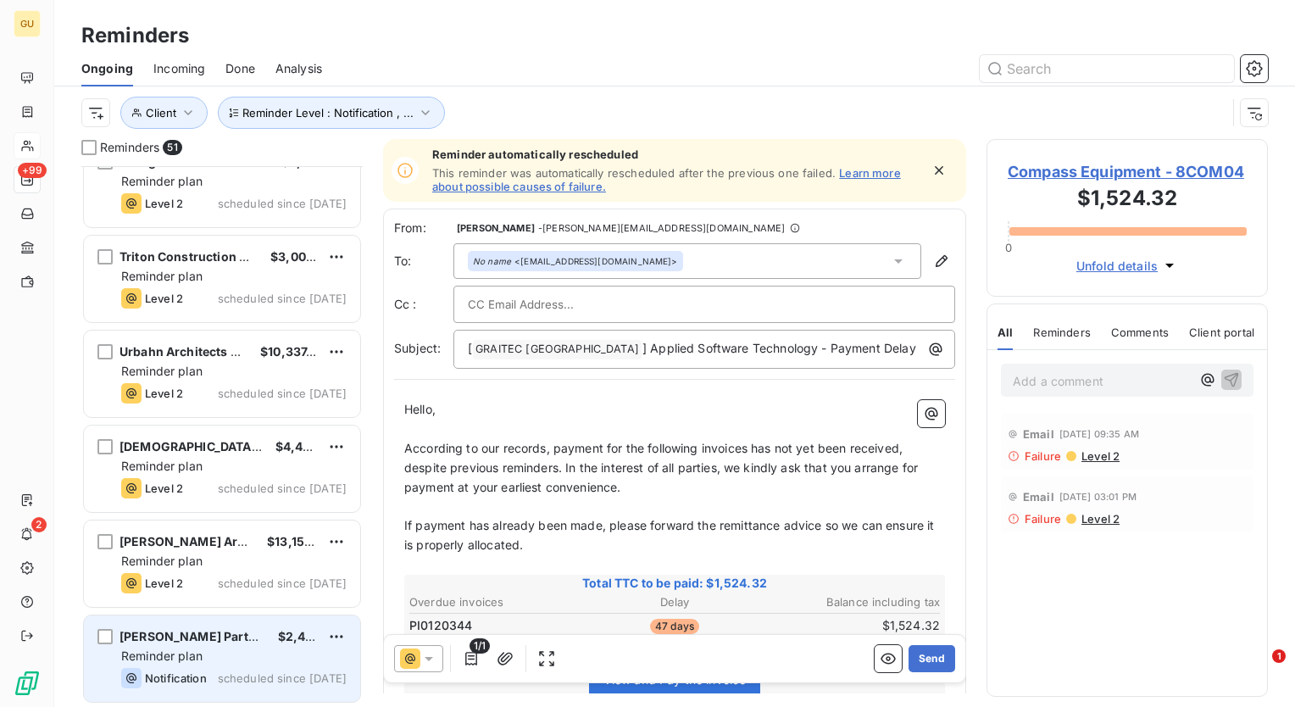
click at [202, 649] on span "Reminder plan" at bounding box center [161, 656] width 81 height 14
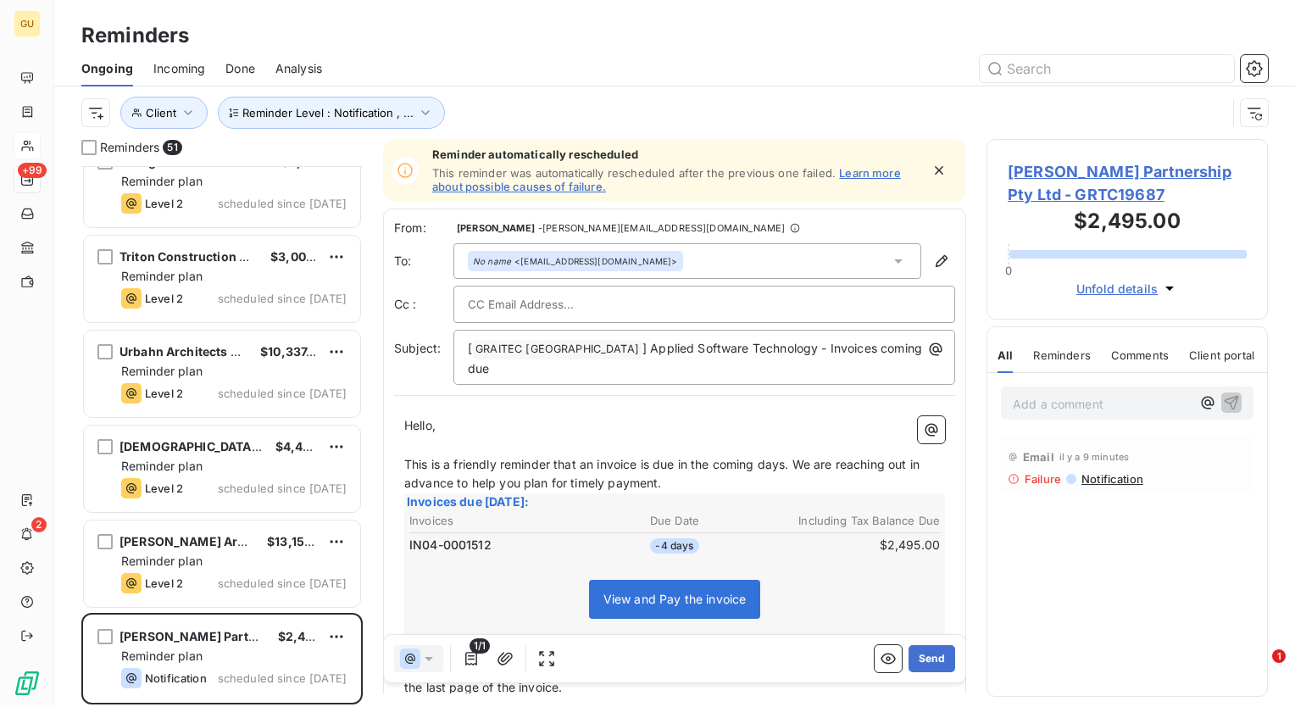
click at [1116, 406] on p "Add a comment ﻿" at bounding box center [1102, 403] width 178 height 21
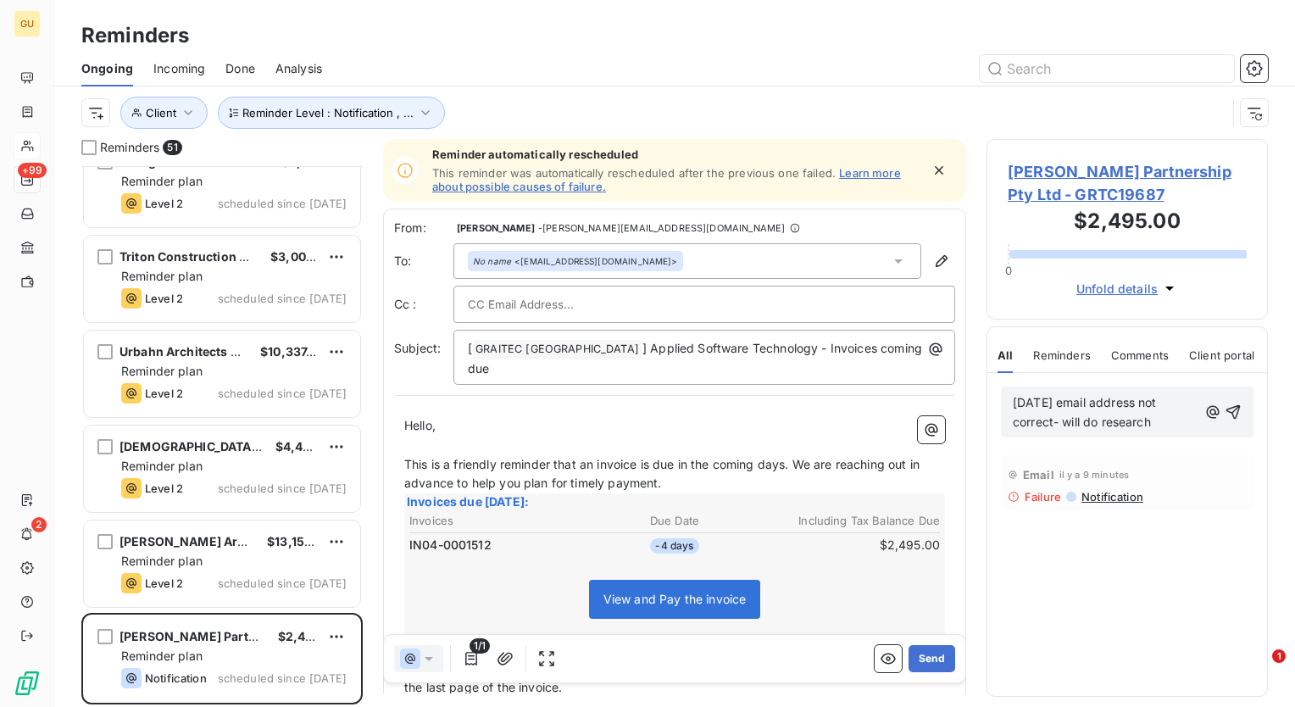
click at [1244, 405] on div "10-6-2025 email address not correct- will do research" at bounding box center [1127, 412] width 253 height 51
click at [1231, 415] on icon "button" at bounding box center [1233, 412] width 17 height 17
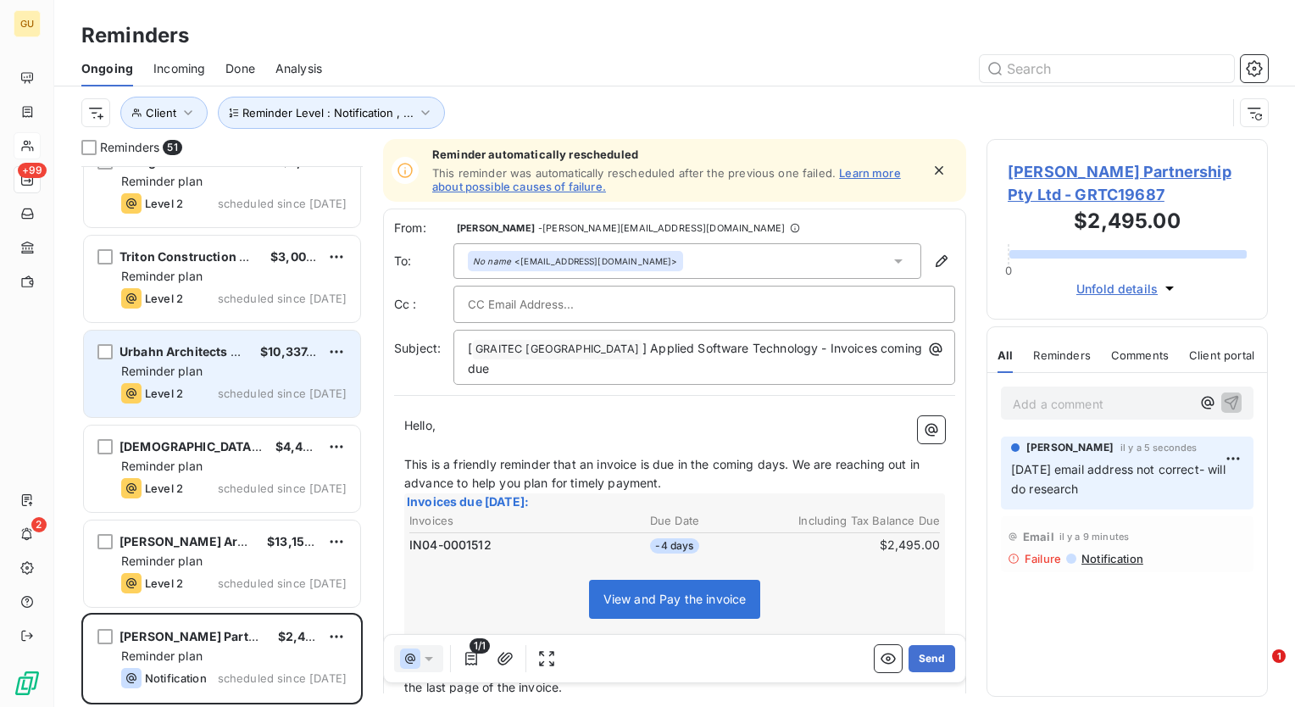
click at [225, 378] on div "Reminder plan" at bounding box center [233, 371] width 225 height 17
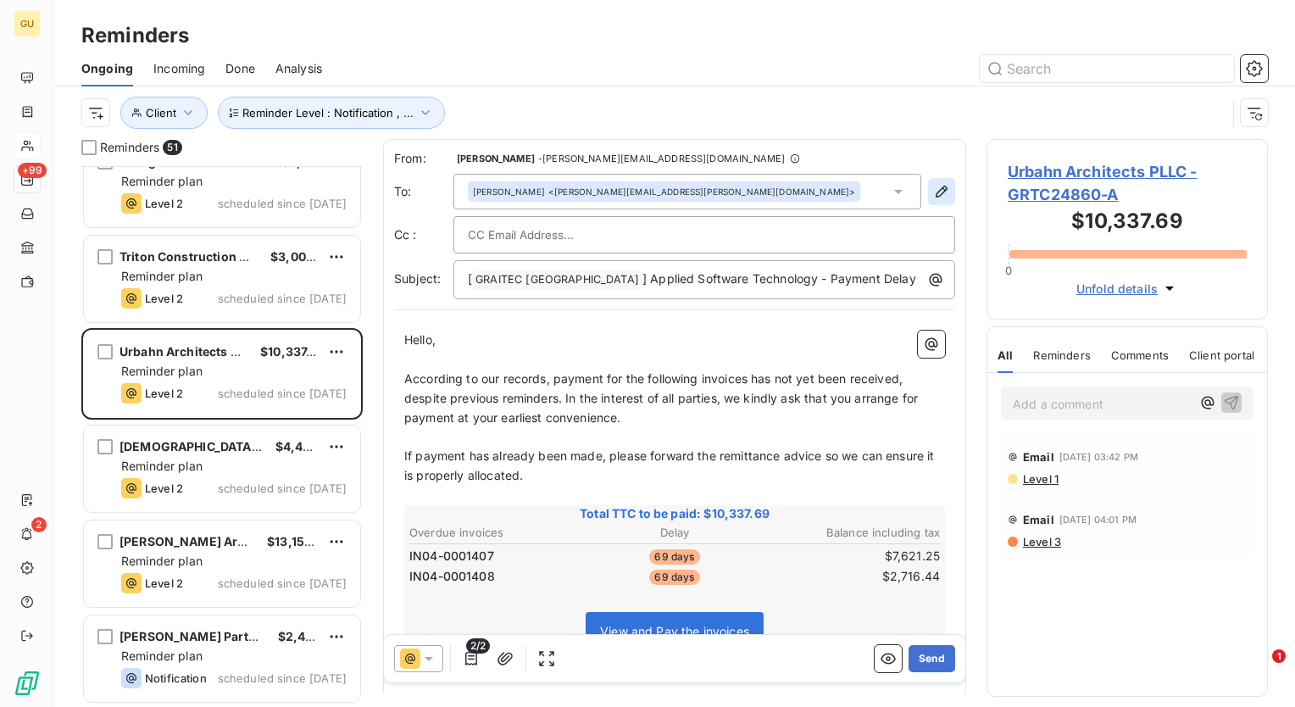
click at [933, 190] on icon "button" at bounding box center [941, 191] width 17 height 17
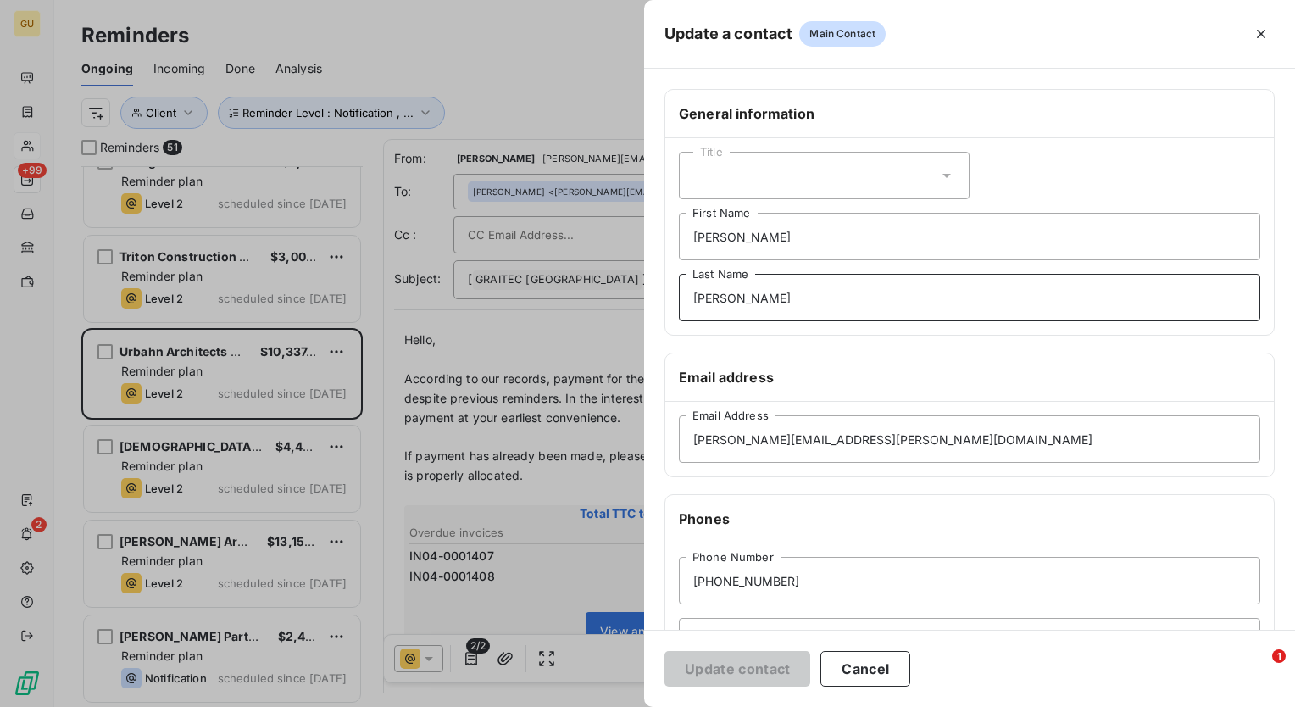
drag, startPoint x: 771, startPoint y: 297, endPoint x: 581, endPoint y: 295, distance: 189.9
click at [581, 706] on div "Update a contact Main Contact General information Title Ijeoma First Name Ihean…" at bounding box center [647, 707] width 1295 height 0
drag, startPoint x: 766, startPoint y: 228, endPoint x: 596, endPoint y: 232, distance: 170.4
click at [596, 706] on div "Update a contact Main Contact General information Title Ijeoma First Name Last …" at bounding box center [647, 707] width 1295 height 0
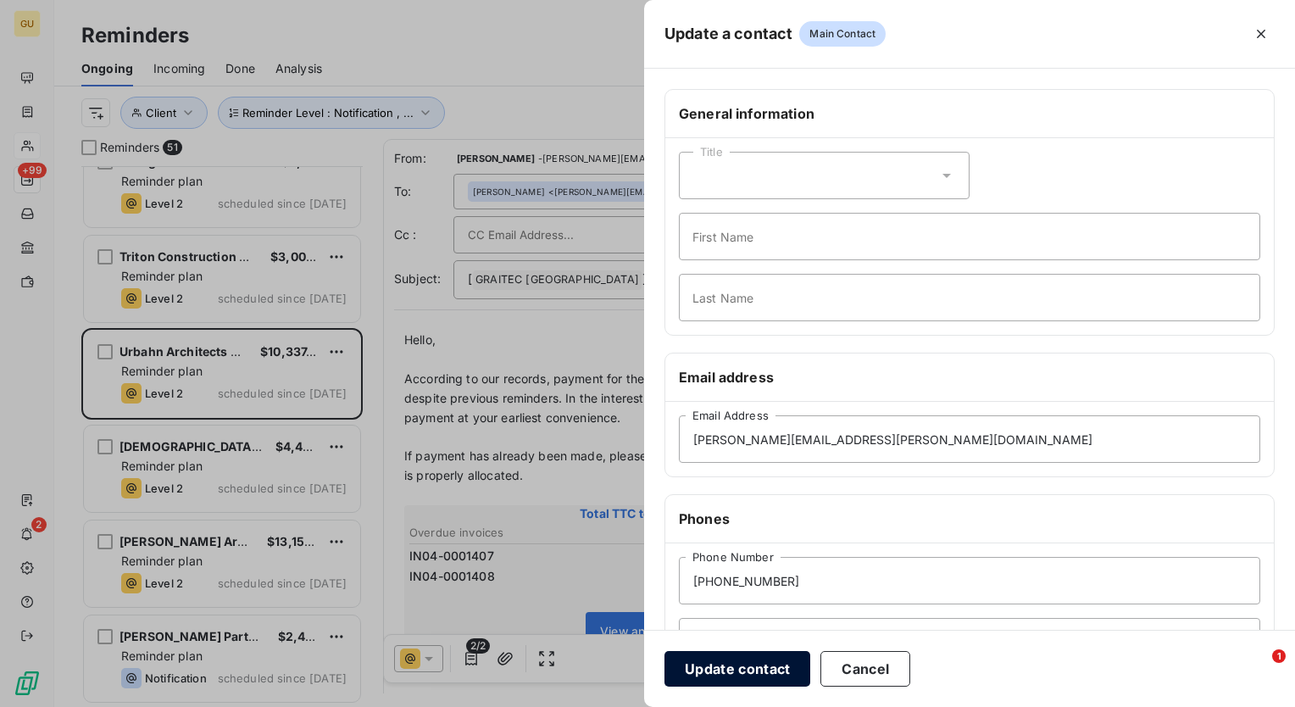
click at [737, 673] on button "Update contact" at bounding box center [738, 669] width 146 height 36
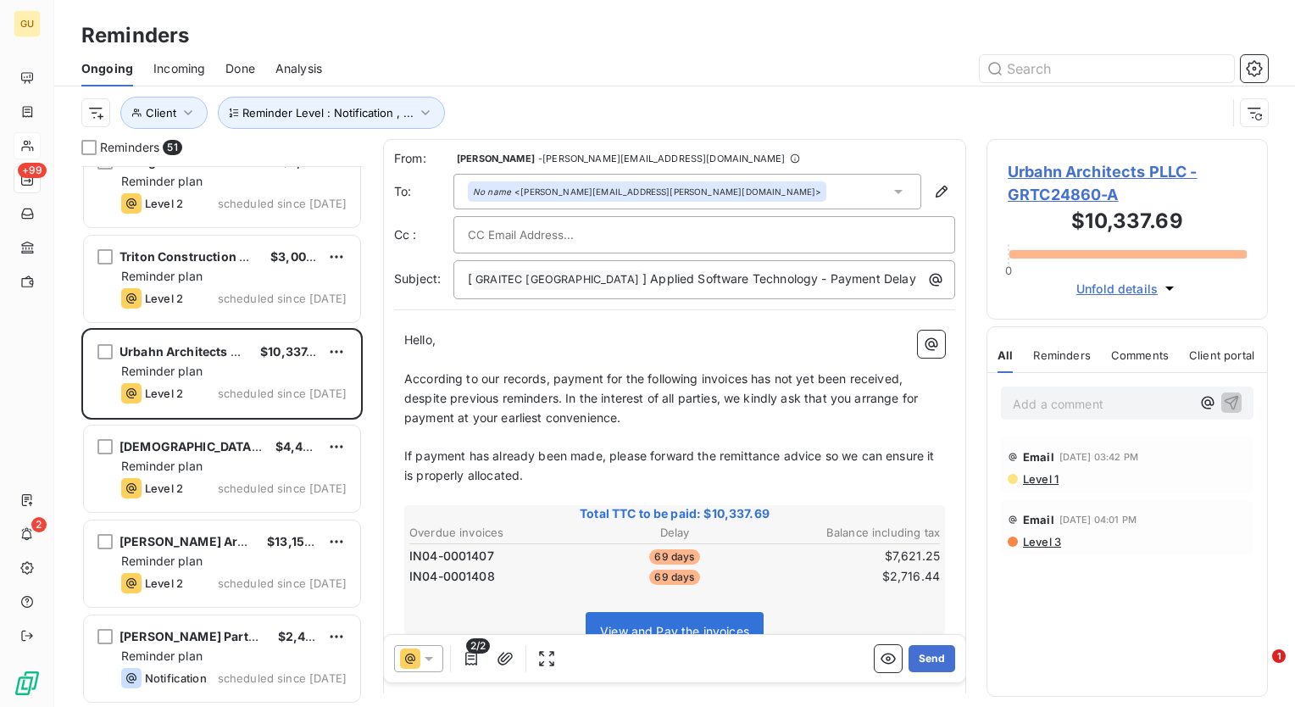
click at [431, 660] on icon at bounding box center [428, 658] width 17 height 17
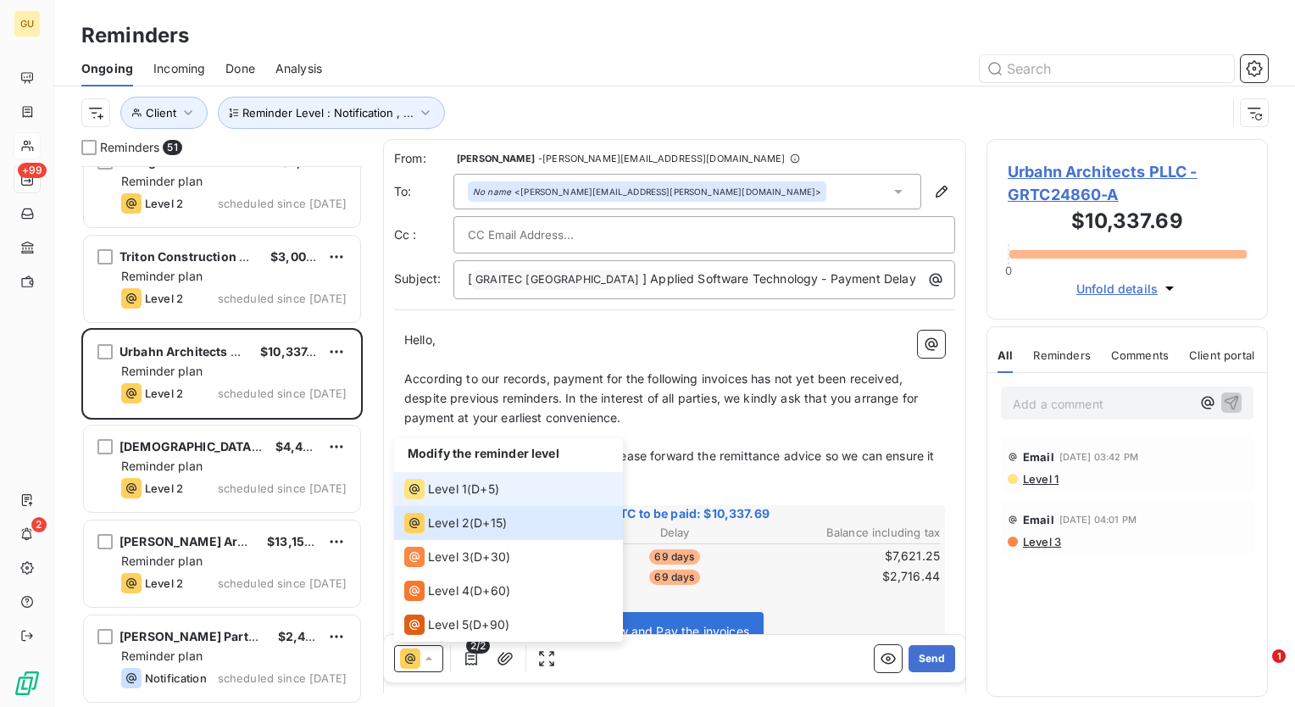
click at [447, 487] on span "Level 1" at bounding box center [447, 489] width 39 height 17
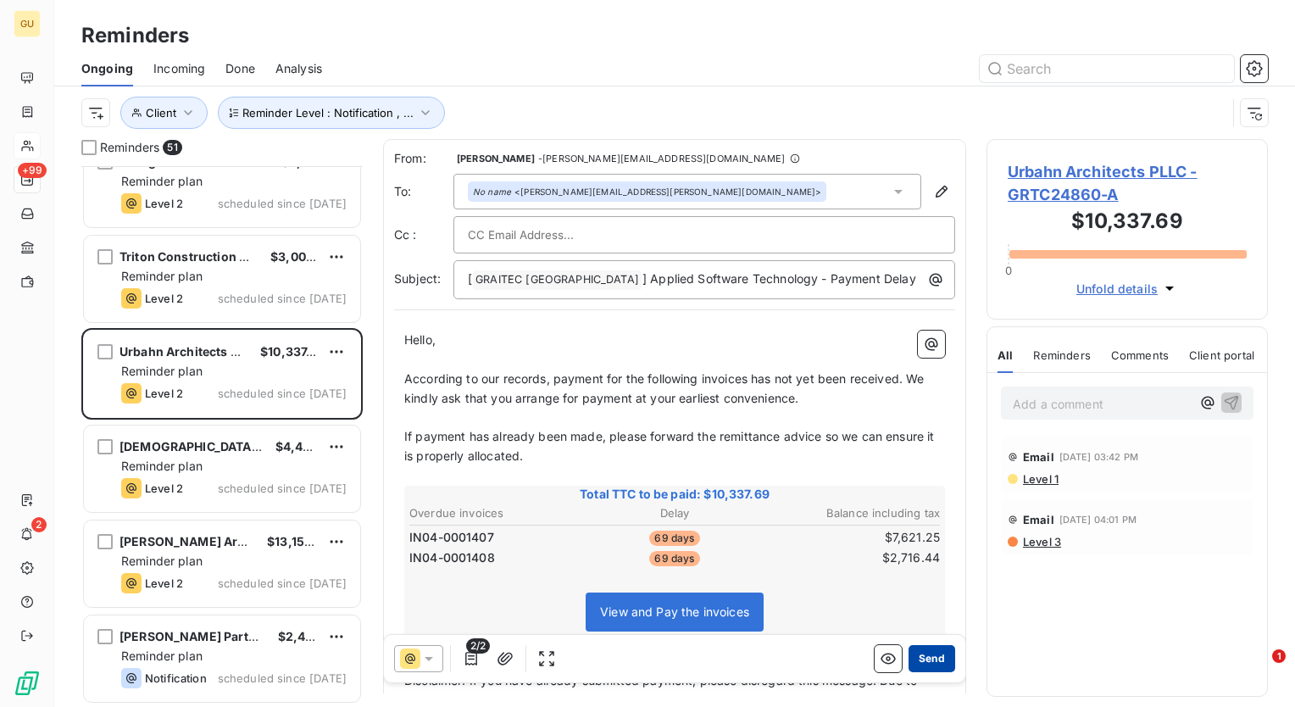
click at [924, 660] on button "Send" at bounding box center [932, 658] width 47 height 27
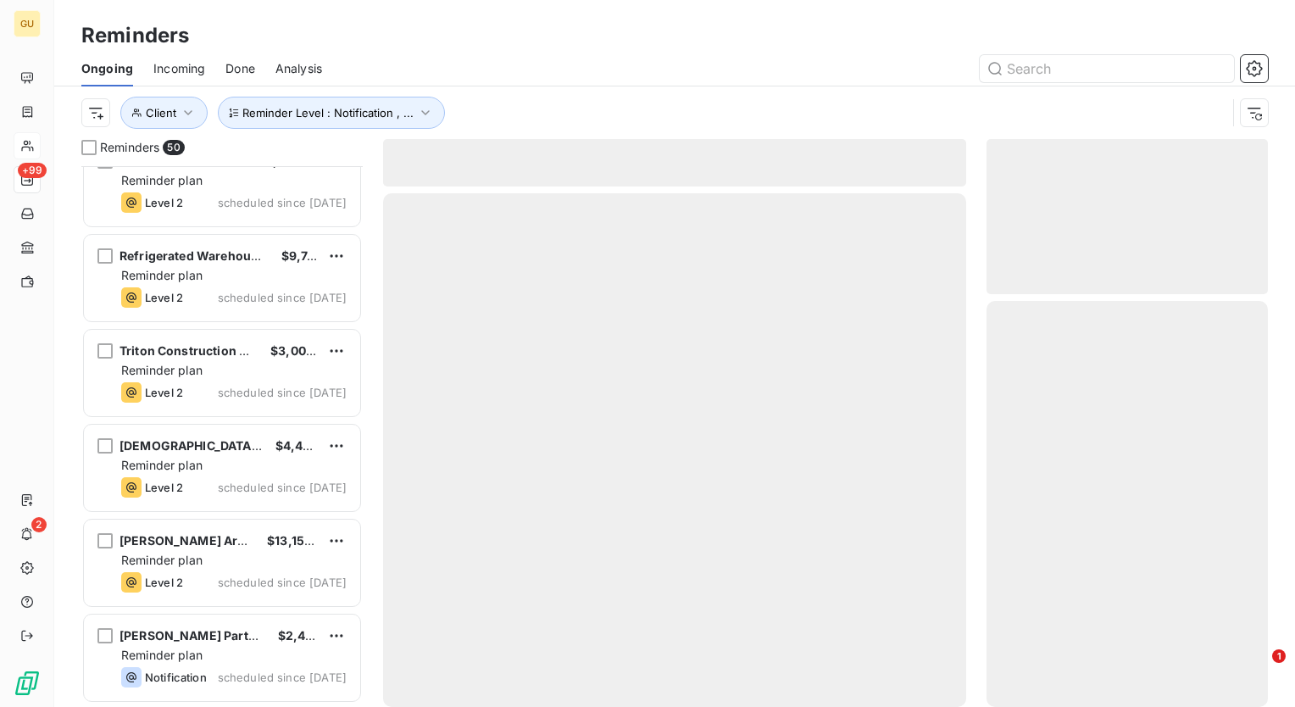
scroll to position [4206, 0]
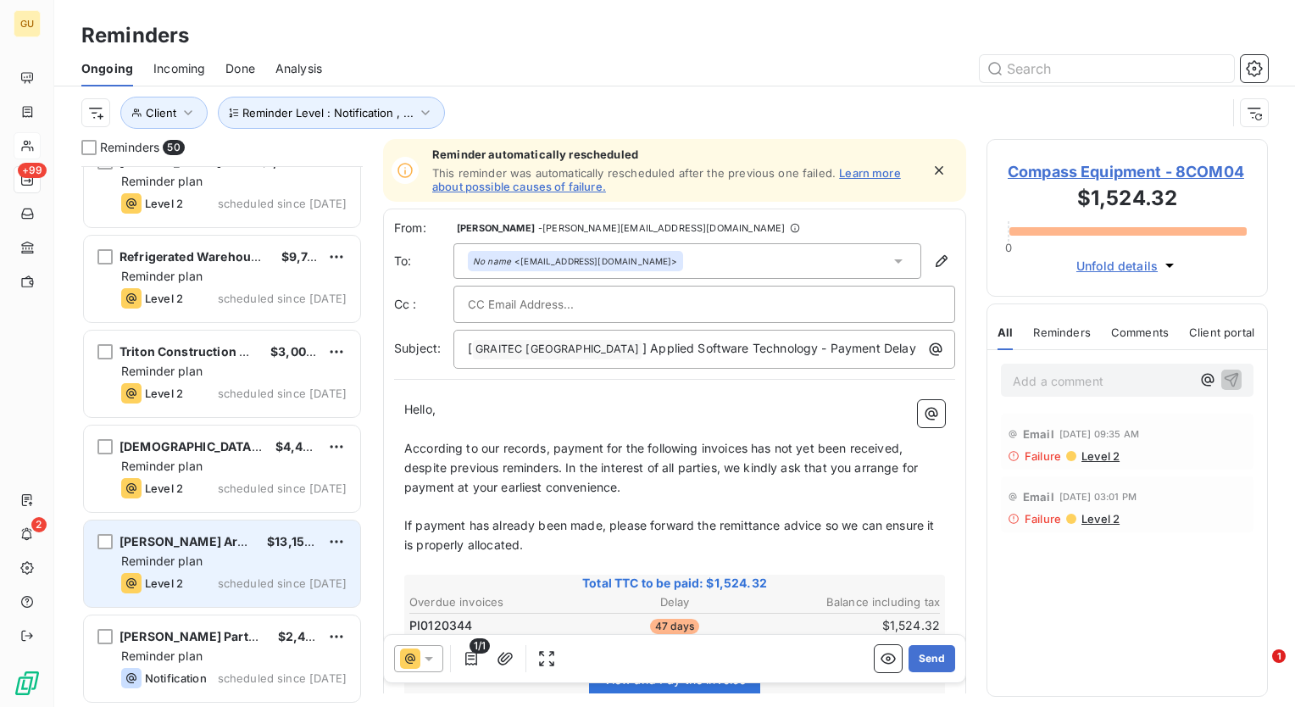
click at [220, 558] on div "Reminder plan" at bounding box center [233, 561] width 225 height 17
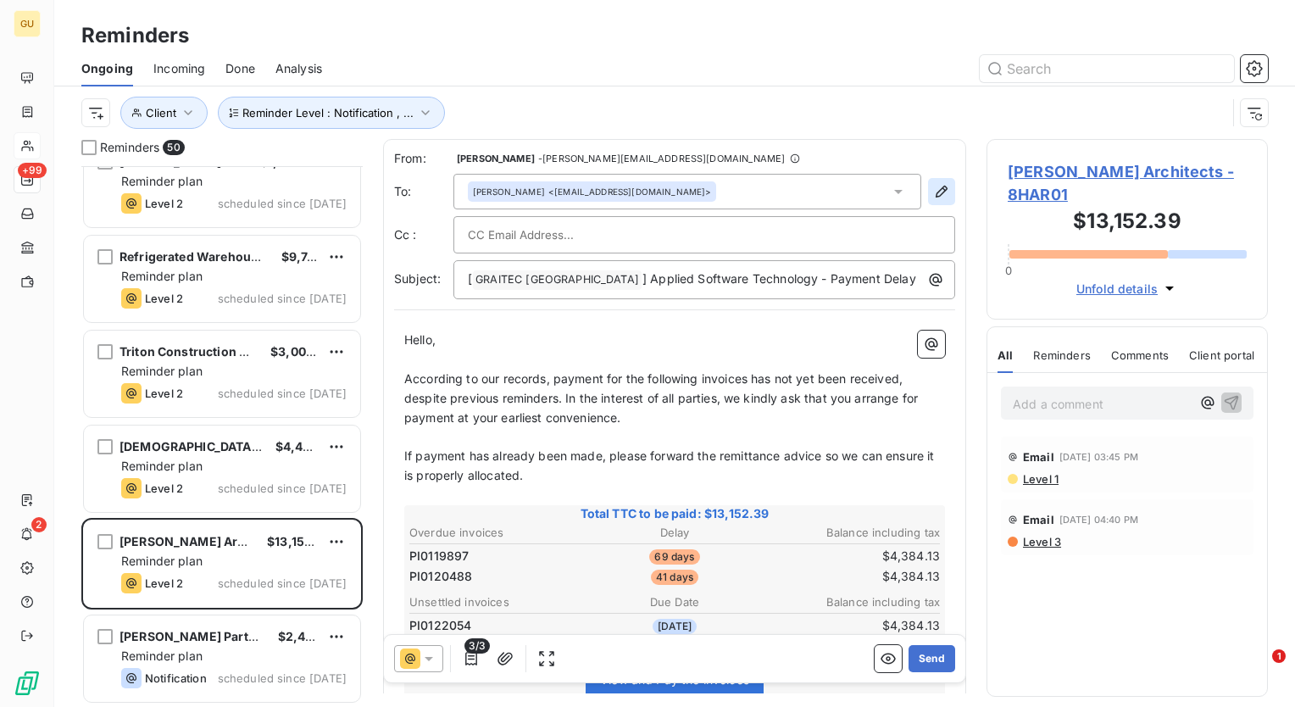
click at [933, 187] on icon "button" at bounding box center [941, 191] width 17 height 17
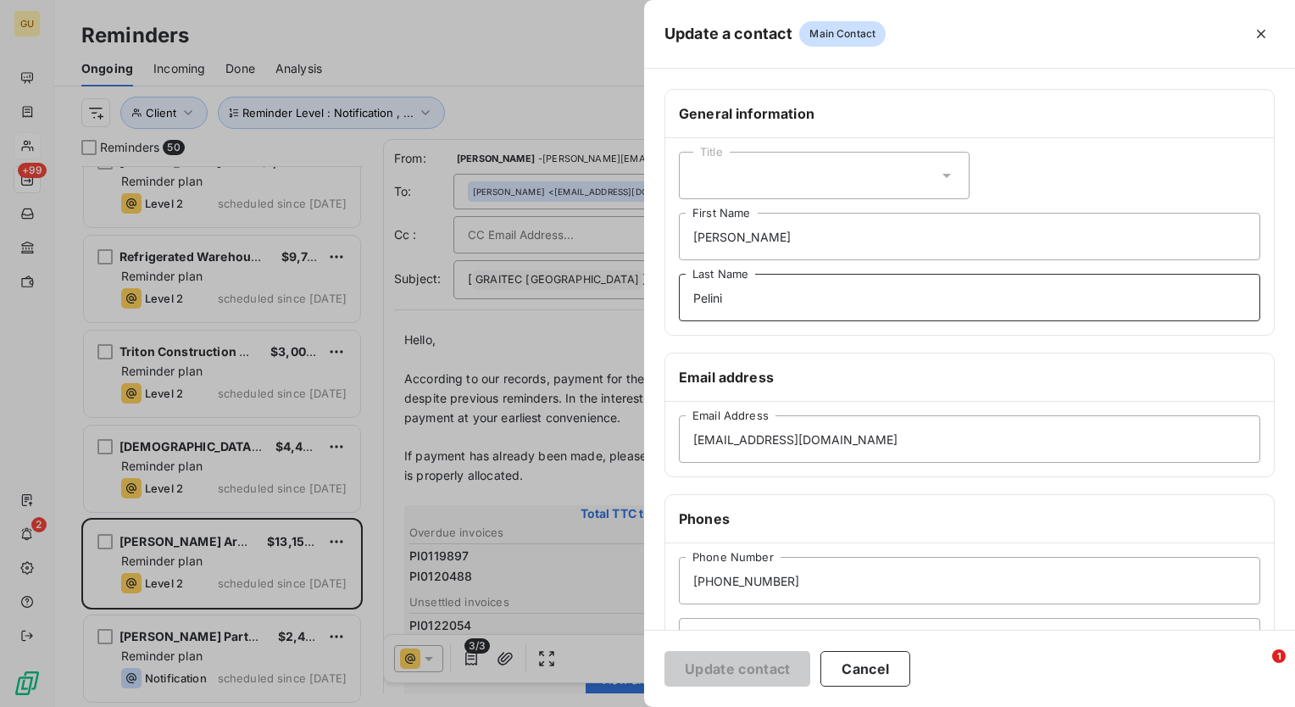
drag, startPoint x: 749, startPoint y: 298, endPoint x: 583, endPoint y: 290, distance: 165.5
click at [583, 706] on div "Update a contact Main Contact General information Title Charles First Name Peli…" at bounding box center [647, 707] width 1295 height 0
drag, startPoint x: 754, startPoint y: 231, endPoint x: 648, endPoint y: 230, distance: 106.8
click at [648, 230] on div "General information Title Charles First Name Last Name Email address mschepps@h…" at bounding box center [969, 465] width 651 height 753
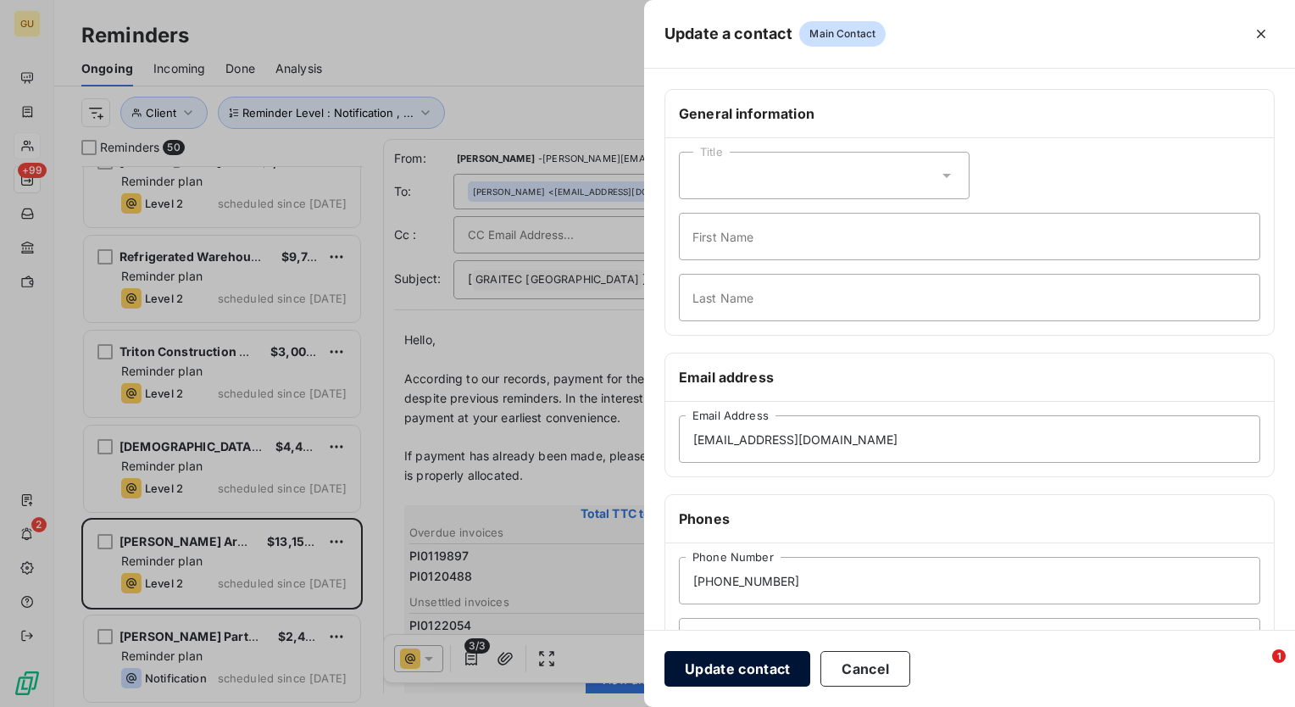
click at [747, 663] on button "Update contact" at bounding box center [738, 669] width 146 height 36
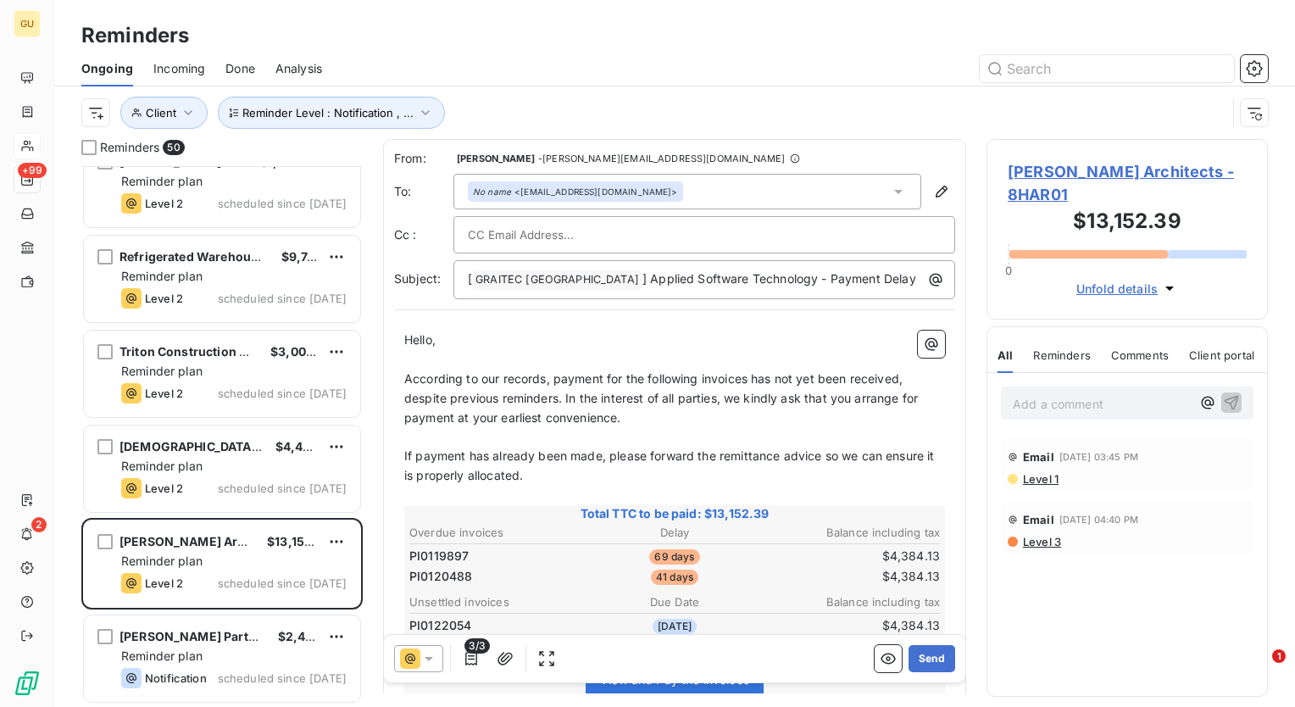
click at [433, 659] on icon at bounding box center [428, 658] width 17 height 17
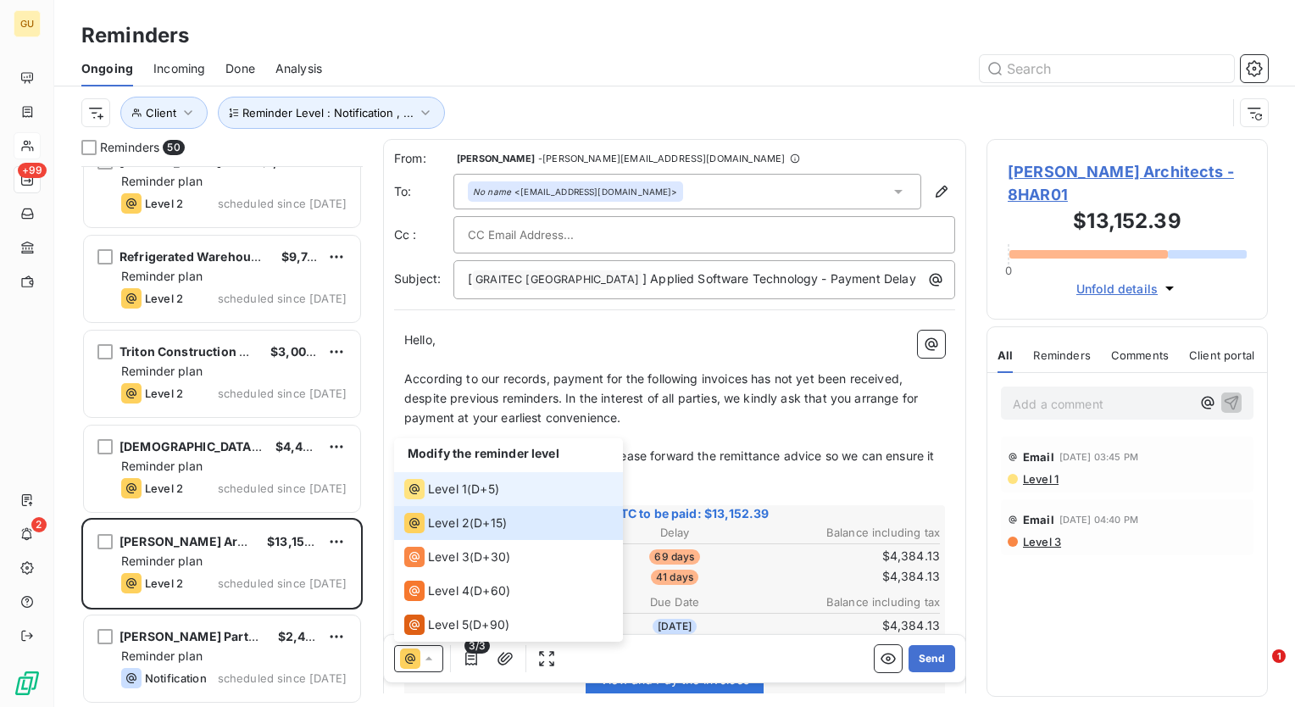
click at [439, 486] on span "Level 1" at bounding box center [447, 489] width 39 height 17
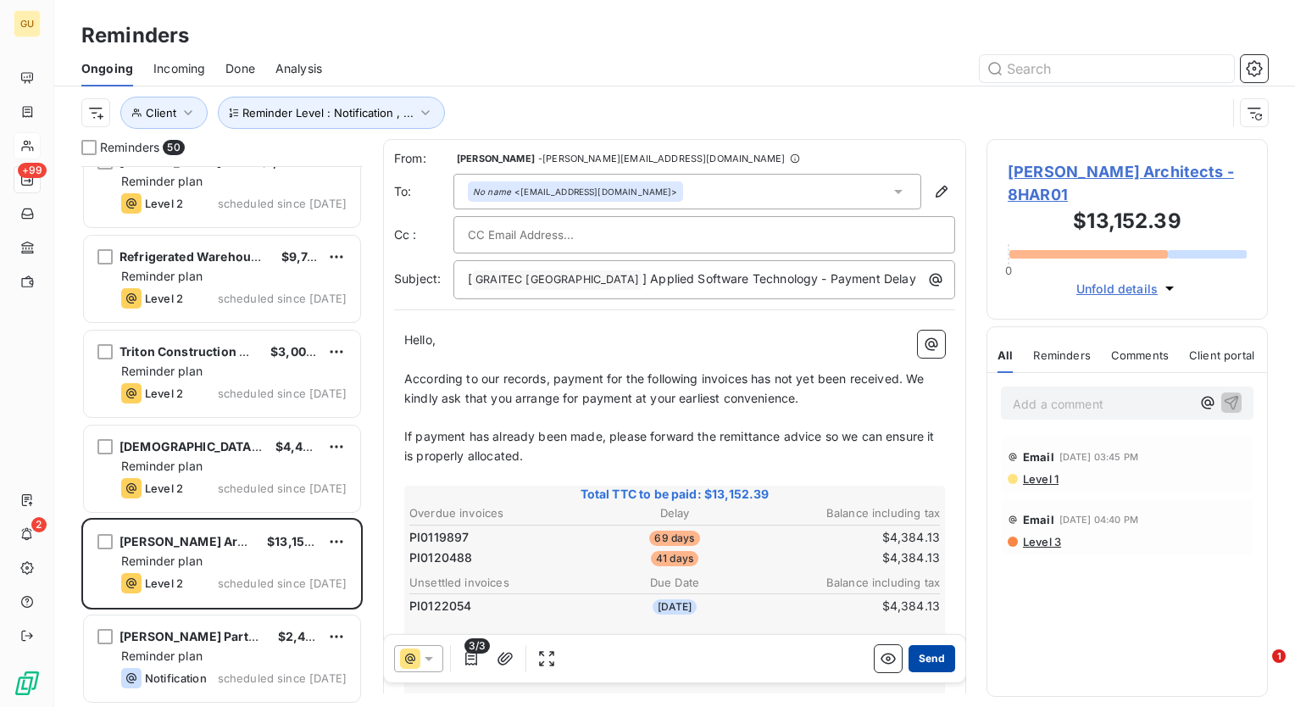
click at [917, 659] on button "Send" at bounding box center [932, 658] width 47 height 27
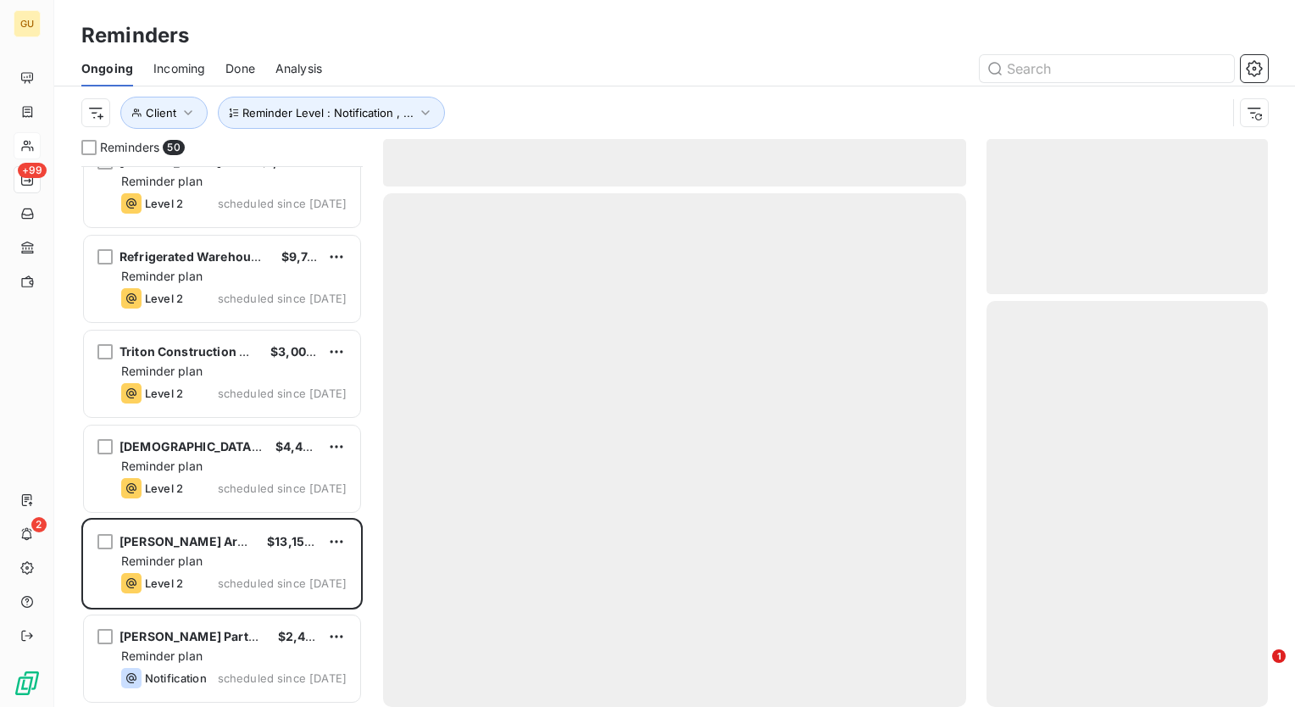
scroll to position [4112, 0]
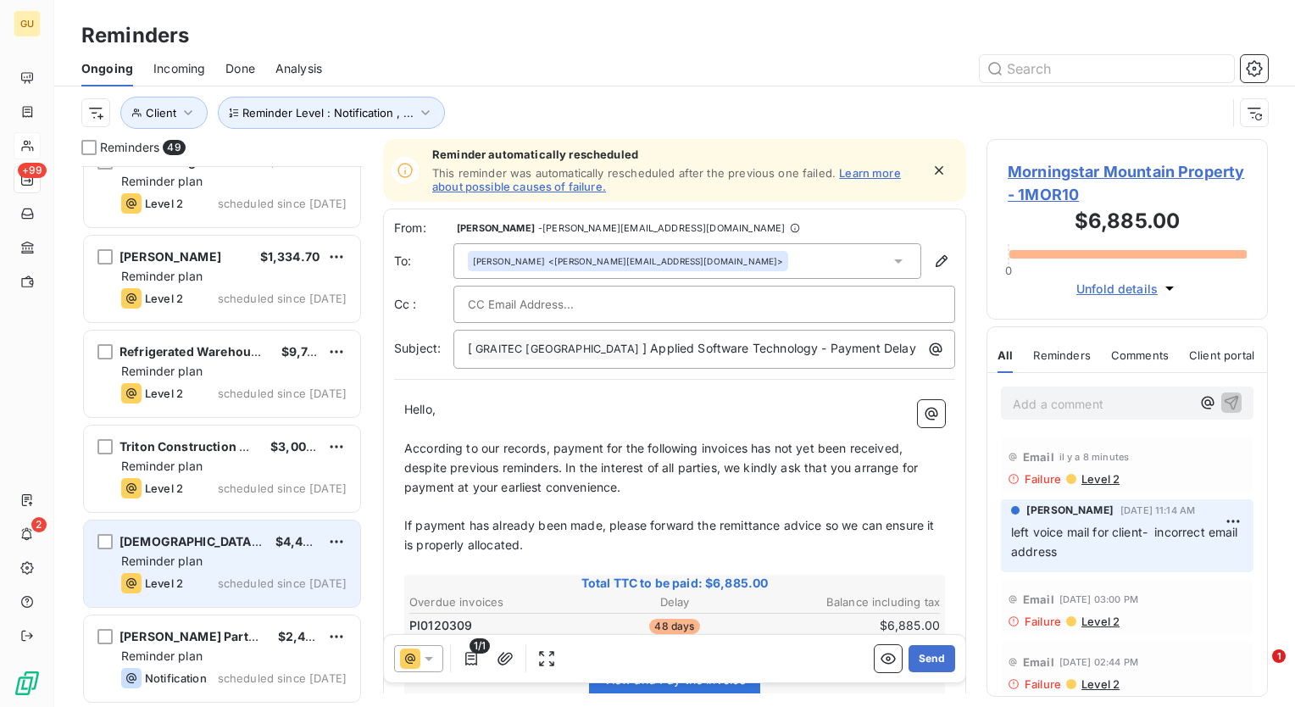
click at [223, 554] on div "Reminder plan" at bounding box center [233, 561] width 225 height 17
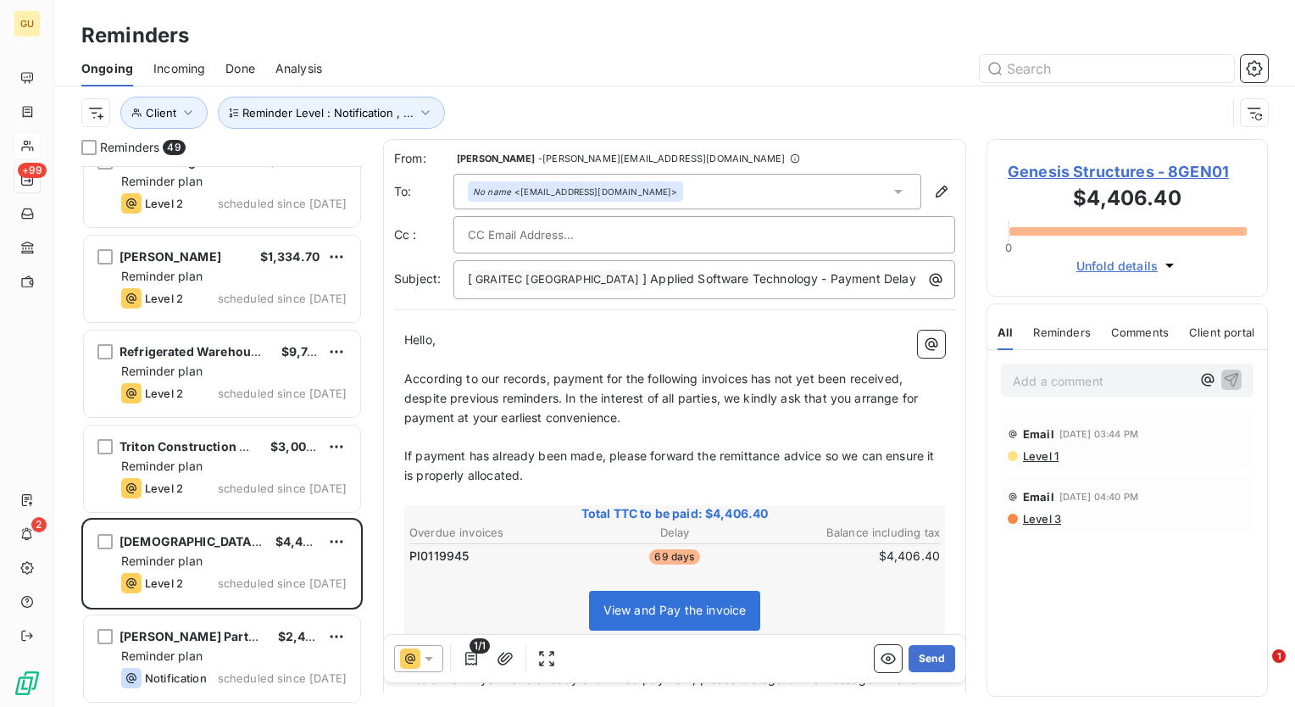
click at [429, 660] on icon at bounding box center [429, 659] width 8 height 4
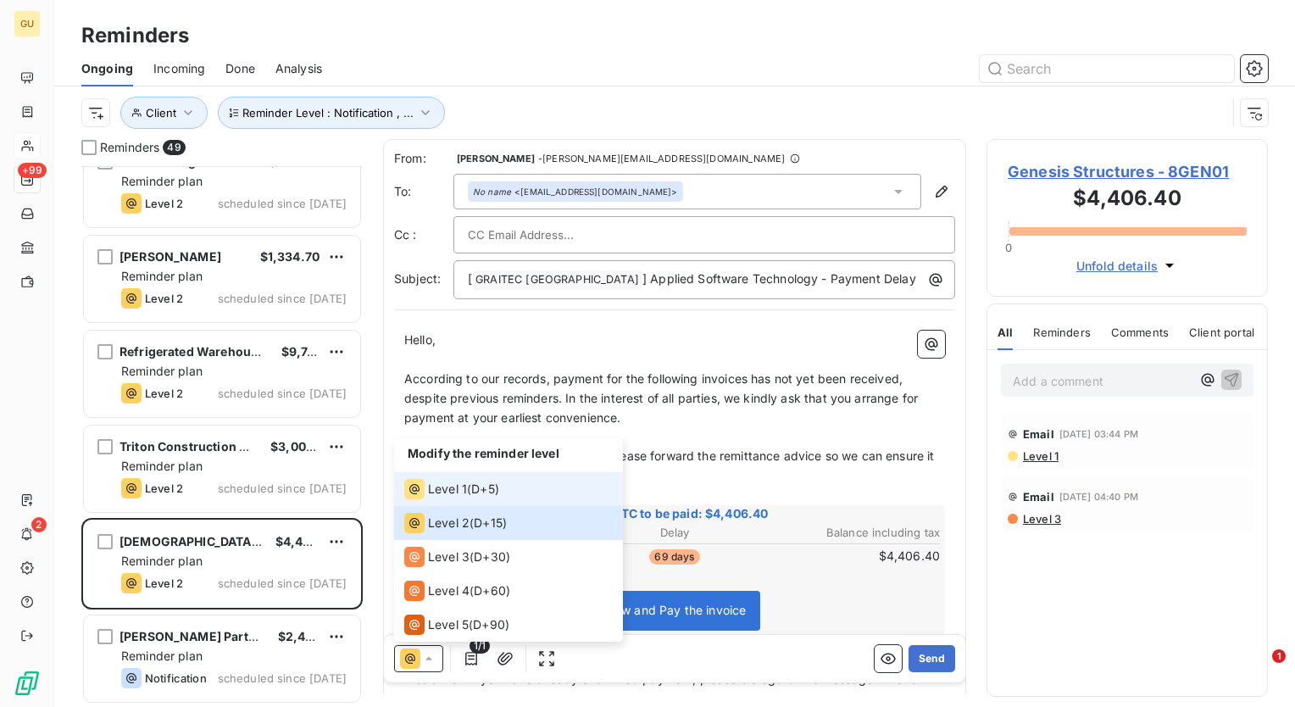
click at [449, 494] on span "Level 1" at bounding box center [447, 489] width 39 height 17
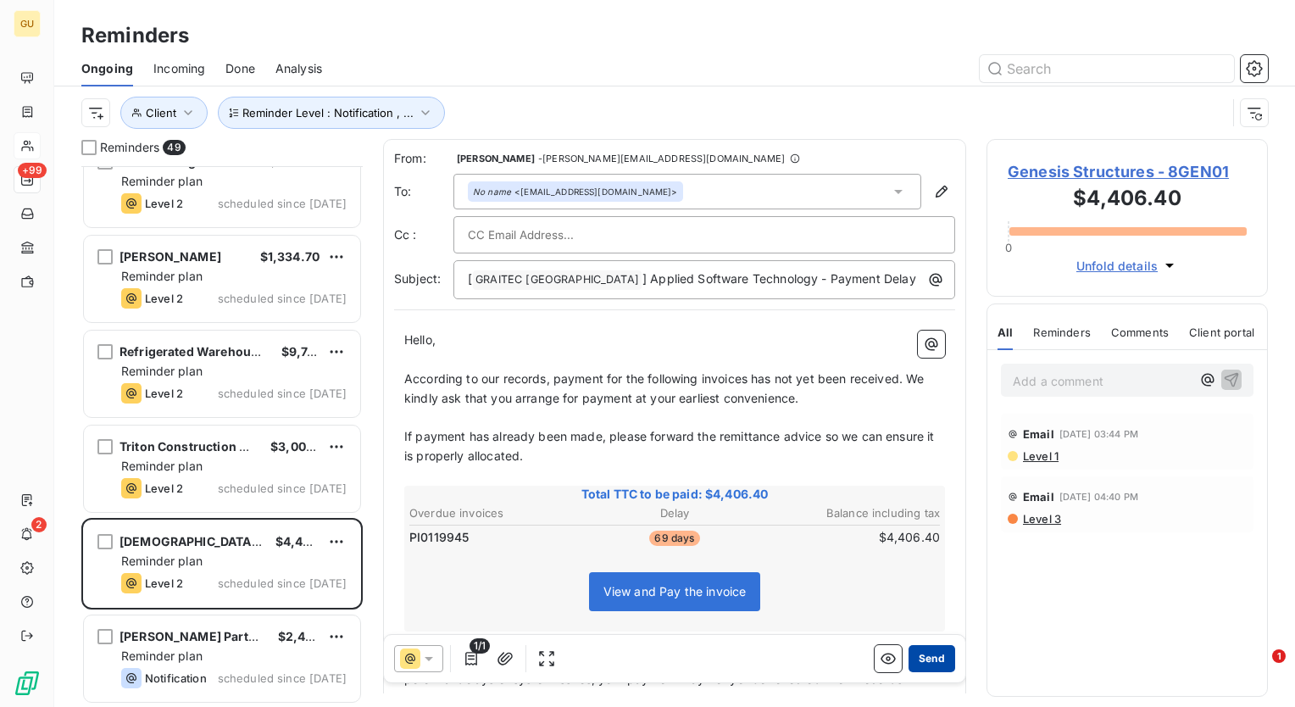
click at [932, 657] on button "Send" at bounding box center [932, 658] width 47 height 27
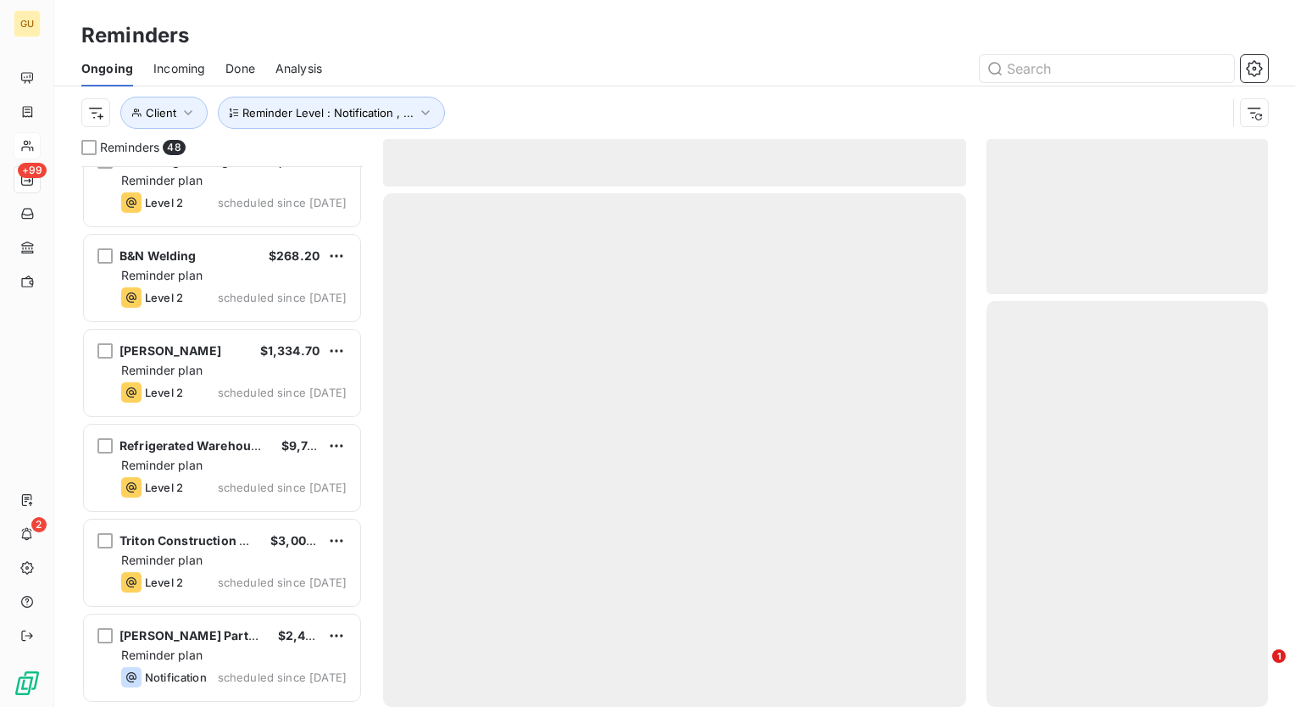
scroll to position [4017, 0]
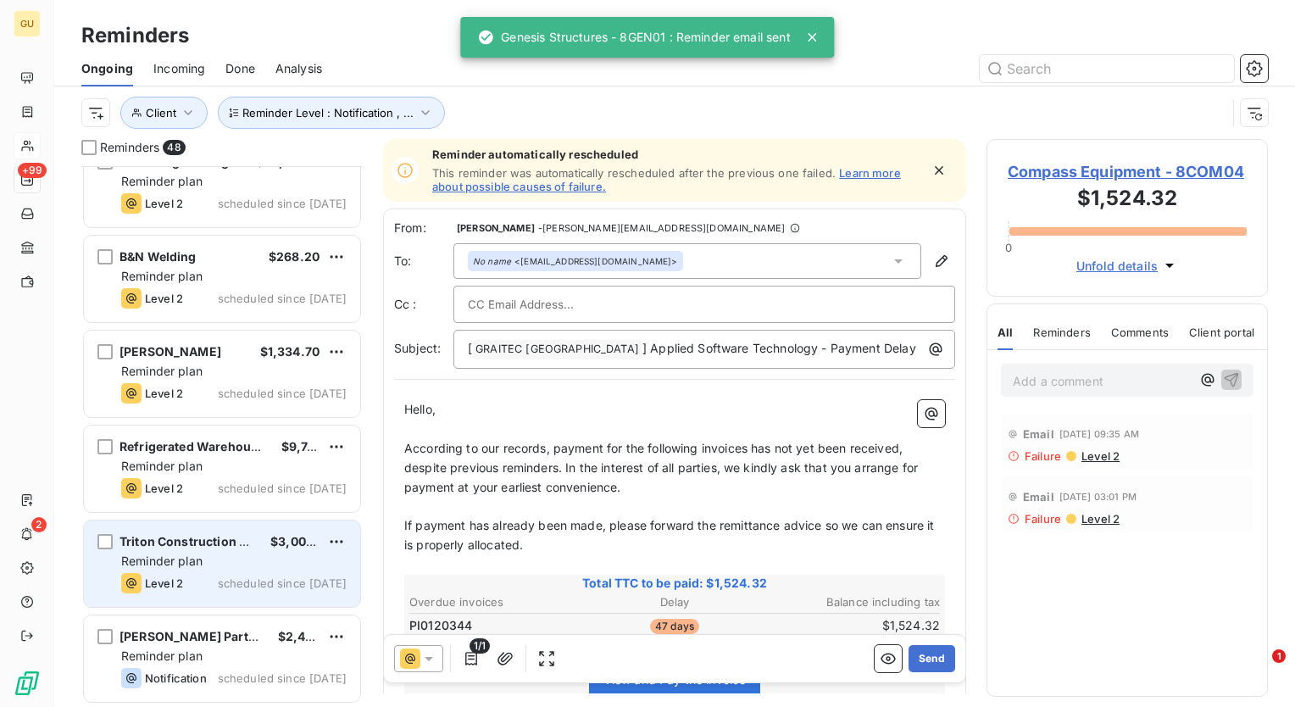
click at [216, 564] on div "Reminder plan" at bounding box center [233, 561] width 225 height 17
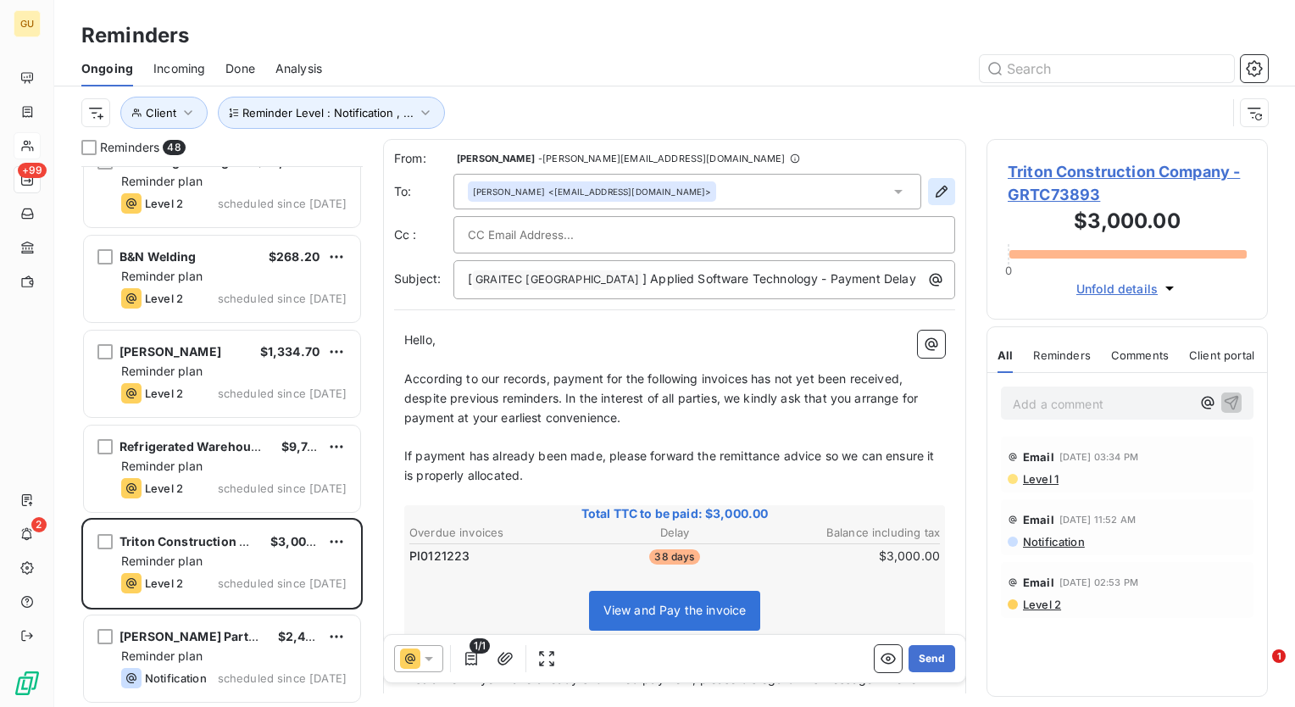
click at [933, 191] on icon "button" at bounding box center [941, 191] width 17 height 17
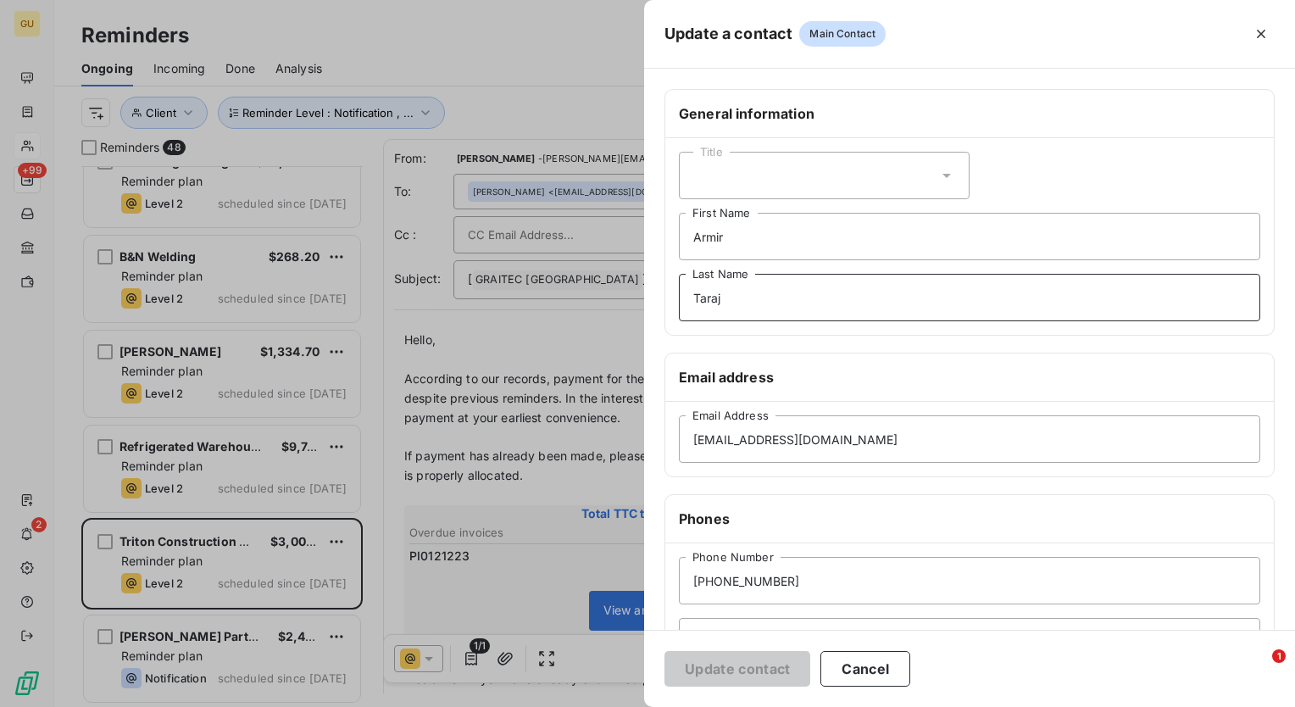
drag, startPoint x: 743, startPoint y: 300, endPoint x: 593, endPoint y: 293, distance: 150.2
click at [593, 706] on div "Update a contact Main Contact General information Title Armir First Name Taraj …" at bounding box center [647, 707] width 1295 height 0
drag, startPoint x: 739, startPoint y: 231, endPoint x: 610, endPoint y: 221, distance: 129.3
click at [610, 706] on div "Update a contact Main Contact General information Title Armir First Name Last N…" at bounding box center [647, 707] width 1295 height 0
click at [769, 666] on button "Update contact" at bounding box center [738, 669] width 146 height 36
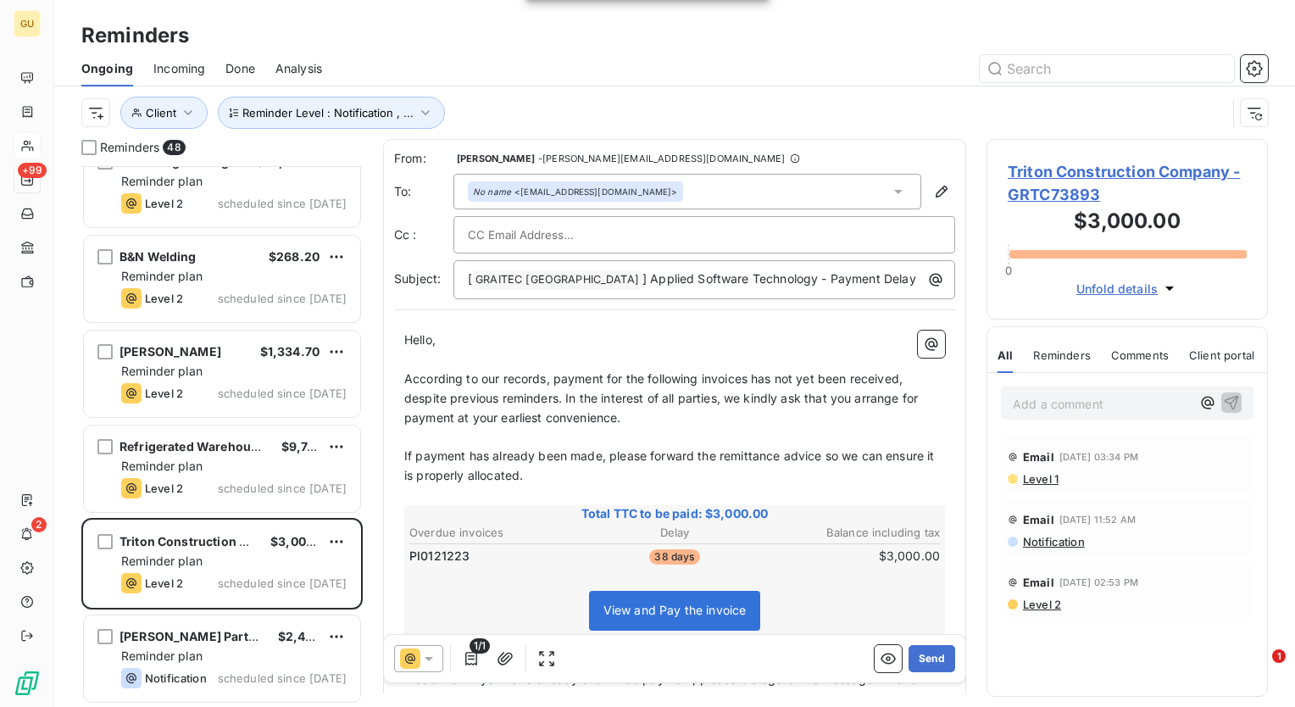
click at [422, 656] on icon at bounding box center [428, 658] width 17 height 17
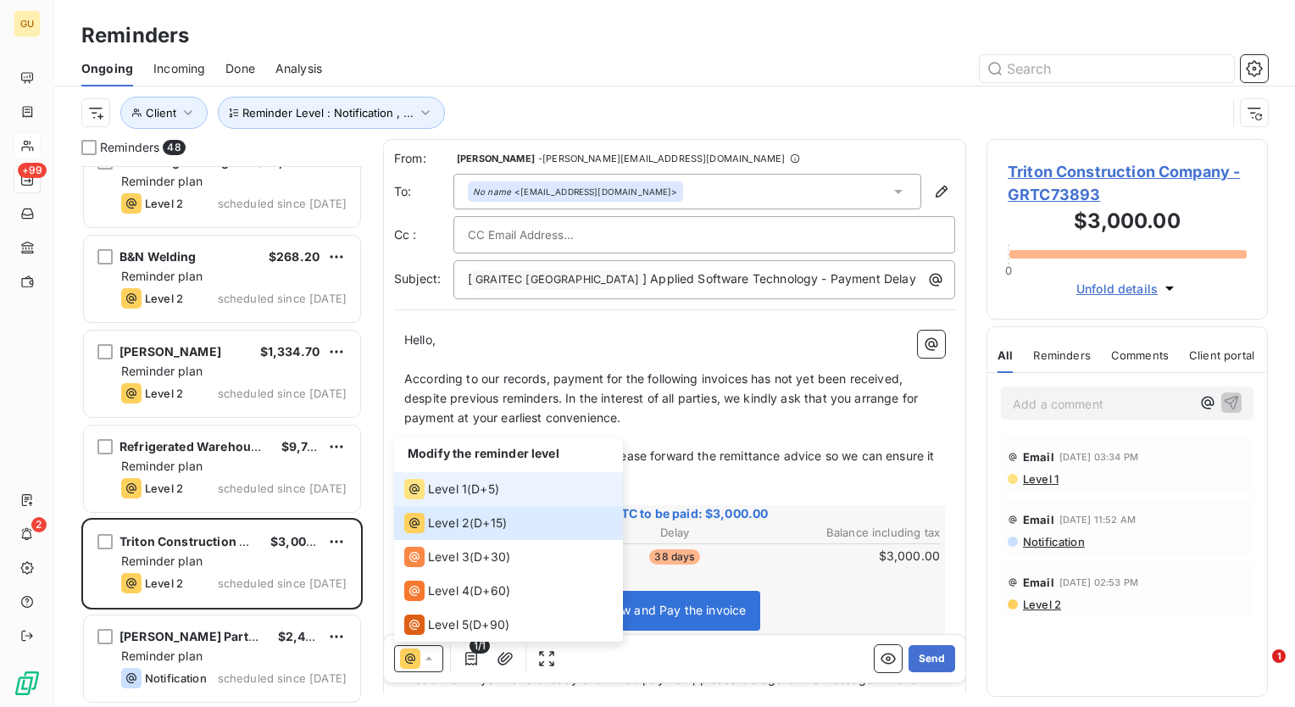
click at [441, 494] on span "Level 1" at bounding box center [447, 489] width 39 height 17
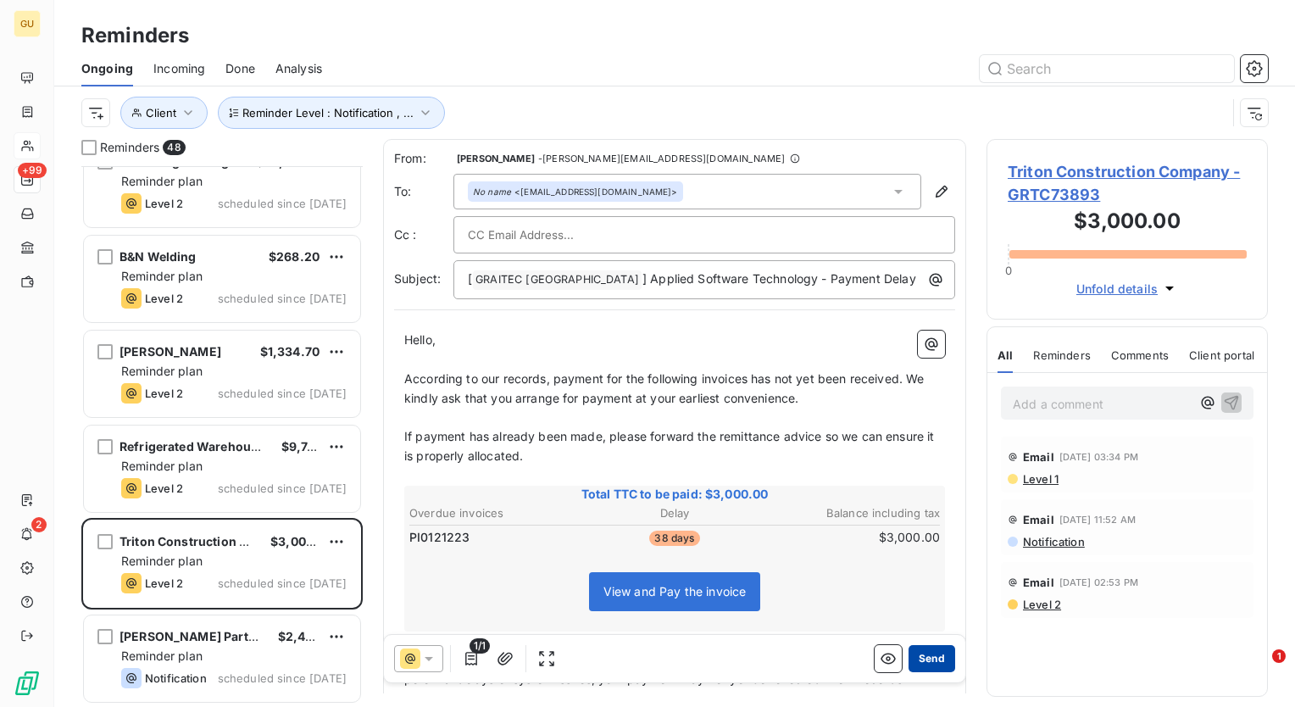
click at [917, 658] on button "Send" at bounding box center [932, 658] width 47 height 27
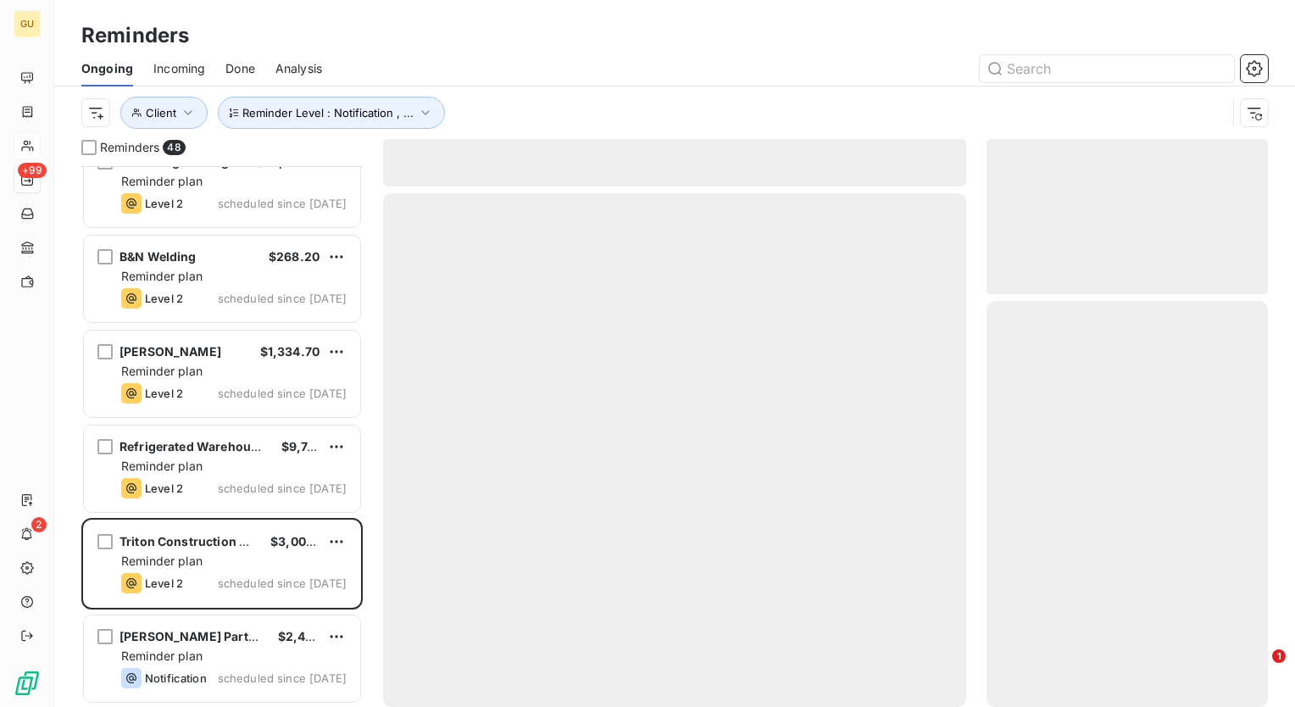
scroll to position [3922, 0]
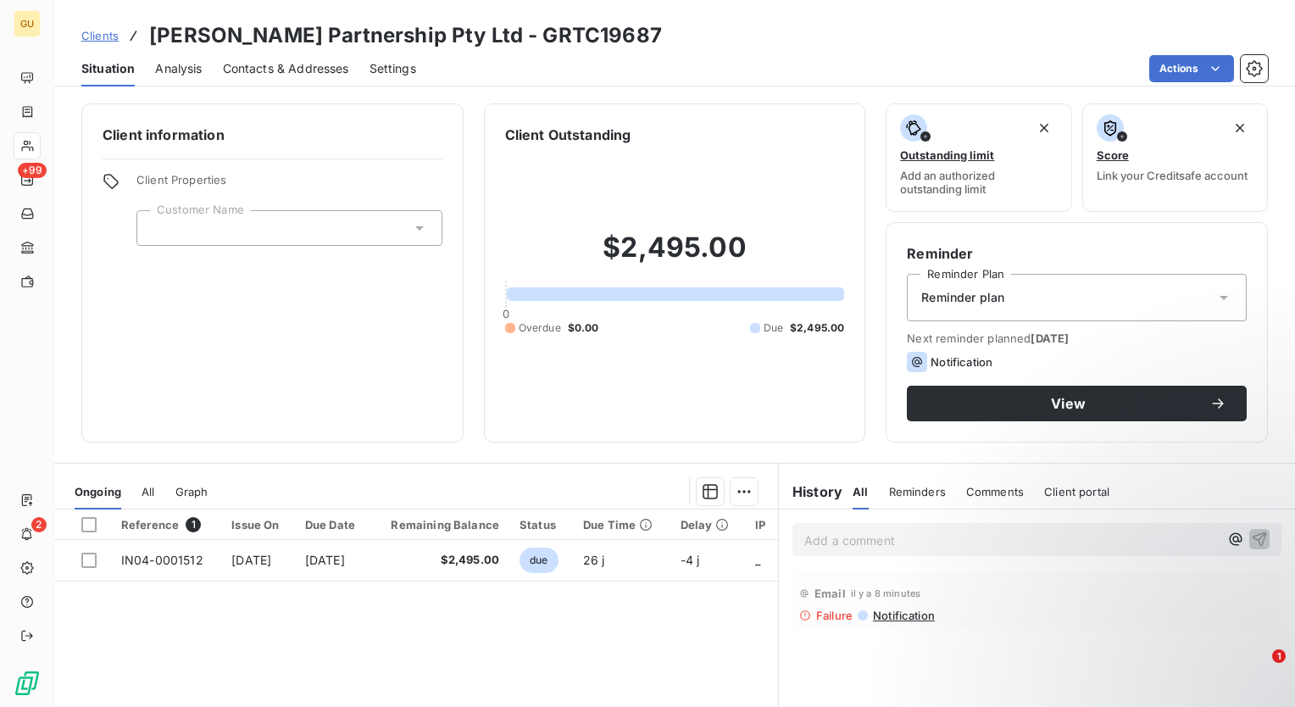
scroll to position [85, 0]
